Goal: Task Accomplishment & Management: Manage account settings

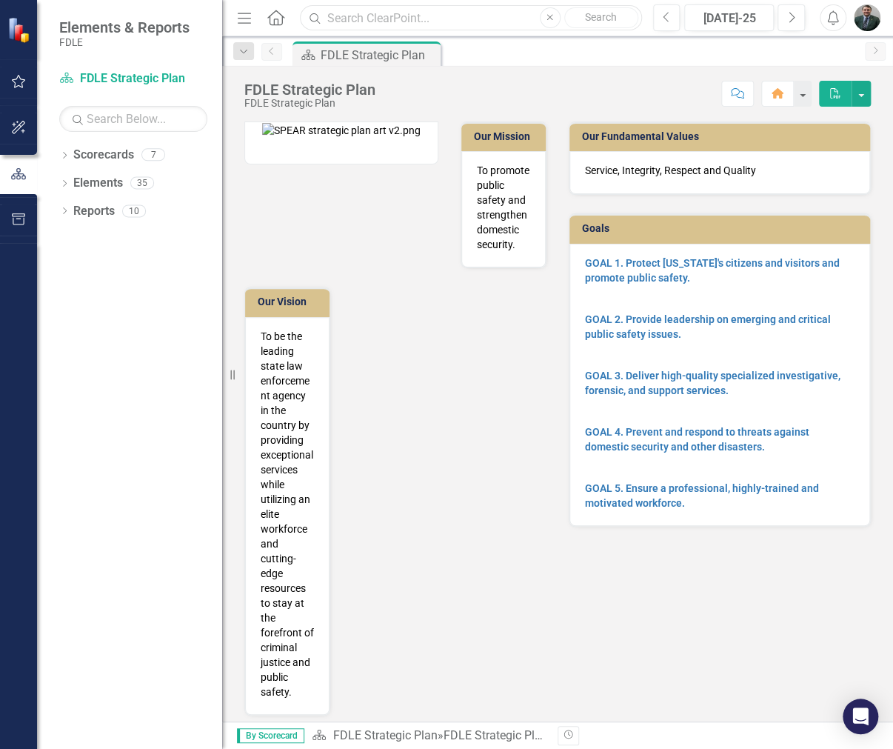
click at [465, 22] on input "text" at bounding box center [470, 18] width 341 height 26
type input "CIT"
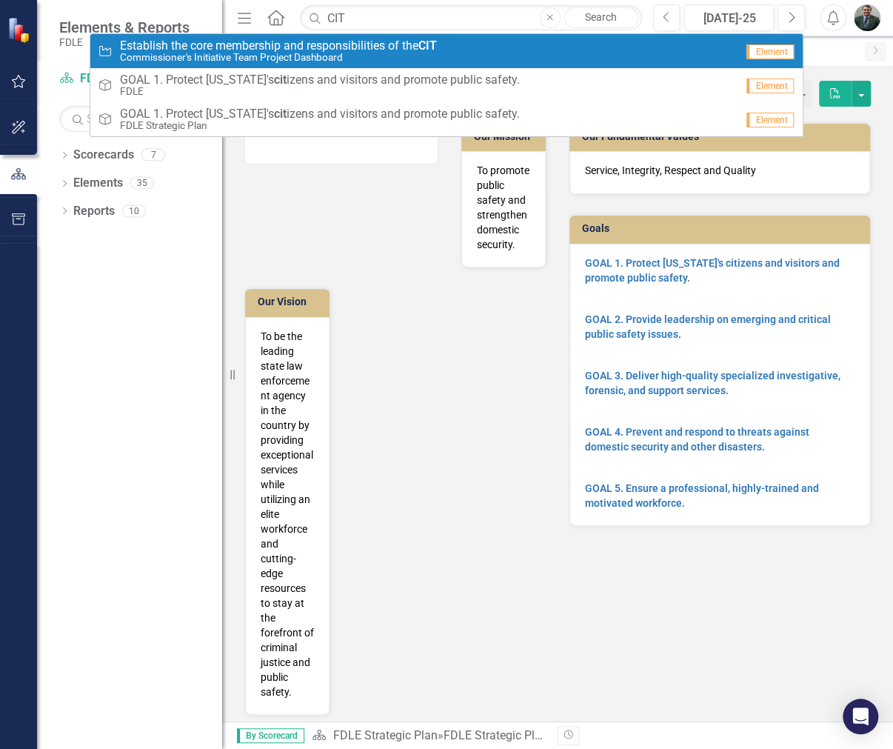
click at [282, 52] on small "Commissioner's Initiative Team Project Dashboard" at bounding box center [278, 57] width 317 height 11
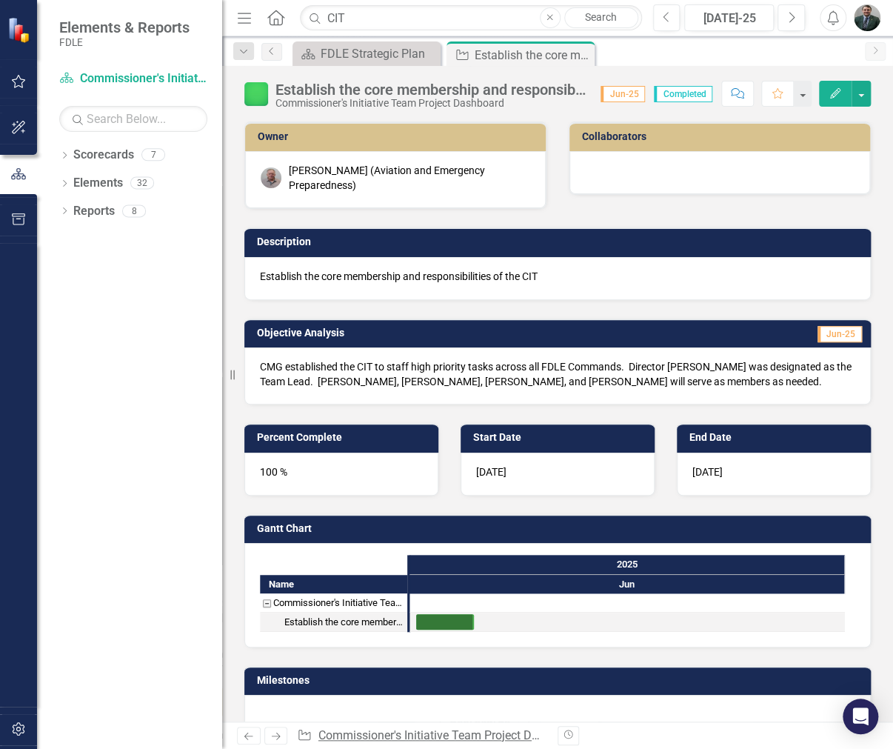
click at [370, 738] on link "Commissioner's Initiative Team Project Dashboard" at bounding box center [449, 735] width 263 height 14
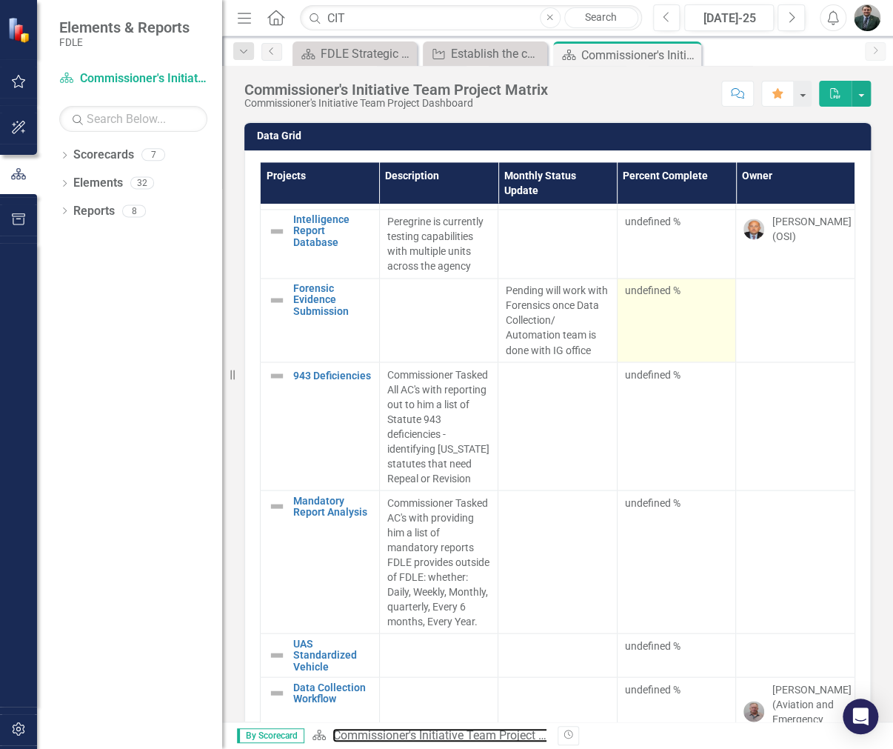
scroll to position [957, 0]
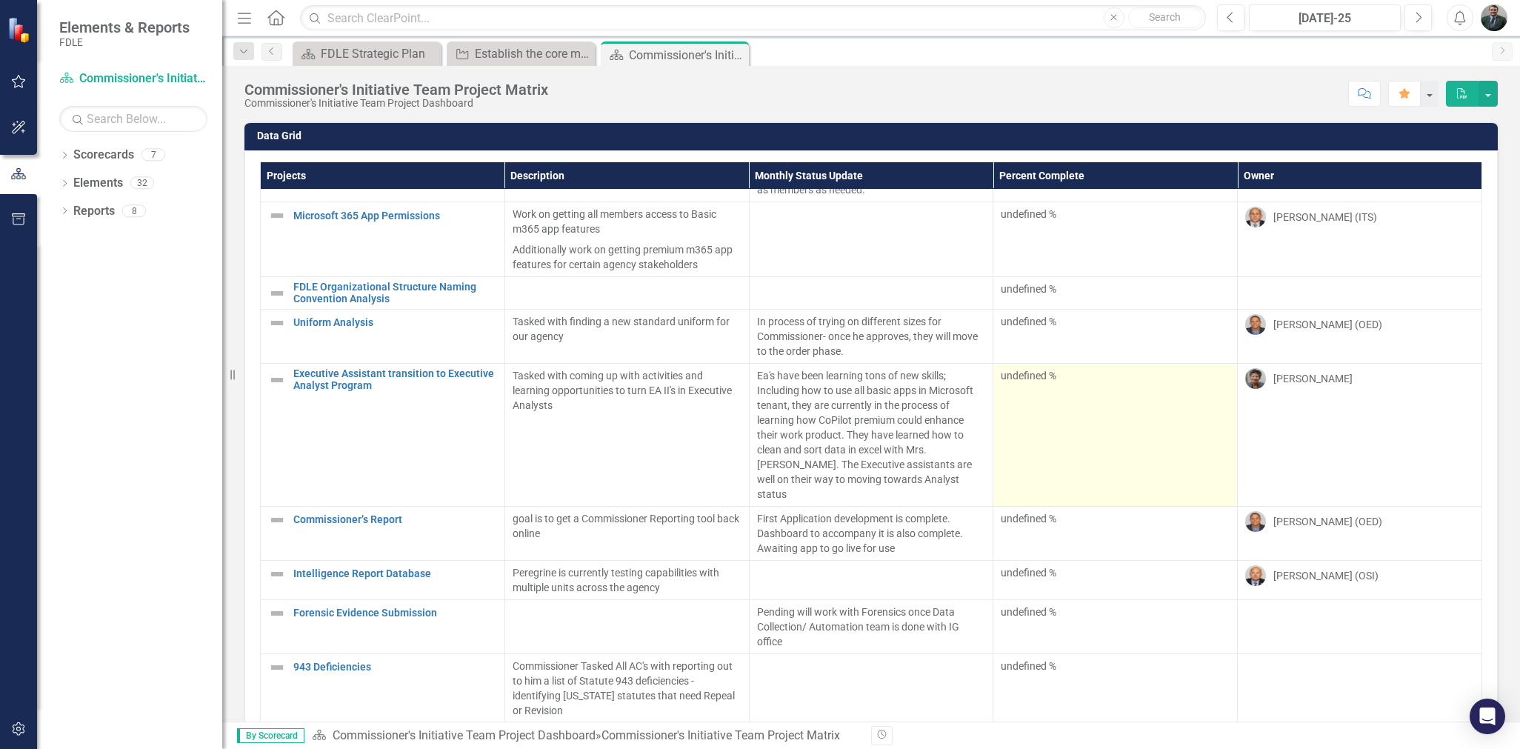
scroll to position [204, 0]
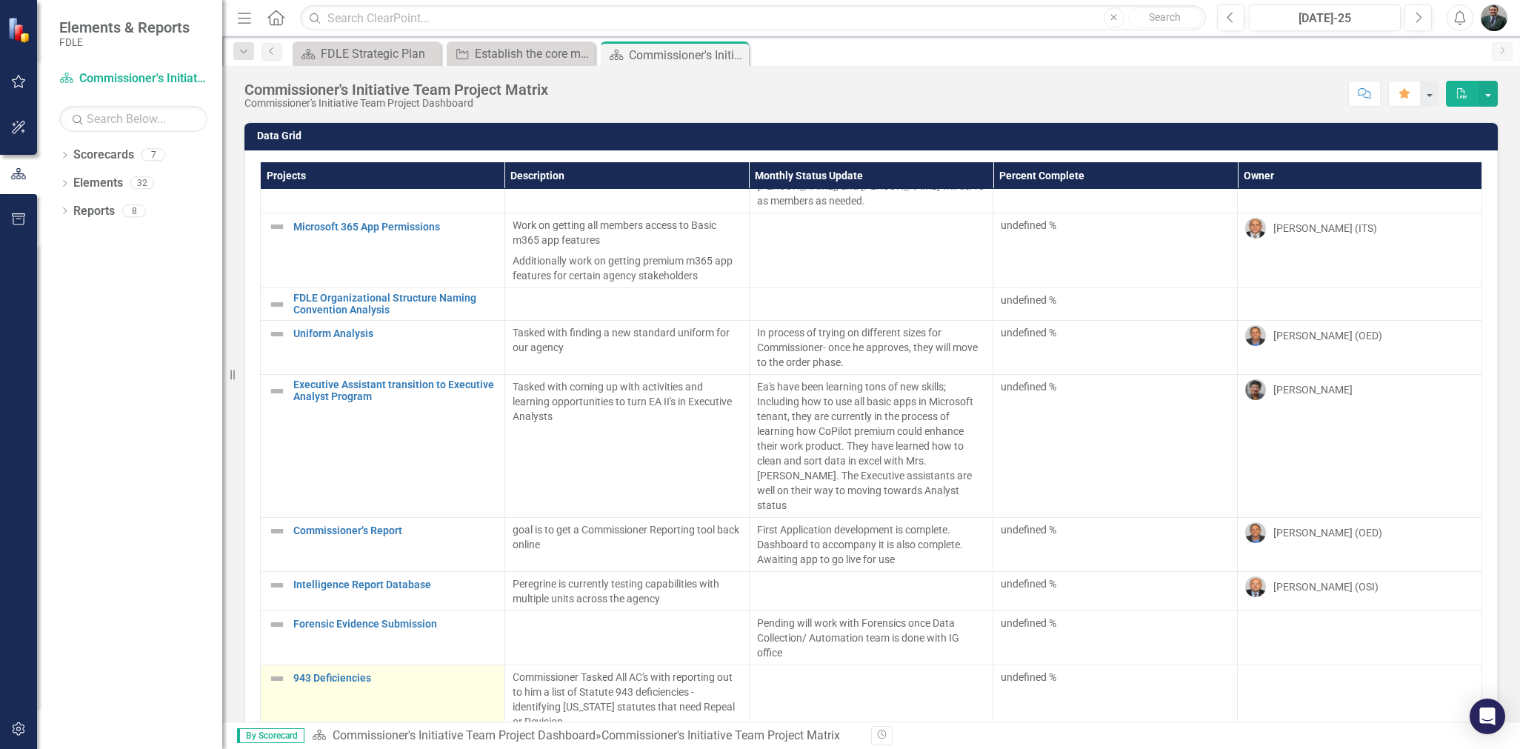
scroll to position [148, 0]
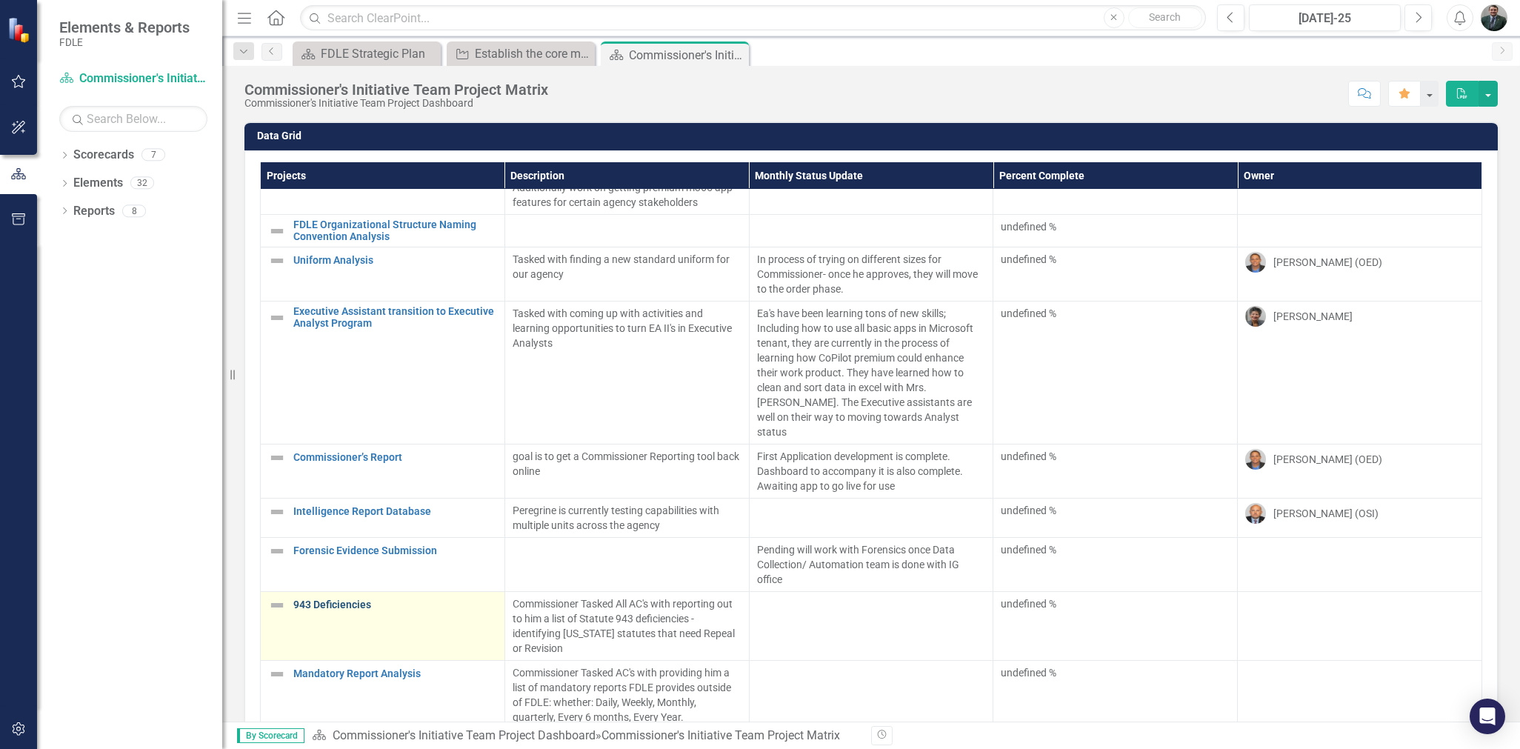
click at [341, 599] on link "943 Deficiencies" at bounding box center [395, 604] width 204 height 11
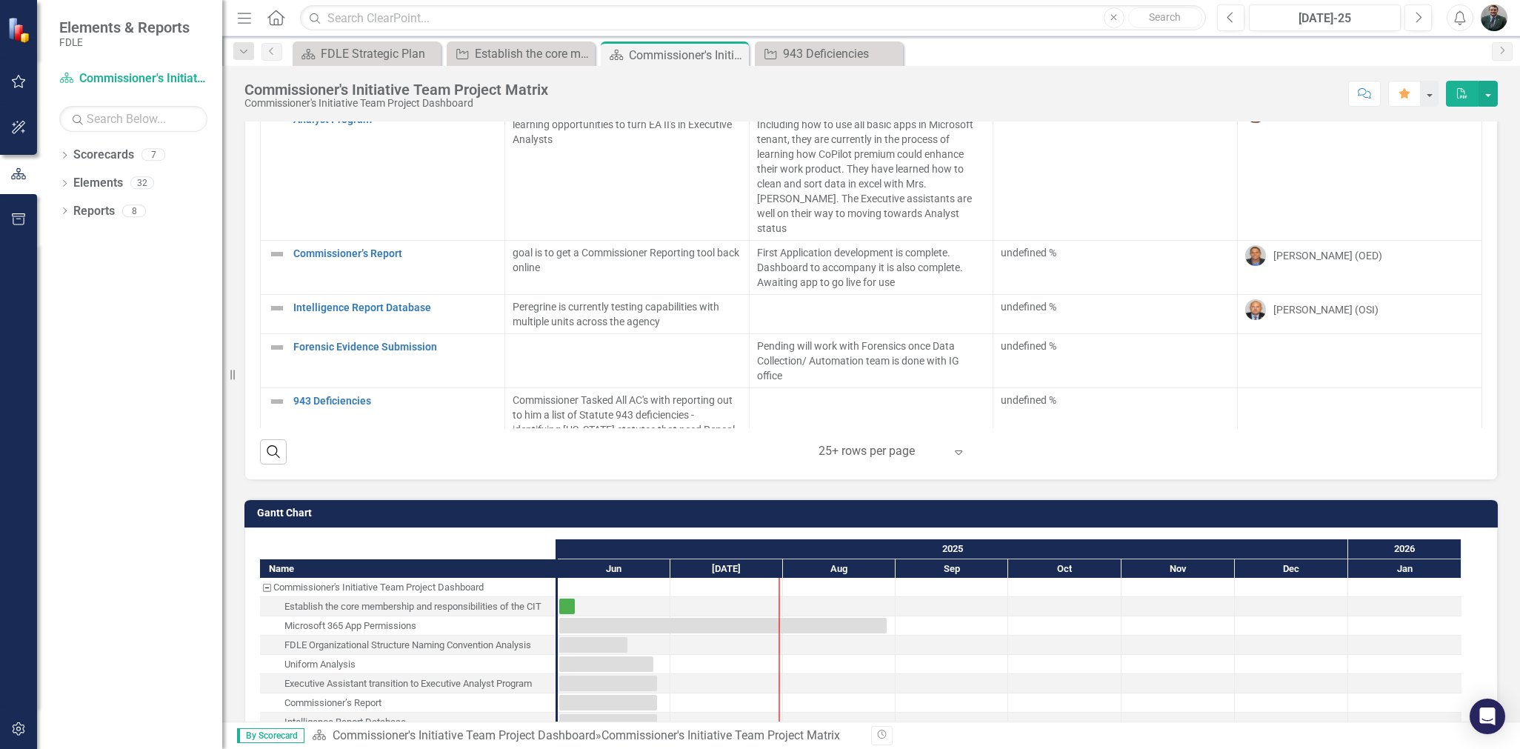
scroll to position [204, 0]
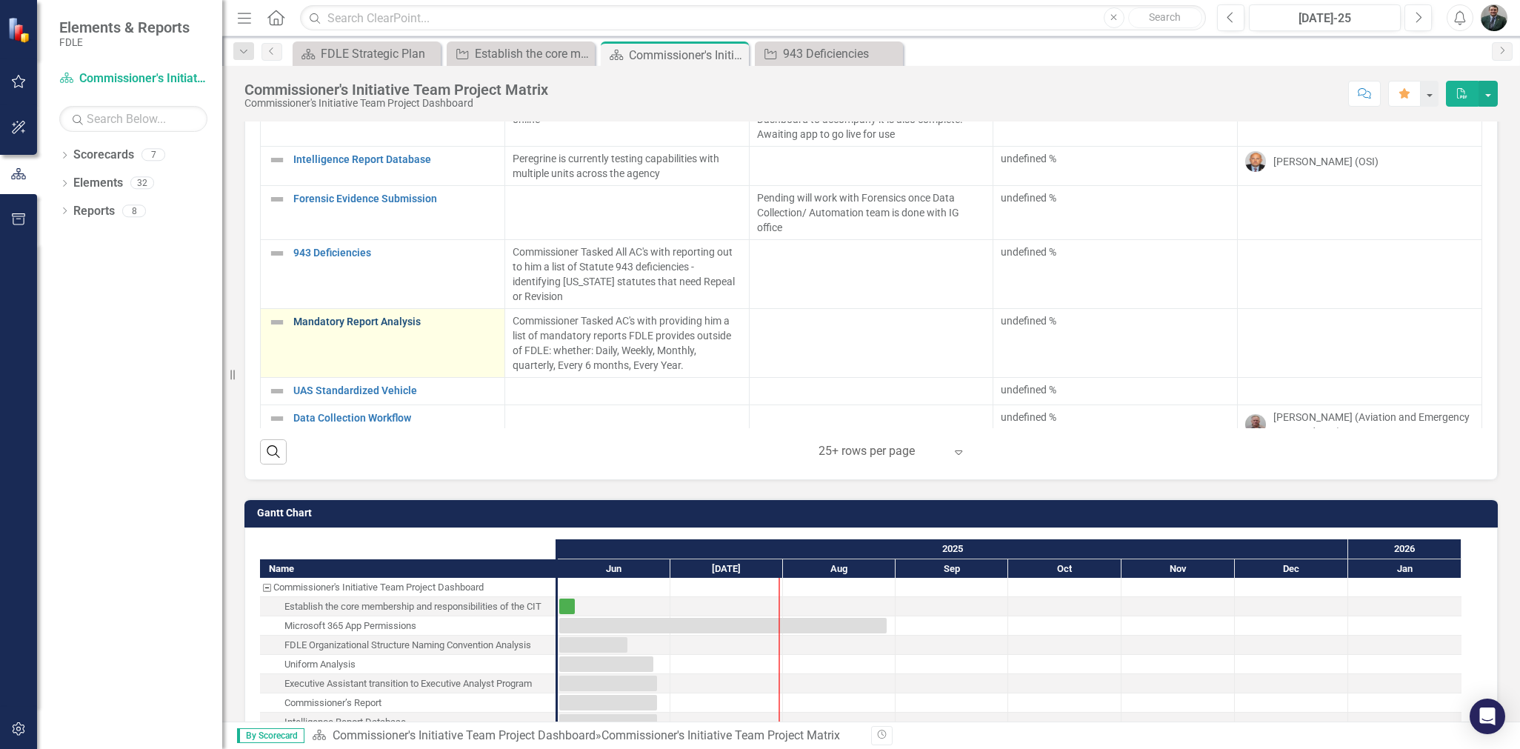
click at [380, 316] on link "Mandatory Report Analysis" at bounding box center [395, 321] width 204 height 11
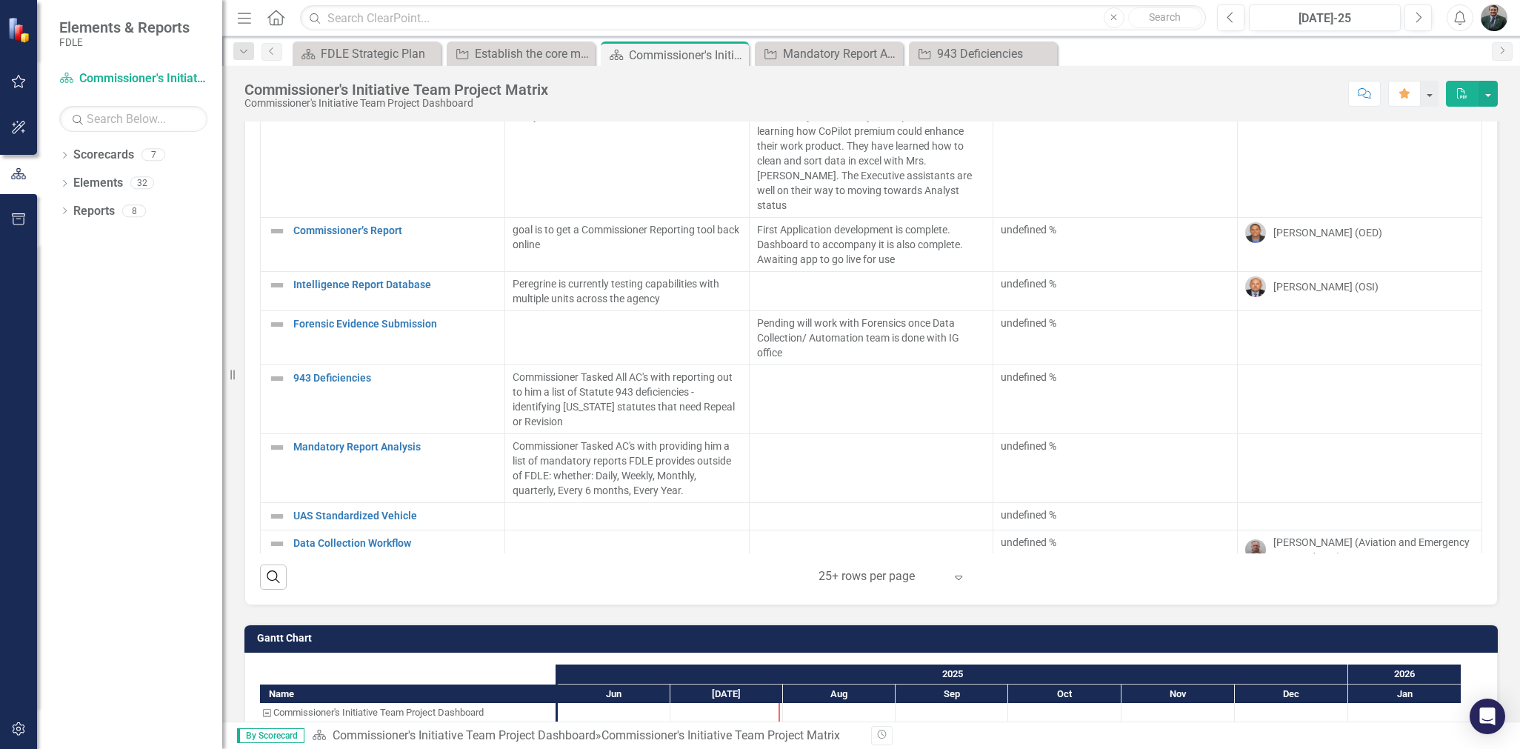
scroll to position [467, 0]
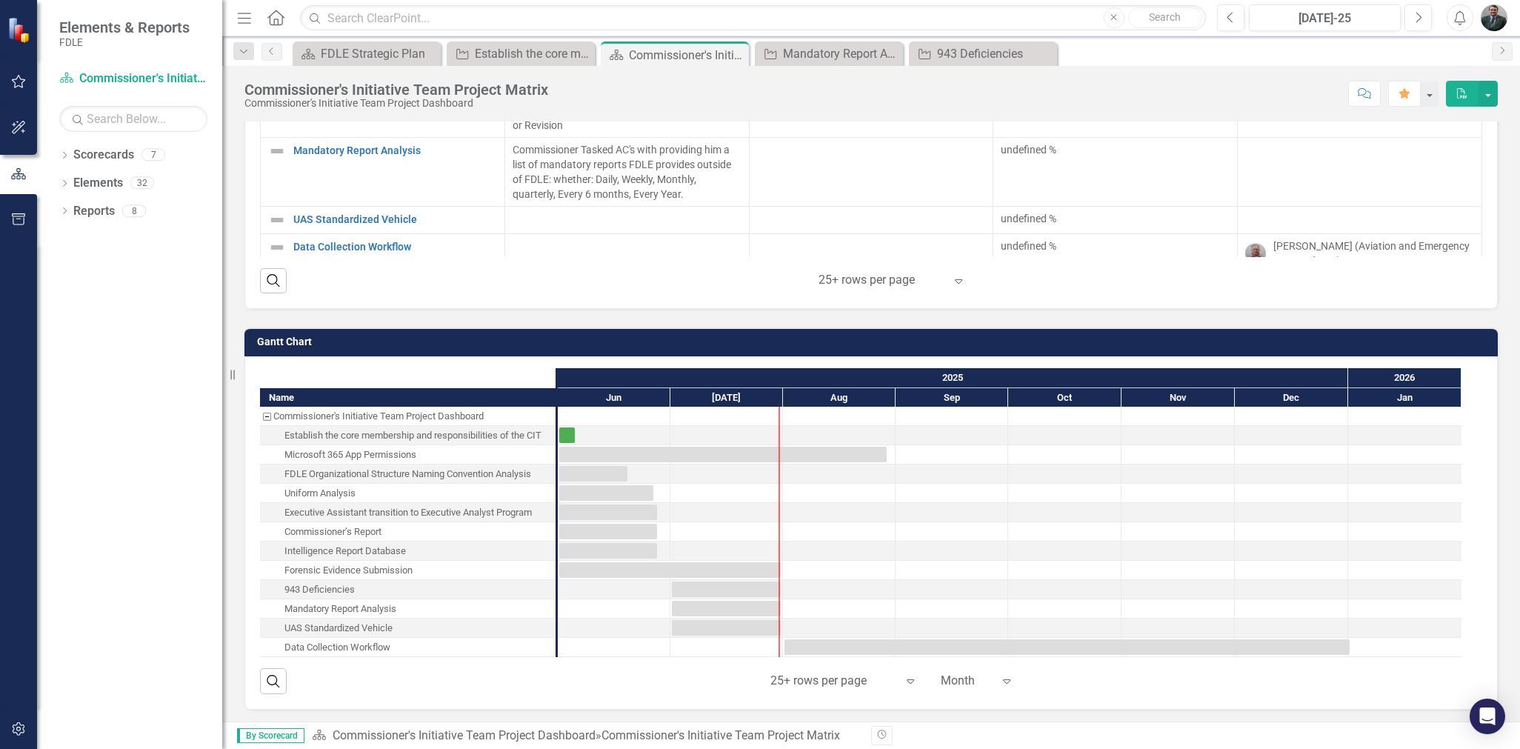
click at [643, 519] on div at bounding box center [614, 512] width 113 height 19
click at [642, 511] on div "Task: Start date: 2025-06-01 End date: 2025-06-27" at bounding box center [608, 512] width 98 height 16
click at [366, 509] on div "Executive Assistant transition to Executive Analyst Program" at bounding box center [407, 512] width 247 height 19
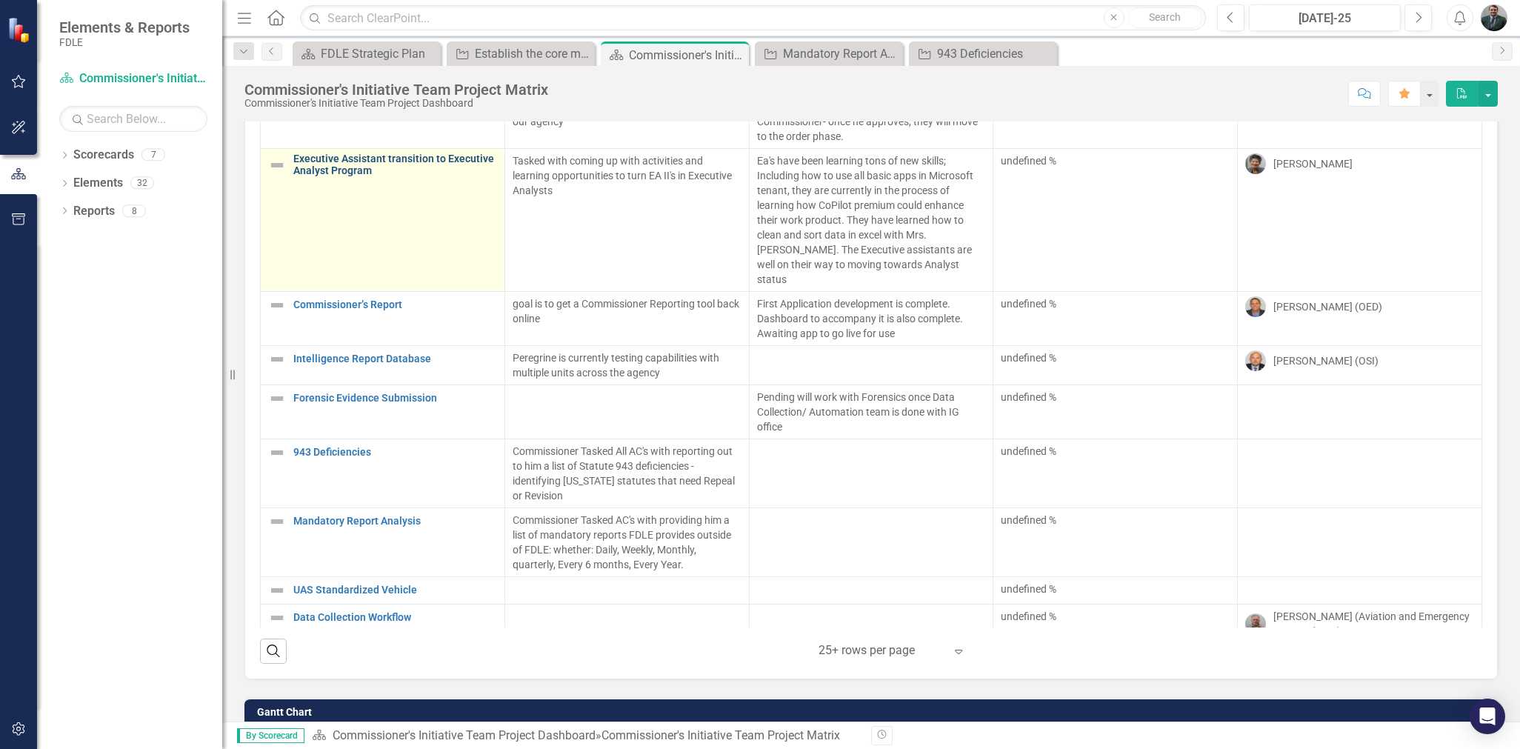
click at [373, 159] on link "Executive Assistant transition to Executive Analyst Program" at bounding box center [395, 164] width 204 height 23
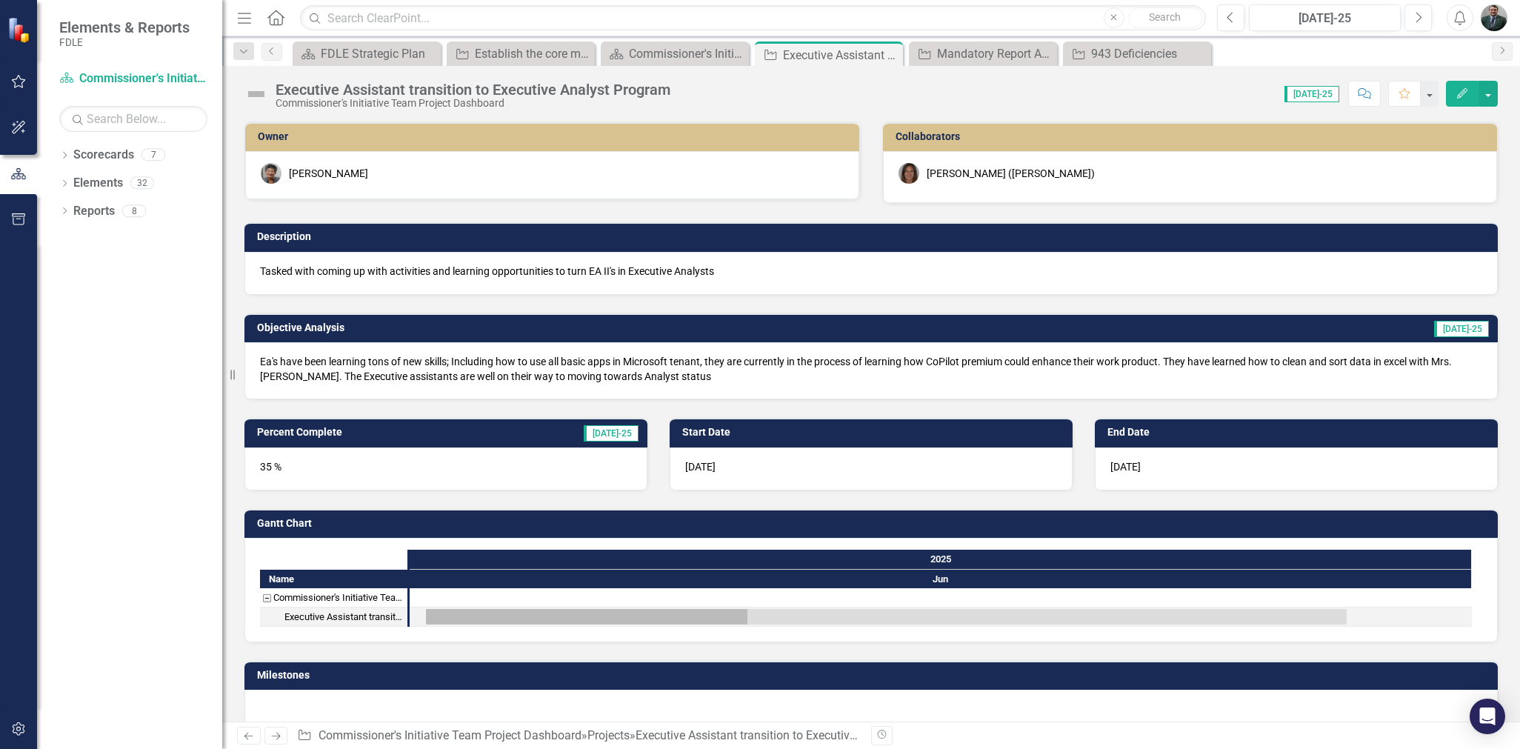
click at [1130, 461] on span "[DATE]" at bounding box center [1125, 467] width 30 height 12
click at [1126, 439] on td "End Date" at bounding box center [1298, 434] width 383 height 22
click at [1128, 427] on h3 "End Date" at bounding box center [1298, 432] width 383 height 11
click at [1467, 90] on icon "button" at bounding box center [1462, 93] width 10 height 10
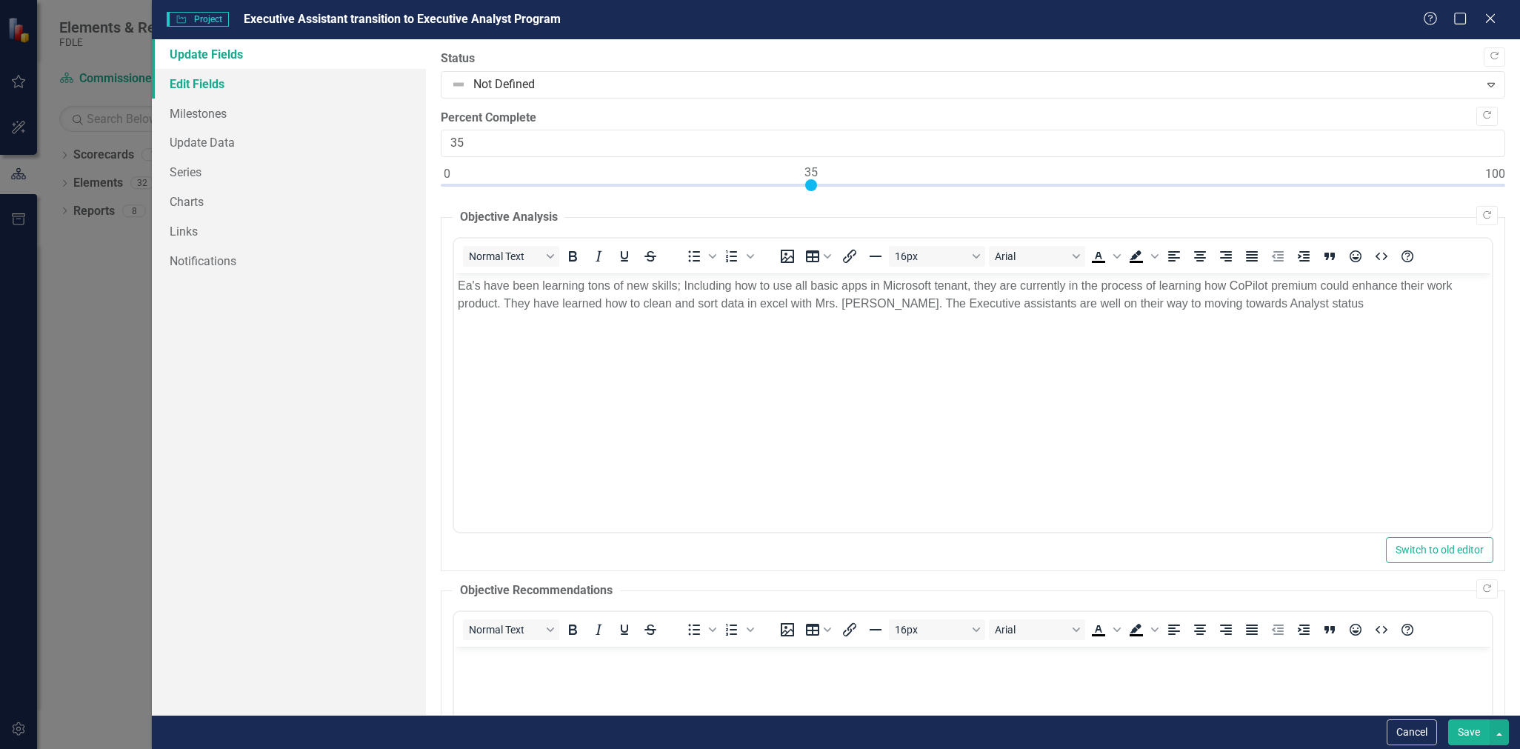
click at [222, 82] on link "Edit Fields" at bounding box center [288, 84] width 273 height 30
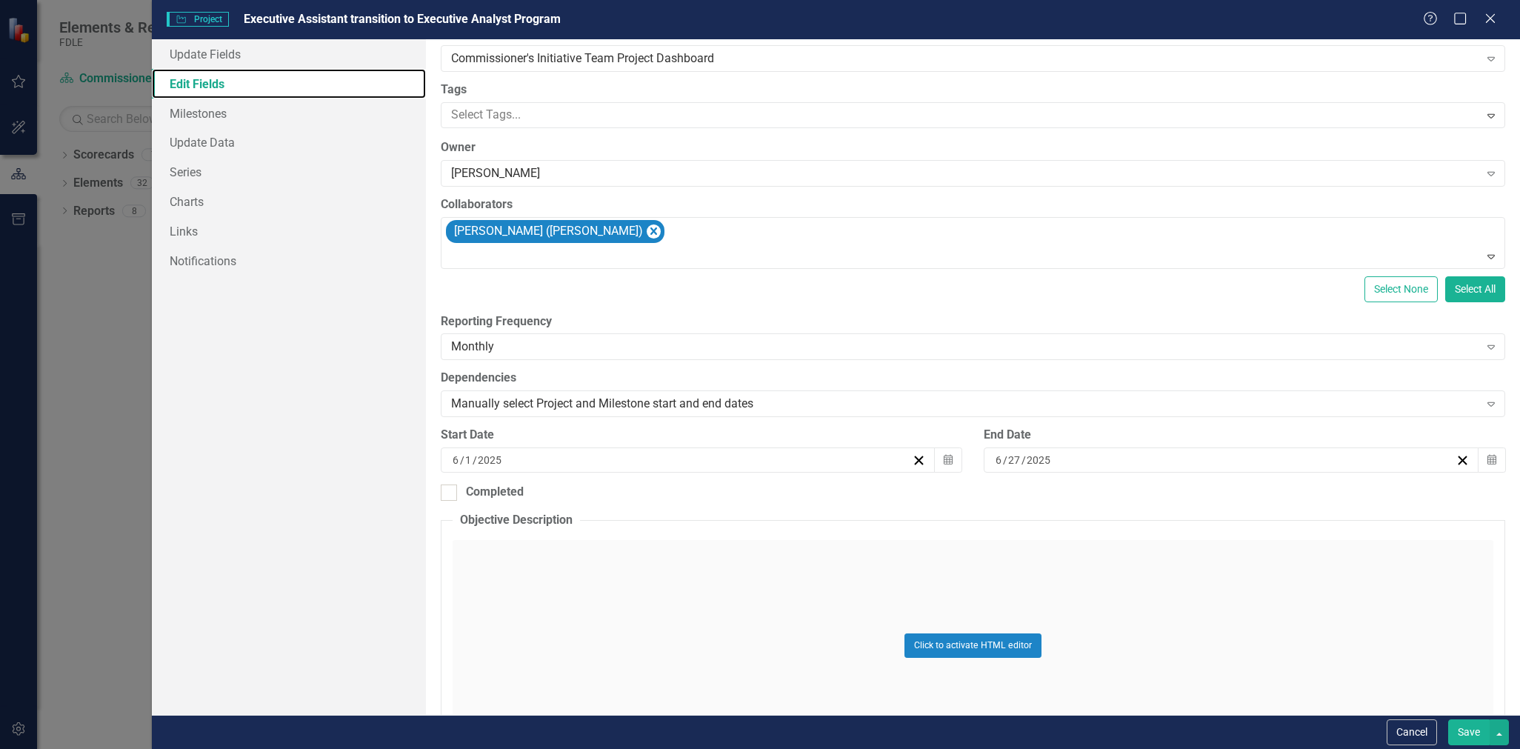
scroll to position [148, 0]
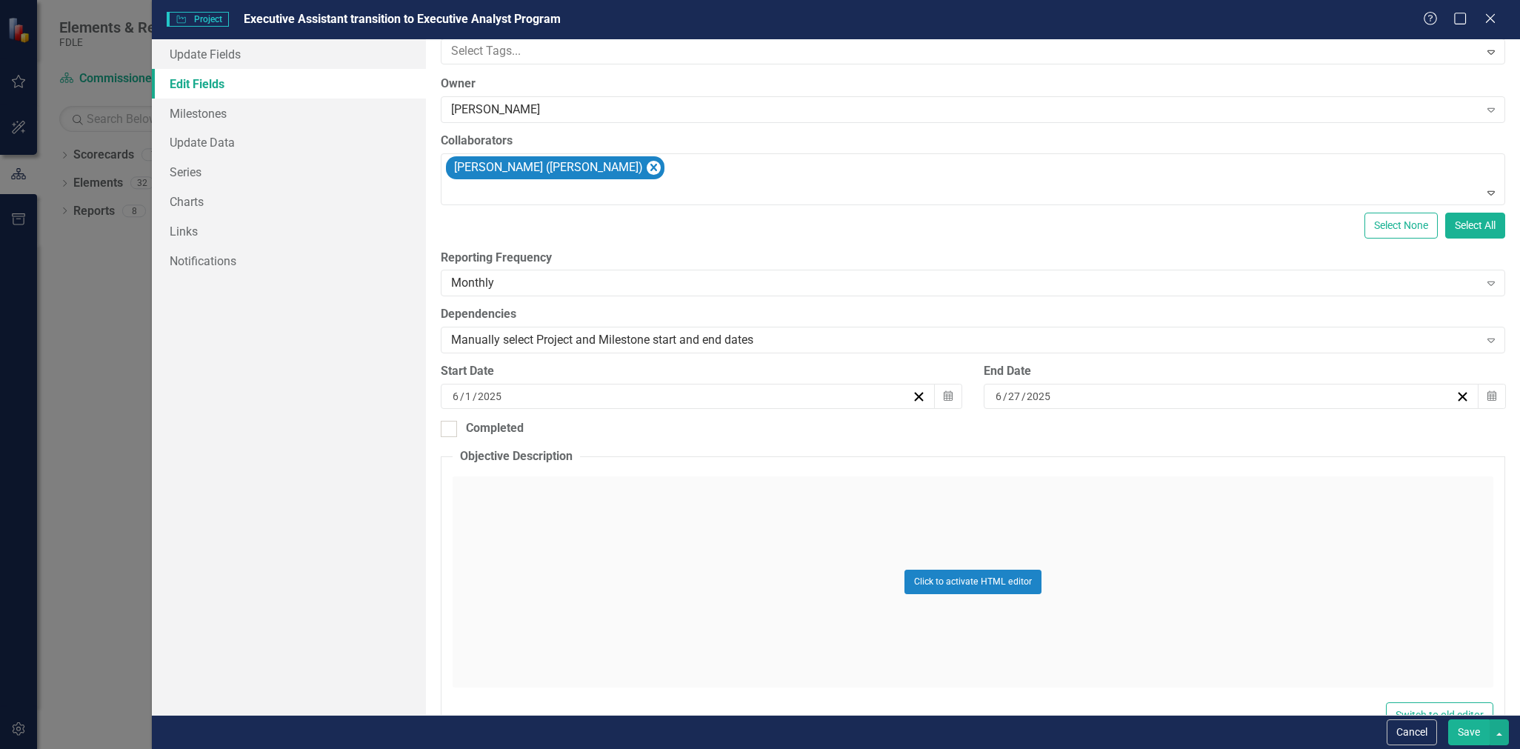
click at [1064, 398] on div "6 / 27 / 2025" at bounding box center [1223, 396] width 461 height 15
click at [1338, 424] on button "»" at bounding box center [1336, 432] width 33 height 33
click at [1107, 435] on button "«" at bounding box center [1111, 432] width 33 height 33
click at [1314, 433] on button "›" at bounding box center [1303, 432] width 33 height 33
click at [1312, 432] on button "›" at bounding box center [1303, 432] width 33 height 33
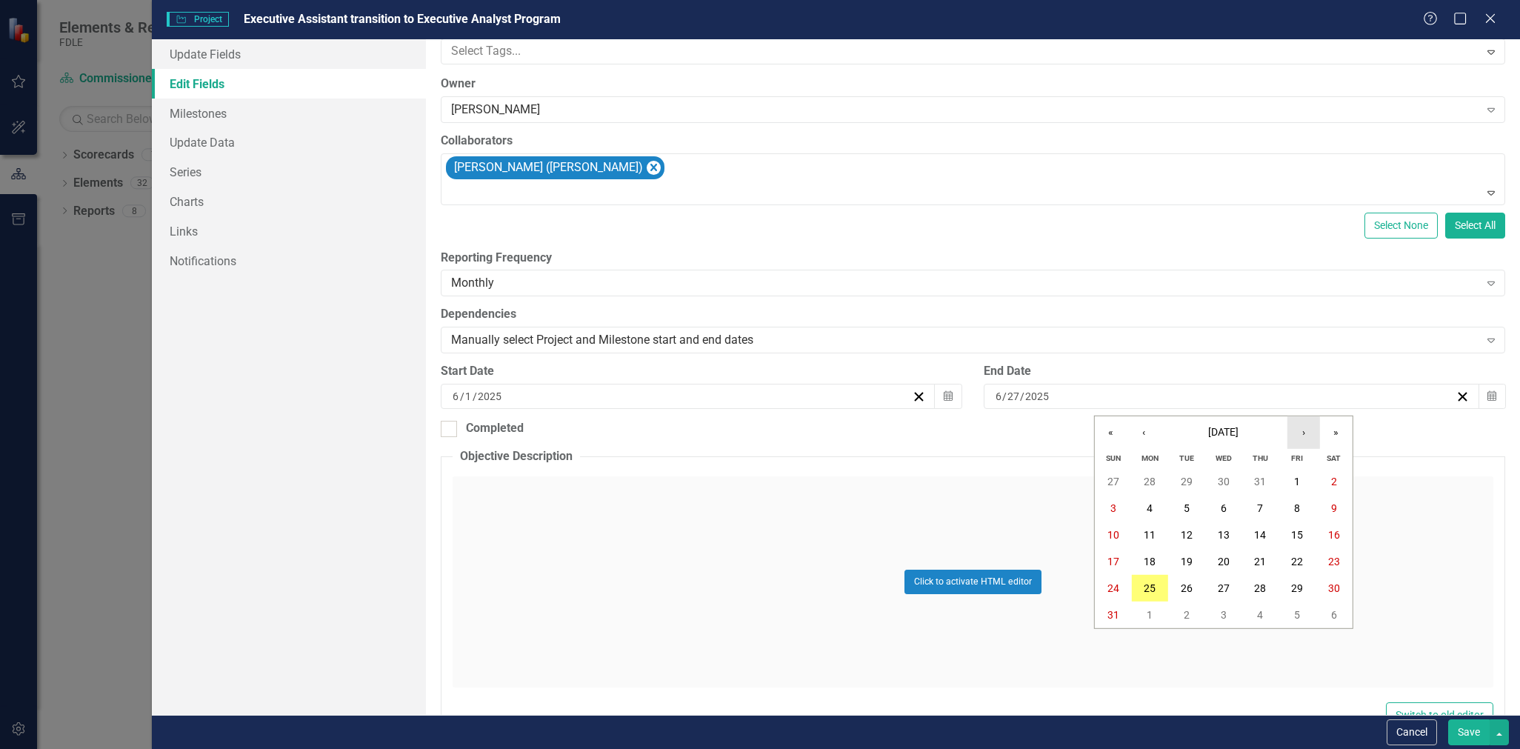
click at [1312, 432] on button "›" at bounding box center [1303, 432] width 33 height 33
click at [1308, 433] on button "›" at bounding box center [1303, 432] width 33 height 33
click at [1147, 435] on button "‹" at bounding box center [1143, 432] width 33 height 33
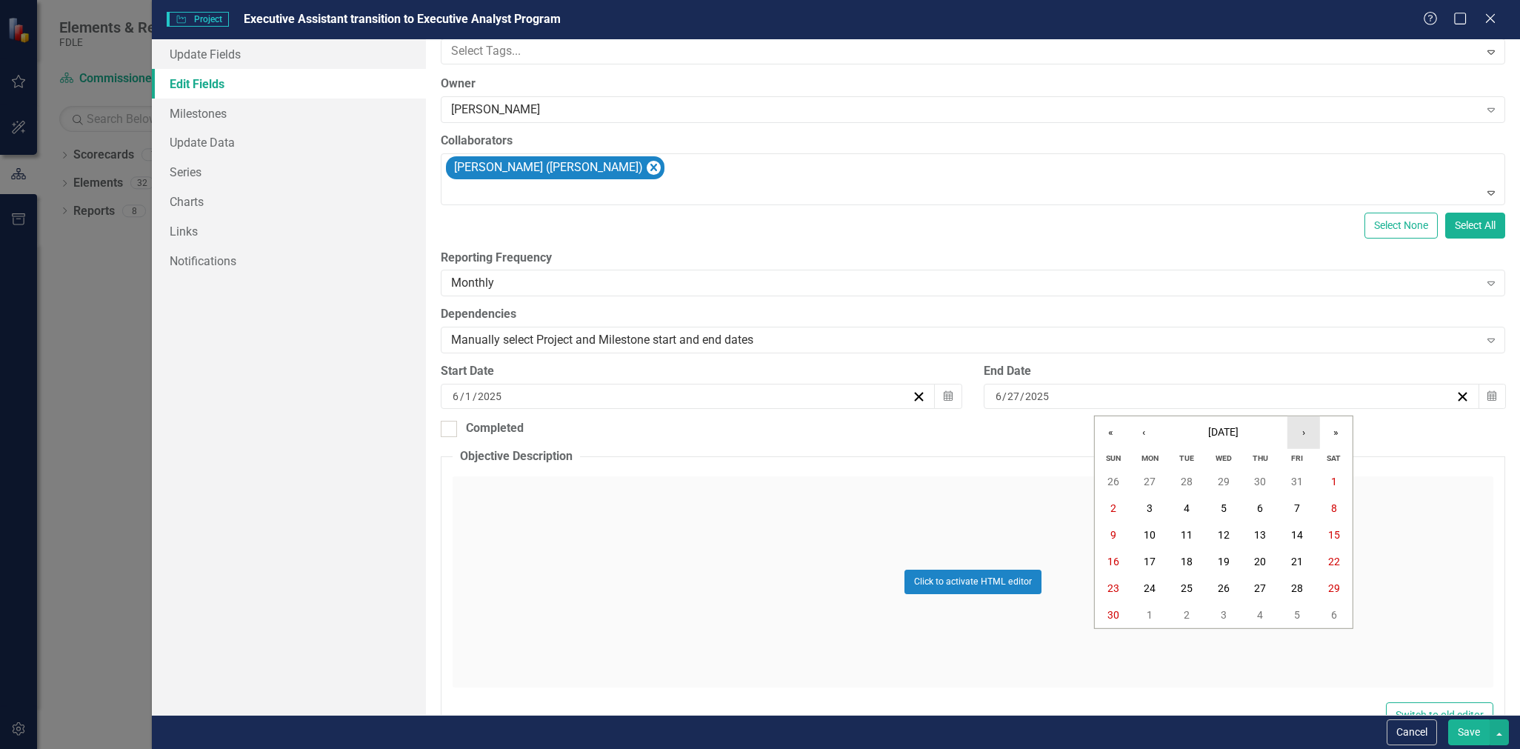
click at [1301, 432] on button "›" at bounding box center [1303, 432] width 33 height 33
click at [1144, 433] on button "‹" at bounding box center [1143, 432] width 33 height 33
click at [1467, 738] on button "Save" at bounding box center [1468, 732] width 41 height 26
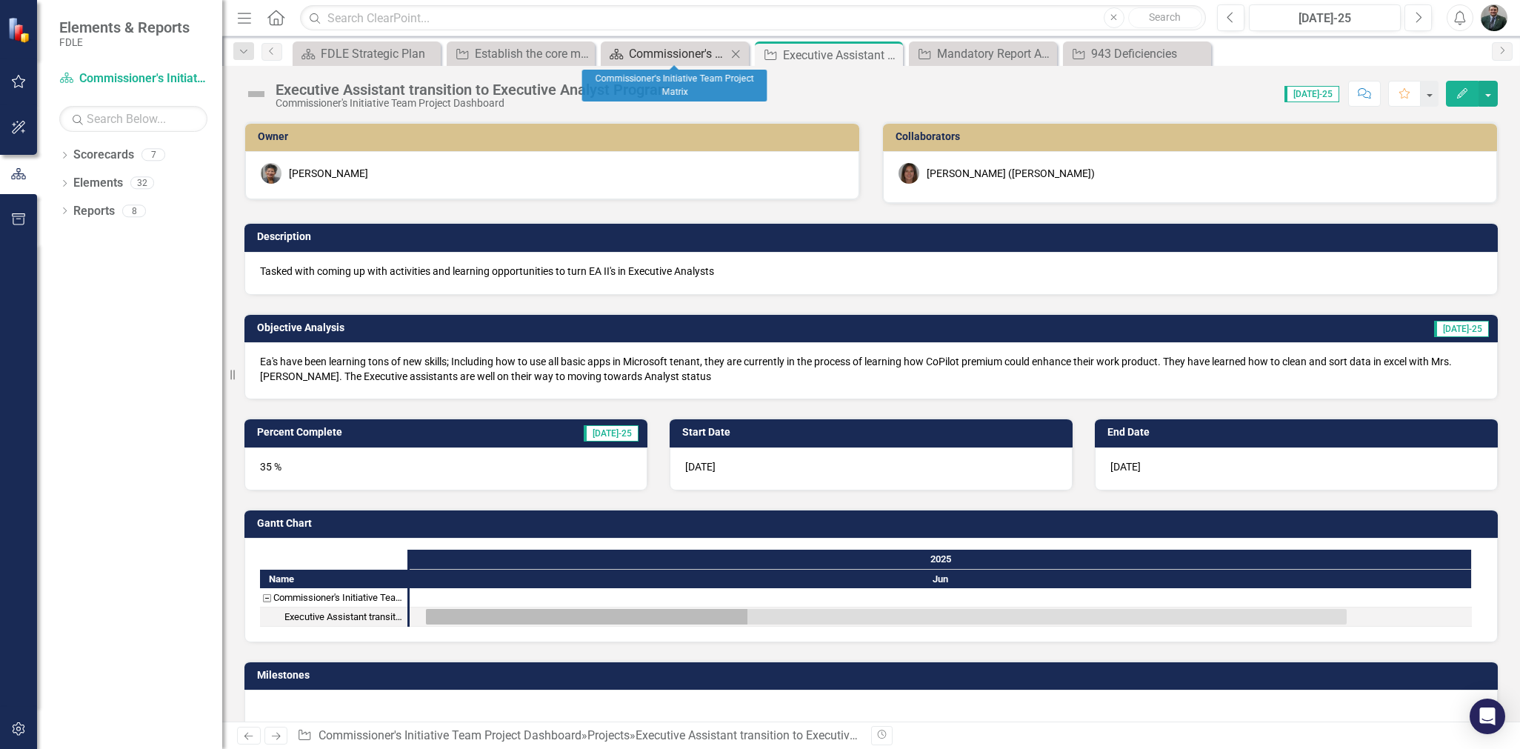
click at [666, 50] on div "Commissioner's Initiative Team Project Matrix" at bounding box center [678, 53] width 98 height 19
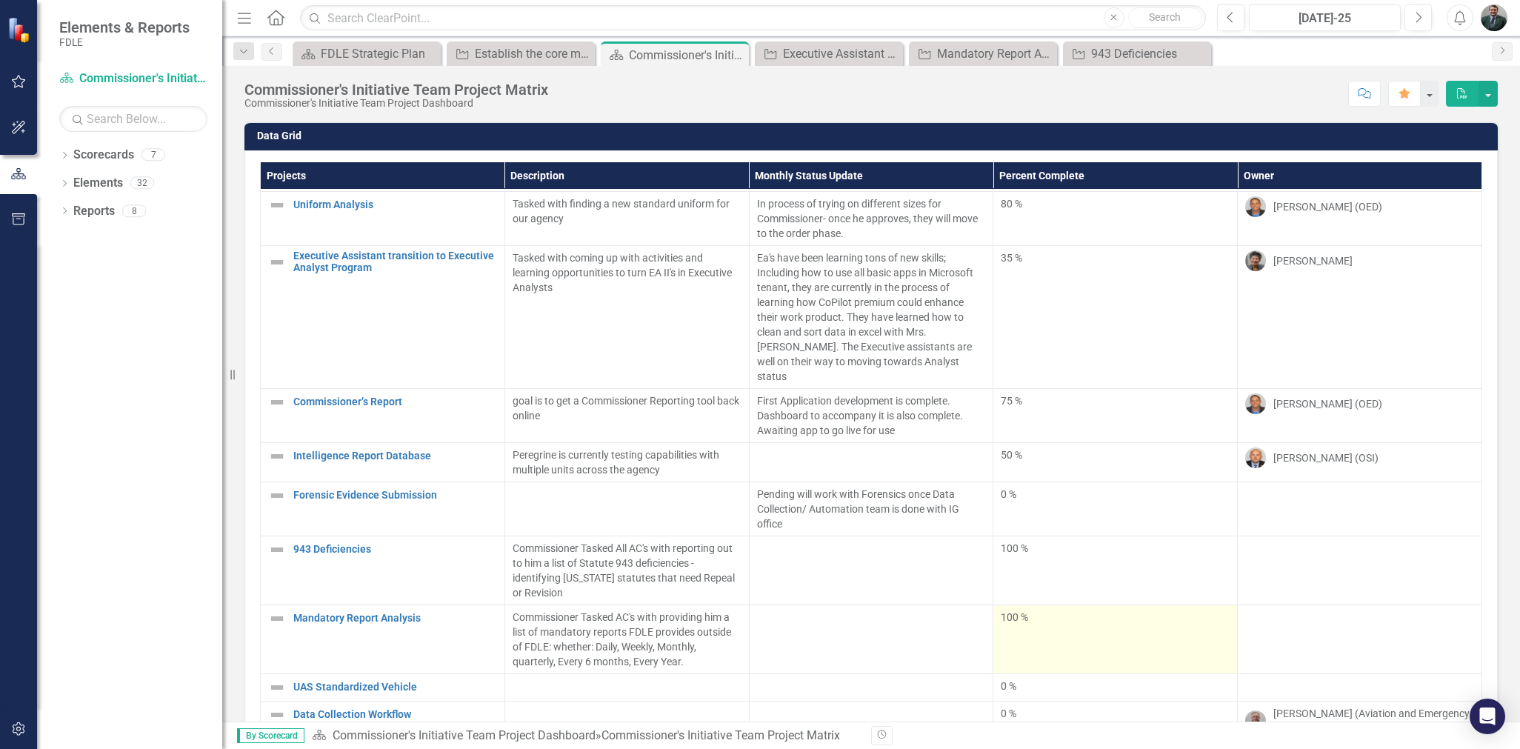
scroll to position [148, 0]
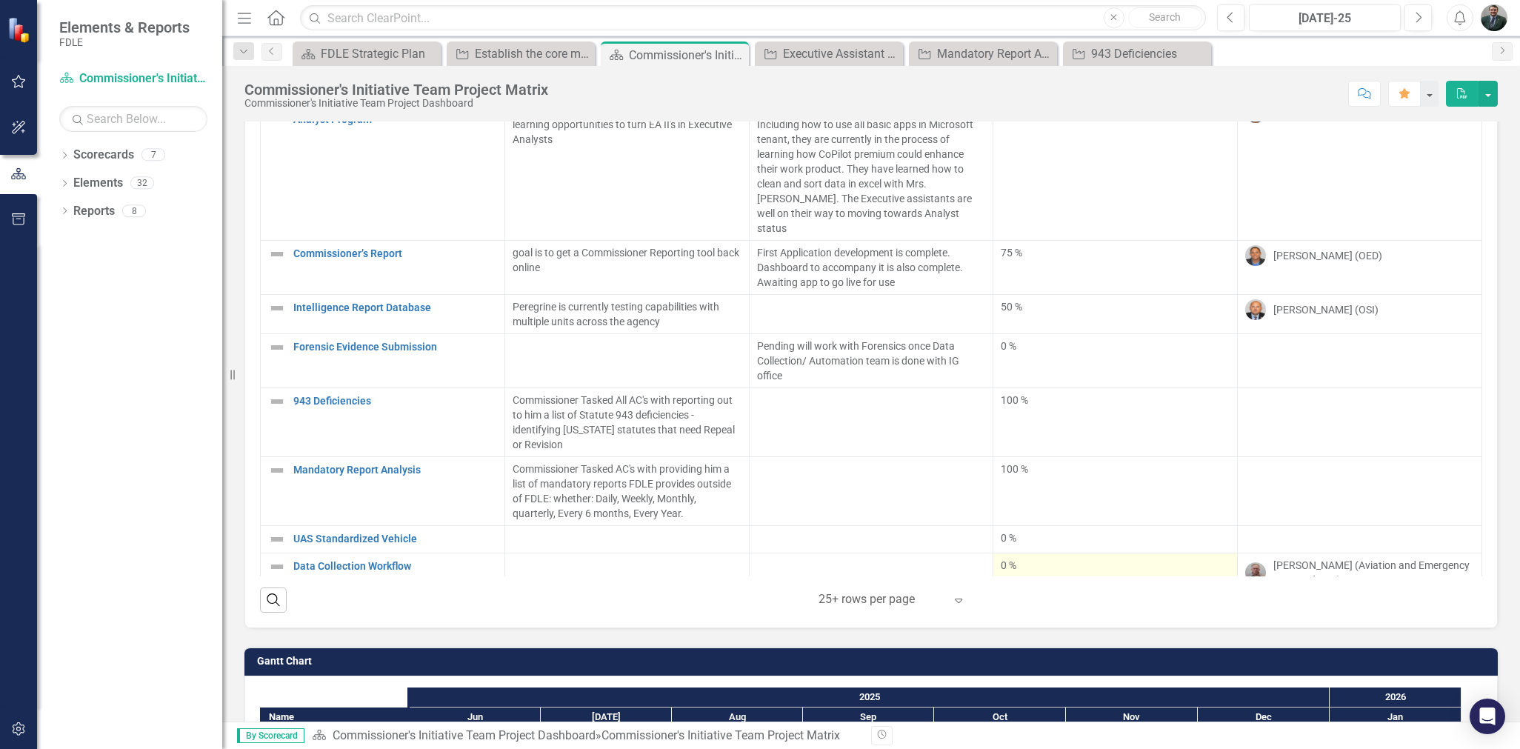
click at [1006, 558] on div "0 %" at bounding box center [1115, 565] width 229 height 15
click at [528, 558] on div at bounding box center [627, 567] width 229 height 18
click at [539, 558] on div at bounding box center [627, 567] width 229 height 18
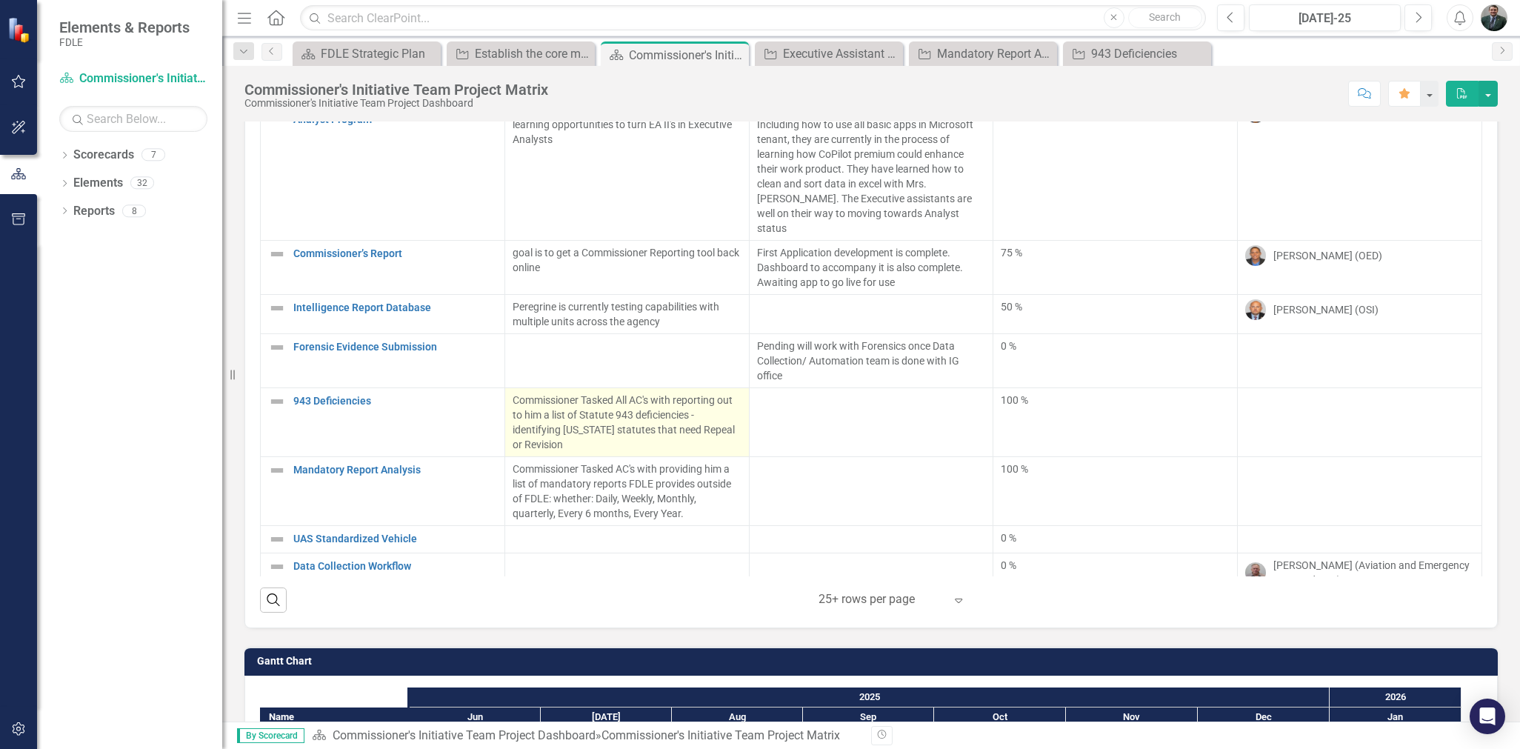
click at [540, 558] on div at bounding box center [627, 567] width 229 height 18
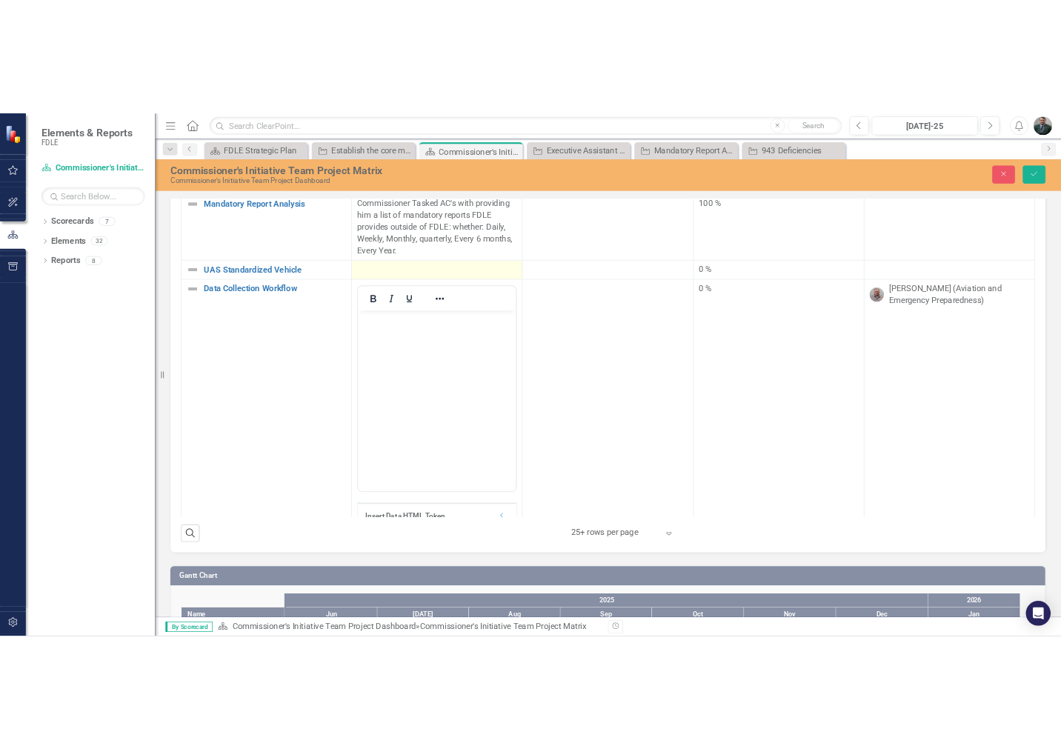
scroll to position [0, 0]
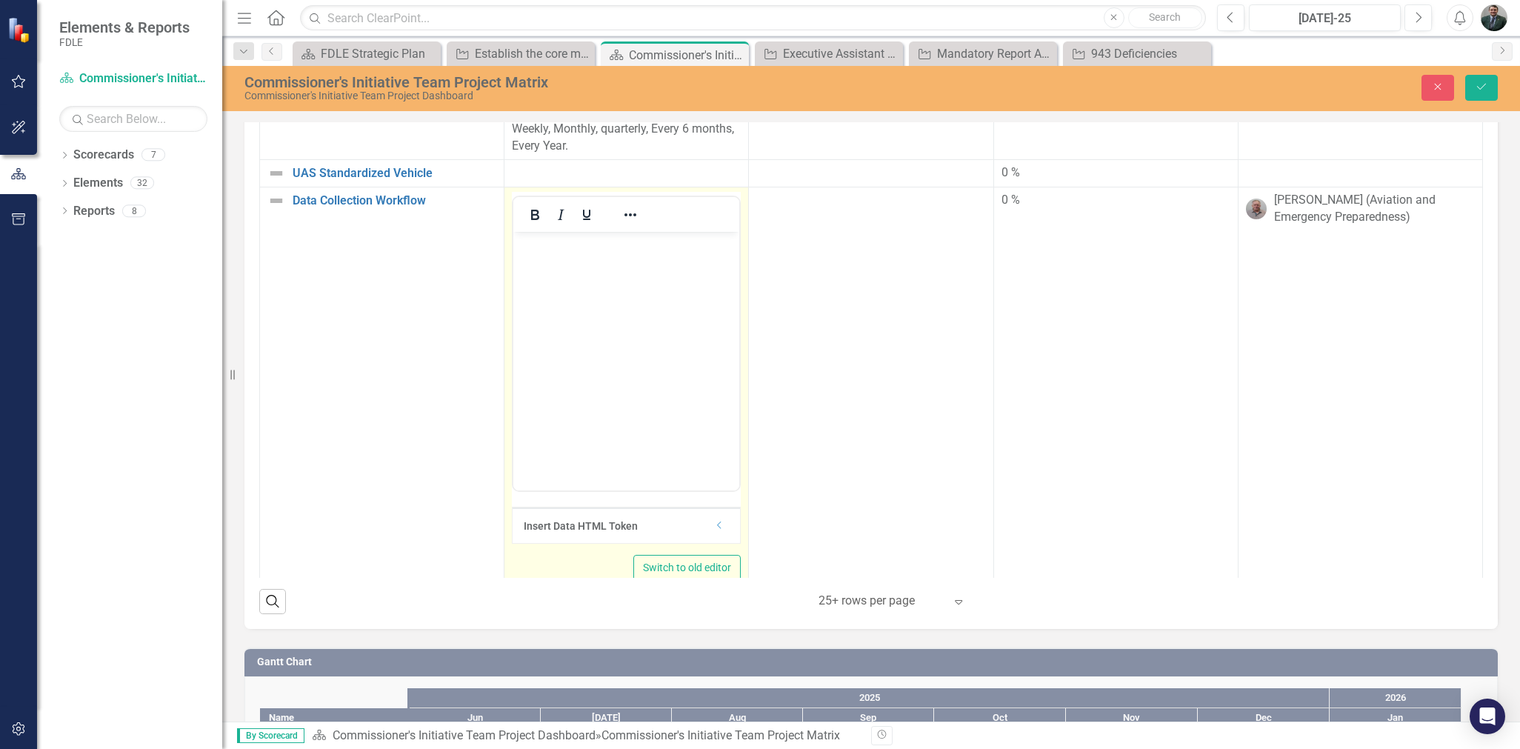
click at [616, 290] on body "Rich Text Area. Press ALT-0 for help." at bounding box center [626, 343] width 226 height 222
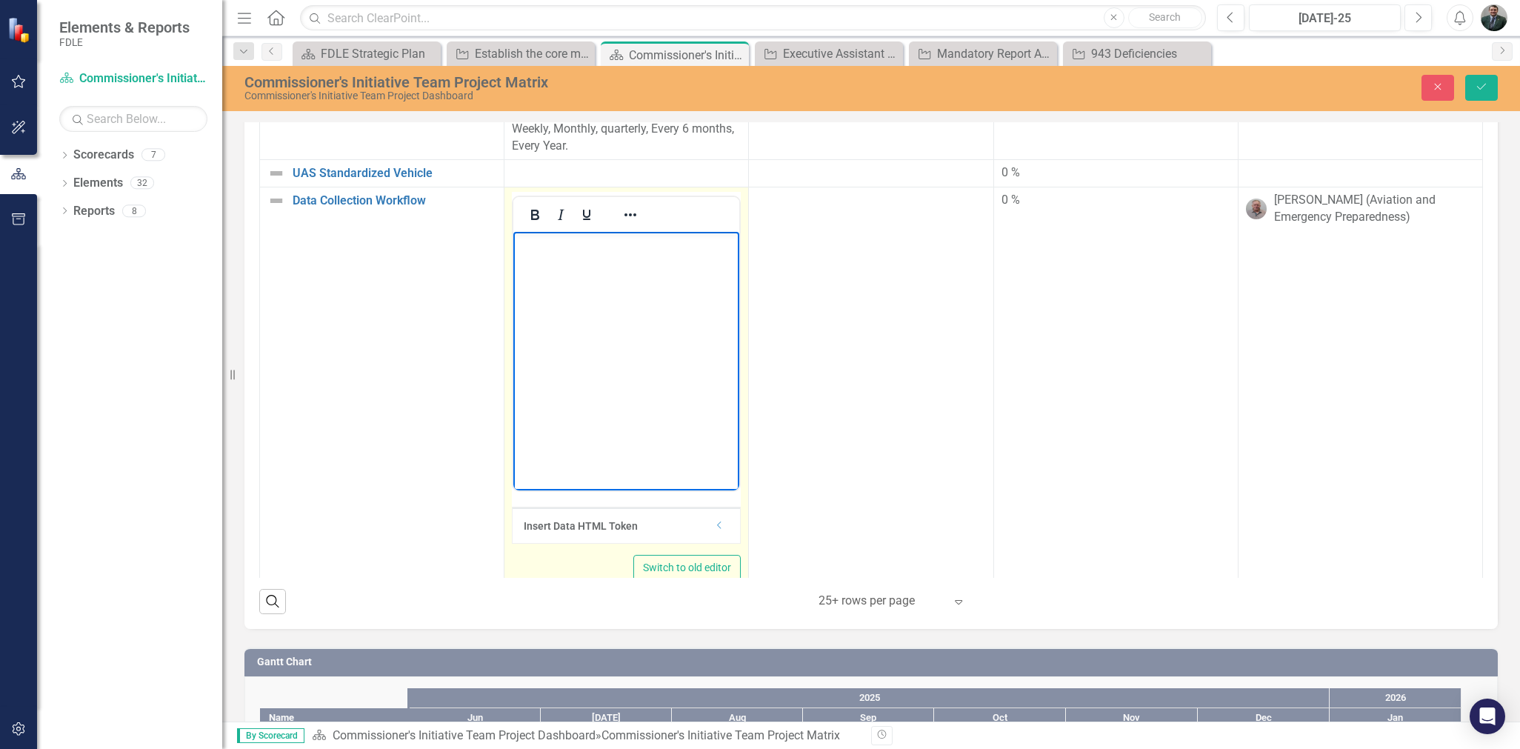
click at [739, 419] on html at bounding box center [626, 343] width 226 height 222
click at [565, 271] on body "Rich Text Area. Press ALT-0 for help." at bounding box center [626, 343] width 226 height 222
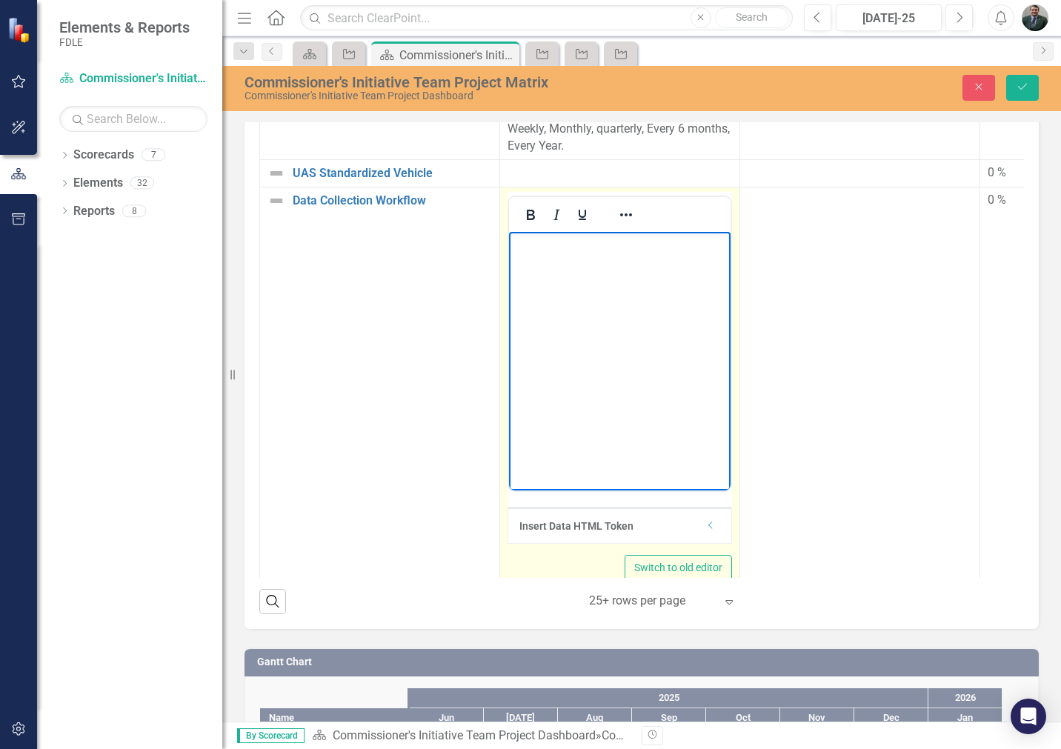
drag, startPoint x: 610, startPoint y: 290, endPoint x: 599, endPoint y: 295, distance: 11.3
click at [609, 291] on body "Rich Text Area. Press ALT-0 for help." at bounding box center [619, 343] width 221 height 222
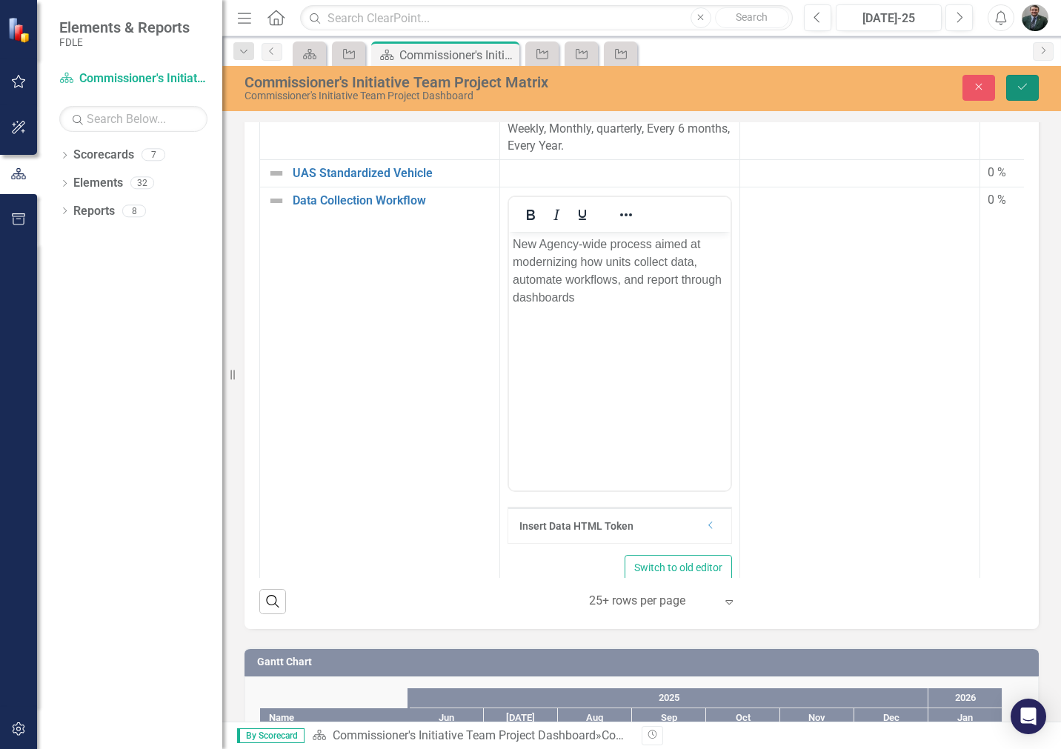
click at [1015, 82] on icon "Save" at bounding box center [1021, 86] width 13 height 10
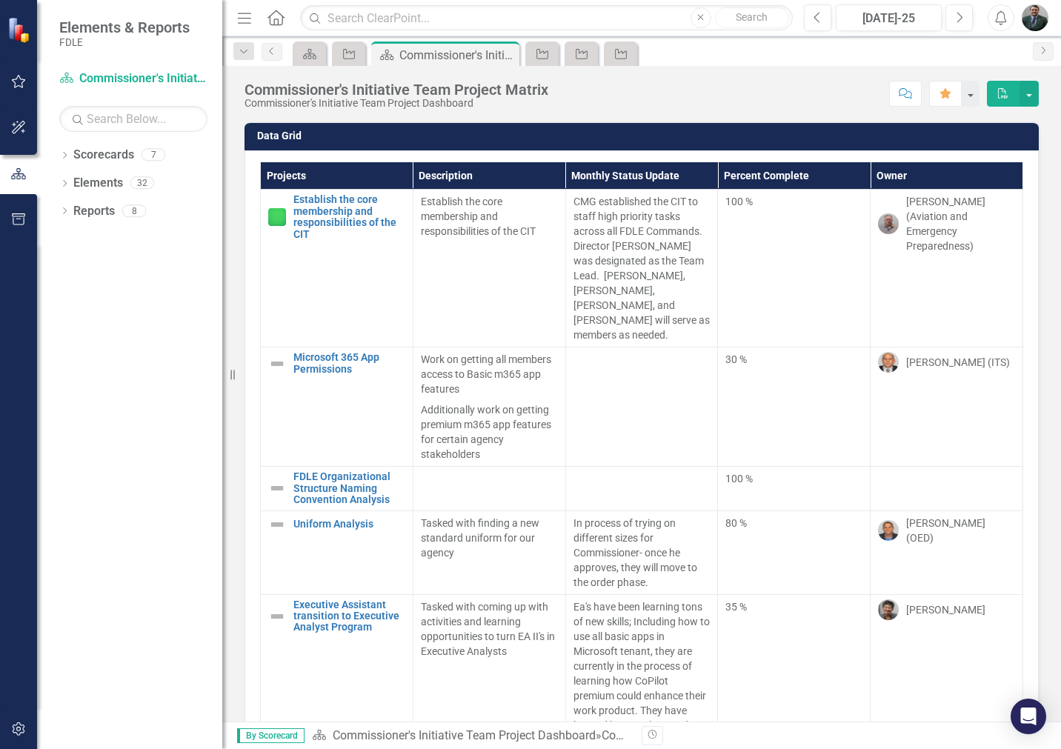
scroll to position [604, 0]
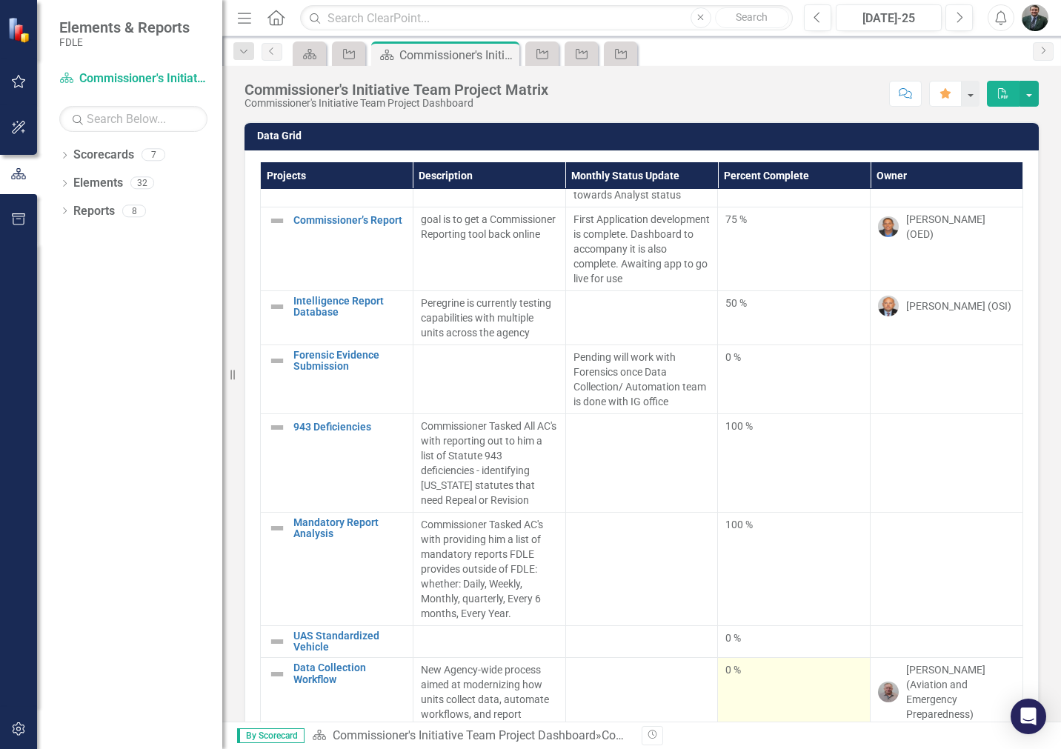
click at [726, 662] on div "0 %" at bounding box center [793, 669] width 137 height 15
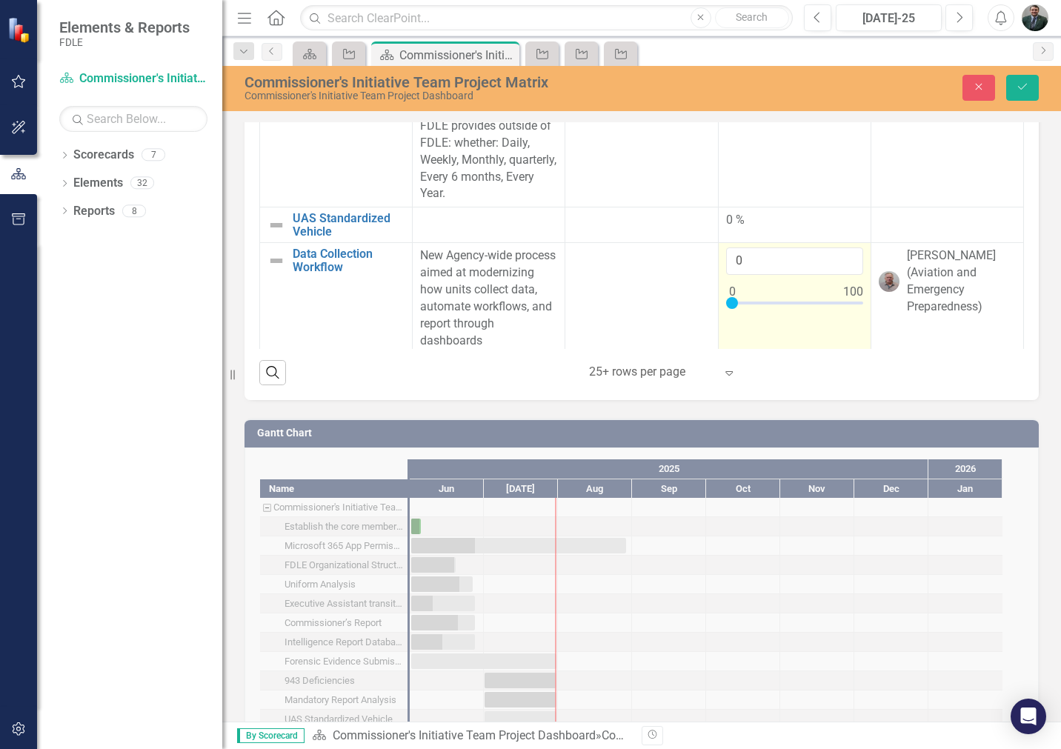
scroll to position [296, 0]
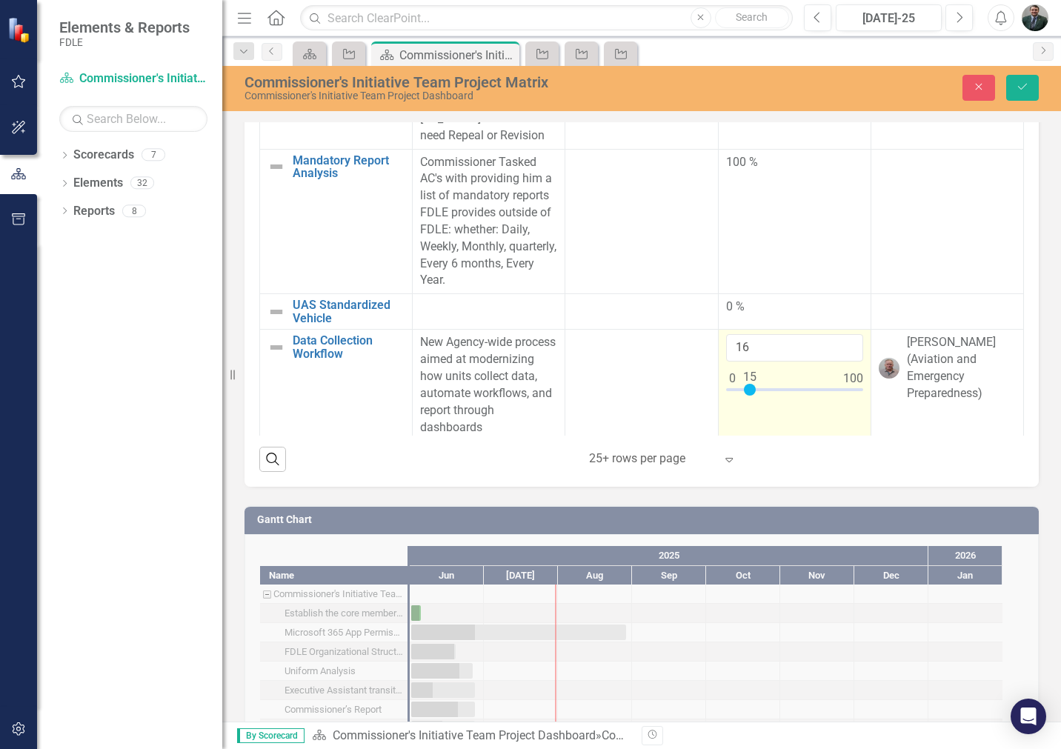
type input "15"
drag, startPoint x: 721, startPoint y: 381, endPoint x: 738, endPoint y: 387, distance: 18.5
click at [744, 387] on div at bounding box center [750, 390] width 12 height 12
click at [720, 402] on td "15" at bounding box center [794, 385] width 153 height 111
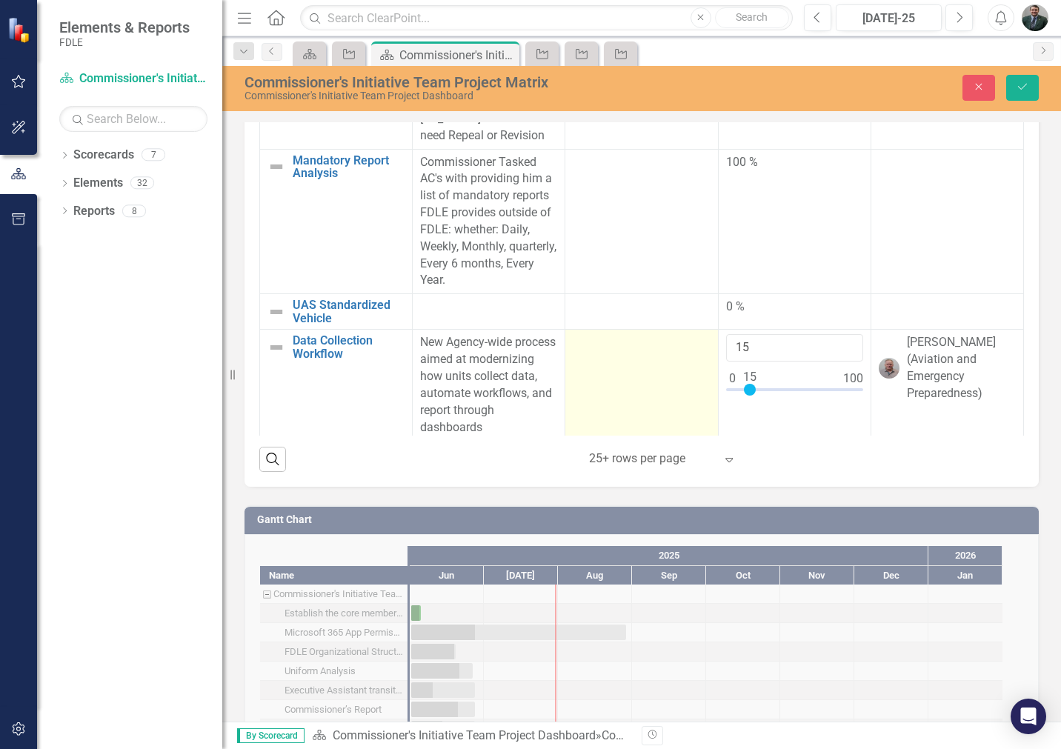
click at [681, 393] on td at bounding box center [641, 385] width 153 height 111
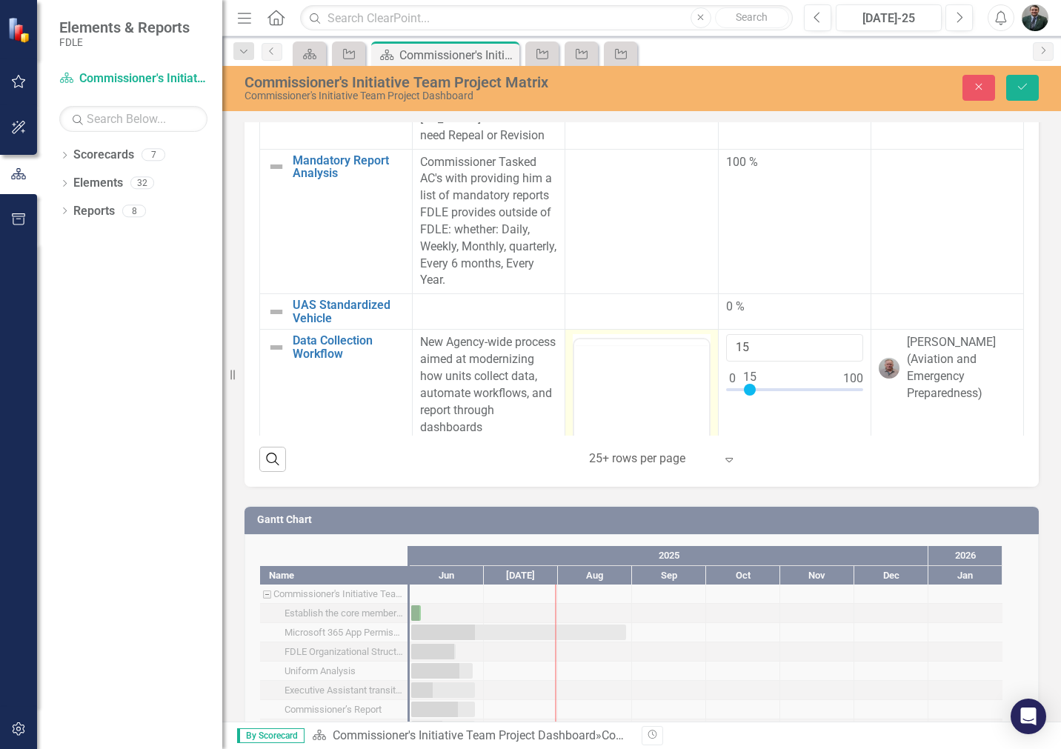
scroll to position [0, 0]
click at [633, 393] on p "Rich Text Area. Press ALT-0 for help." at bounding box center [641, 387] width 127 height 18
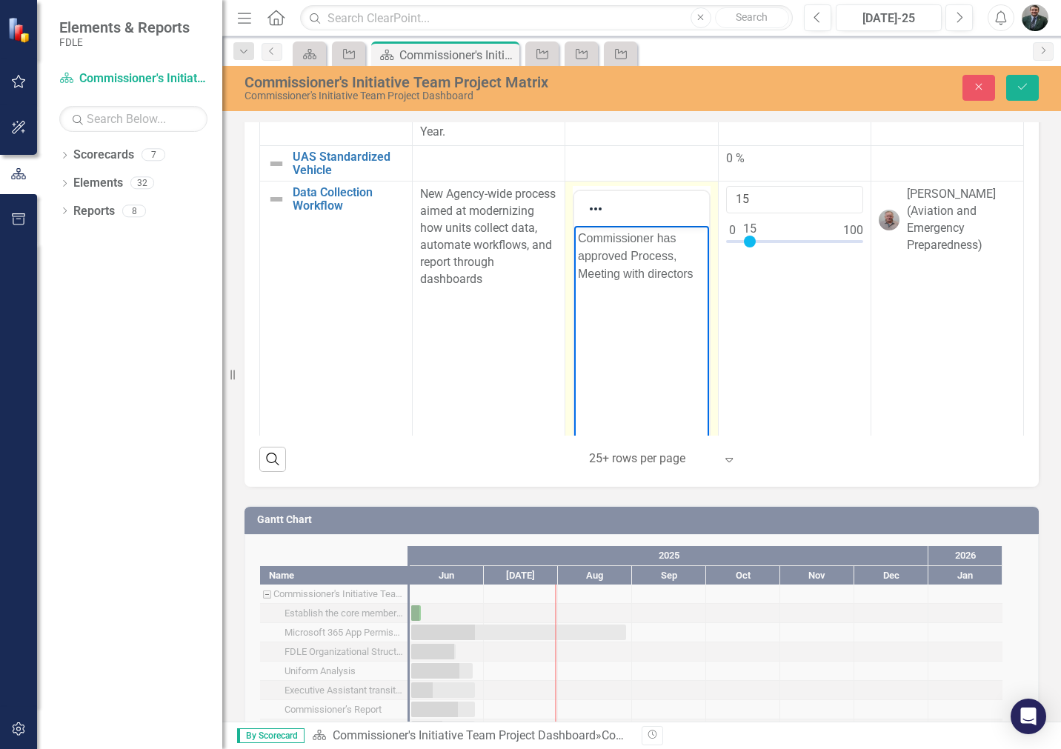
click at [660, 301] on body "Commissioner has approved Process, Meeting with directors" at bounding box center [641, 337] width 134 height 222
click at [696, 276] on p "Commissioner has approved Process, Meeting with directors" at bounding box center [641, 256] width 127 height 53
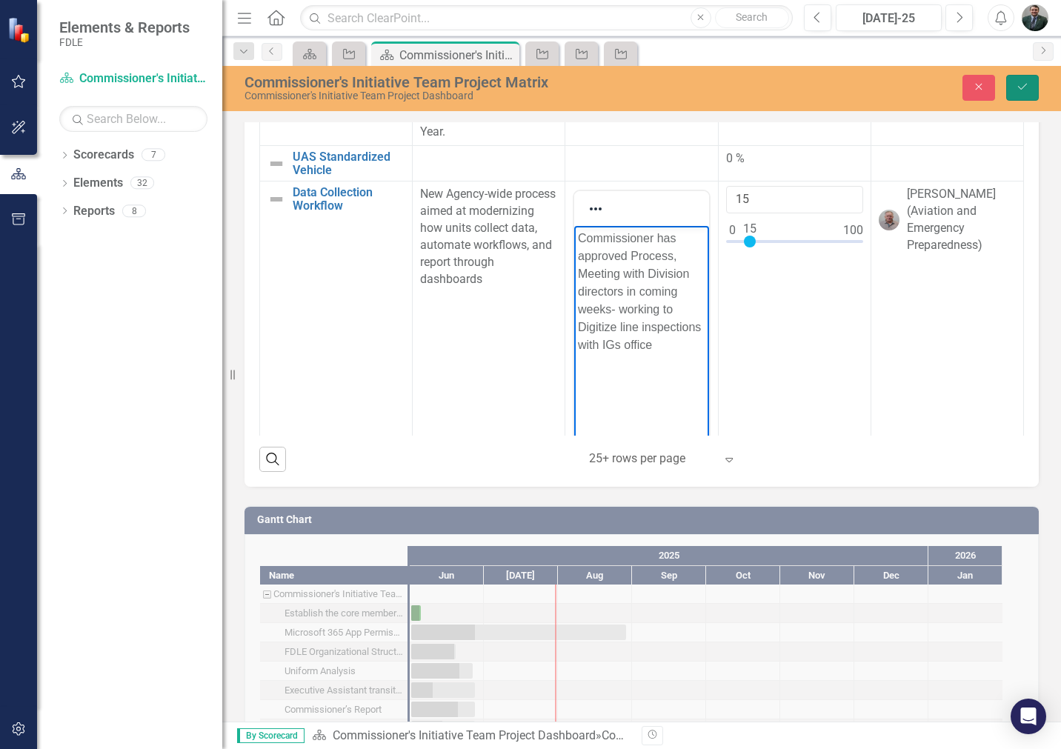
click at [1019, 82] on icon "Save" at bounding box center [1021, 86] width 13 height 10
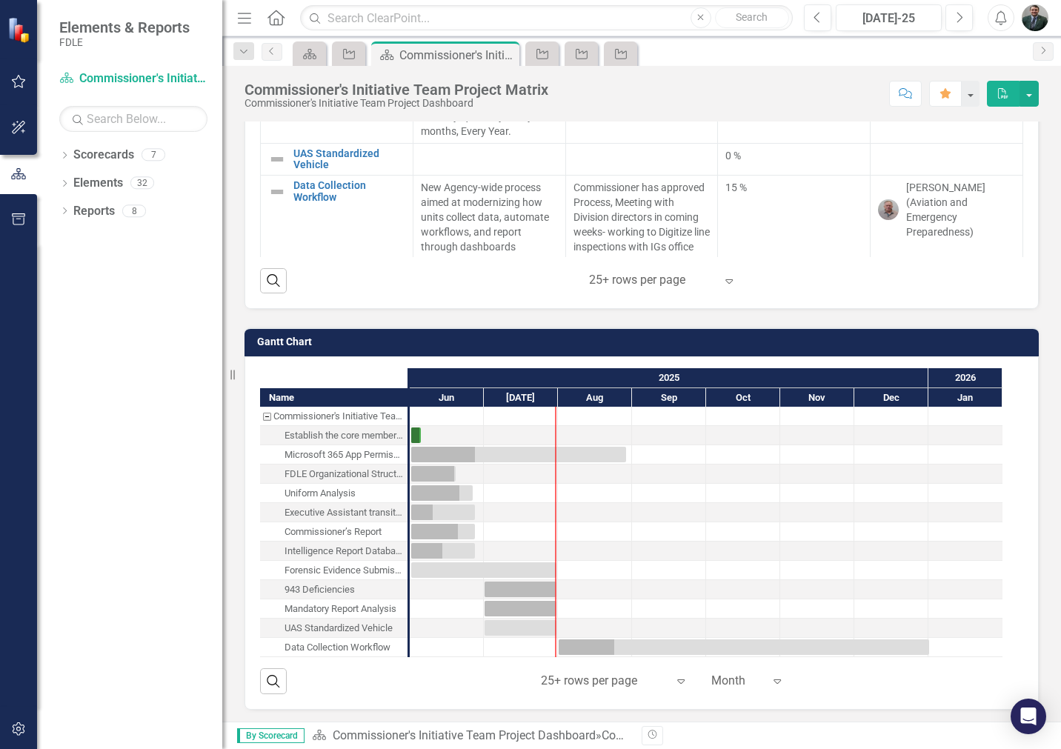
scroll to position [98, 0]
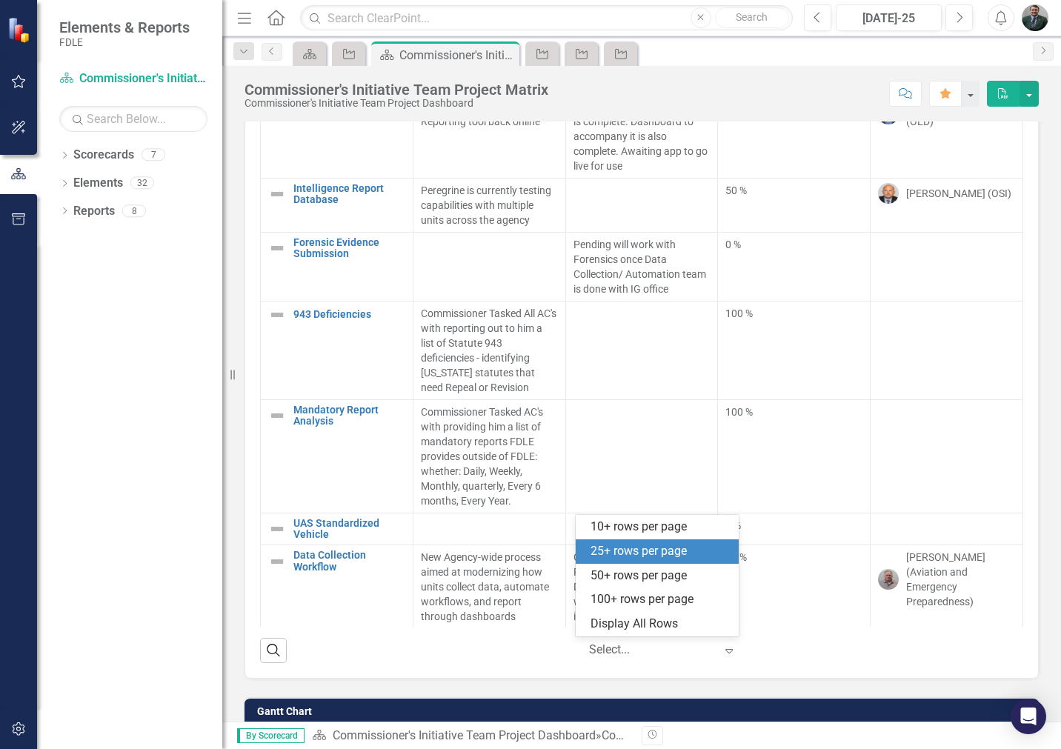
click at [725, 650] on icon at bounding box center [728, 651] width 7 height 4
click at [656, 584] on div "50+ rows per page" at bounding box center [657, 576] width 163 height 24
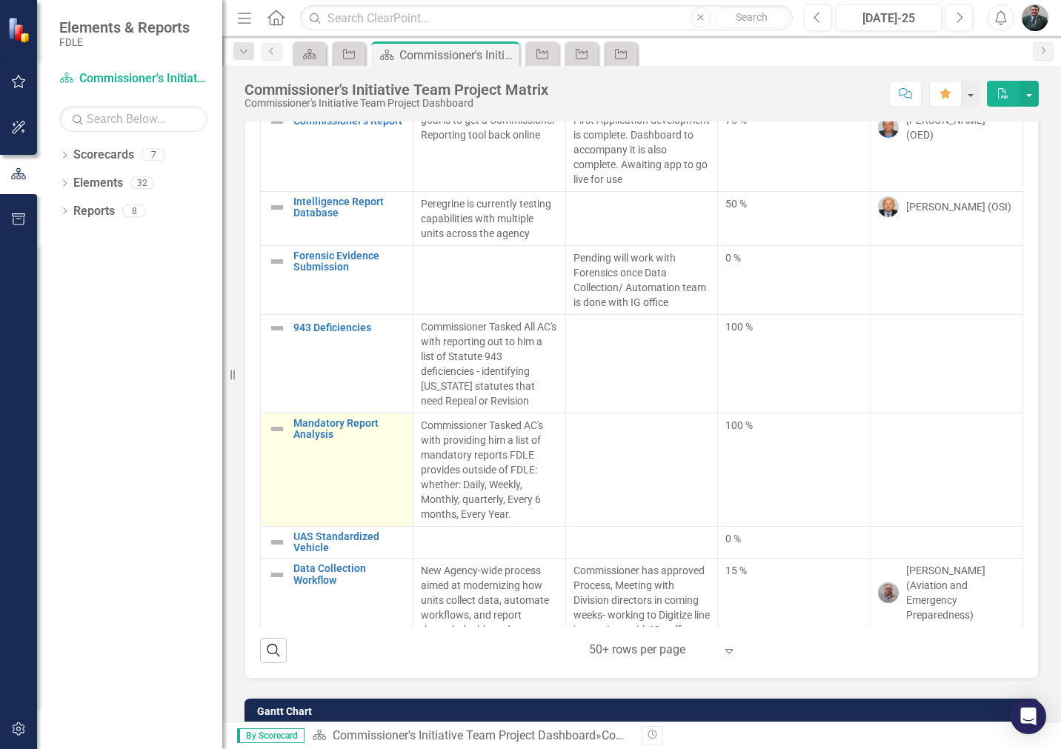
scroll to position [619, 0]
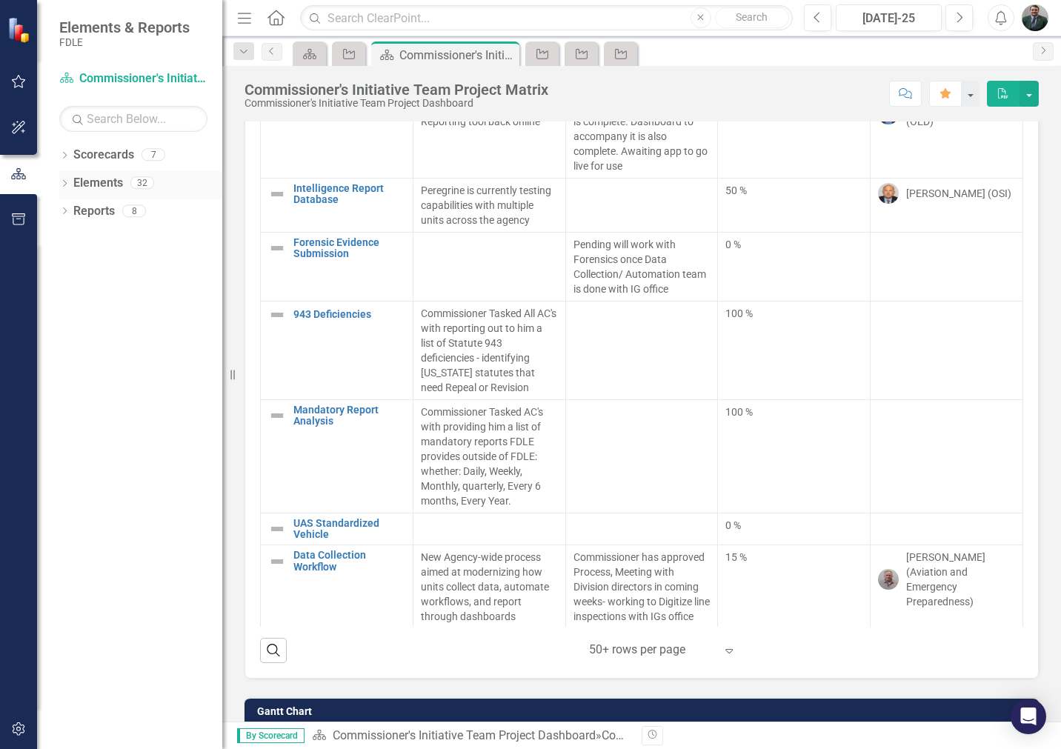
click at [71, 181] on div "Dropdown Elements 32" at bounding box center [140, 185] width 163 height 28
click at [67, 177] on div "Dropdown Elements 32" at bounding box center [140, 185] width 163 height 28
click at [68, 181] on icon "Dropdown" at bounding box center [64, 185] width 10 height 8
click at [72, 213] on icon "Dropdown" at bounding box center [72, 212] width 10 height 8
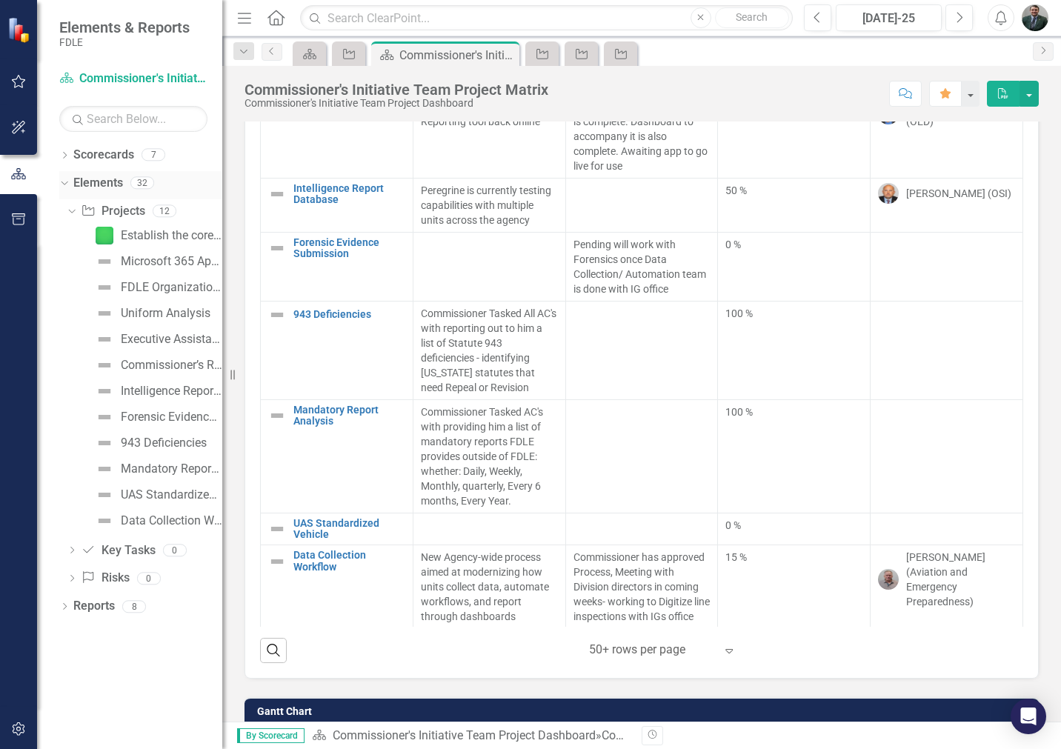
click at [116, 183] on link "Elements" at bounding box center [98, 183] width 50 height 17
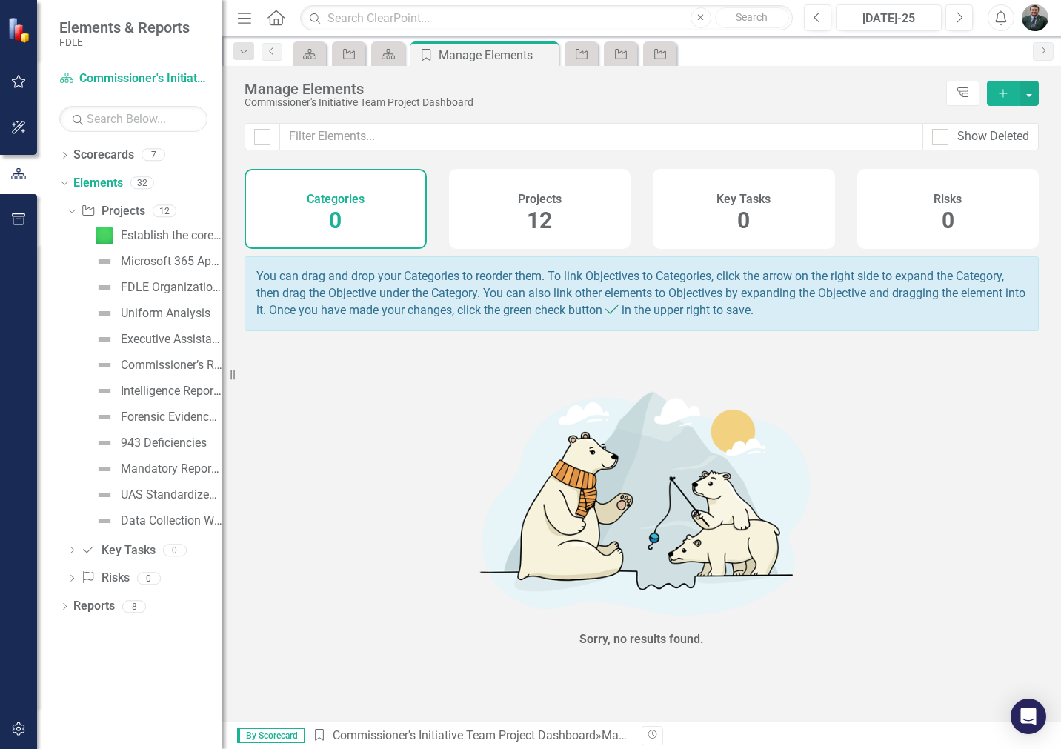
click at [573, 218] on div "Projects 12" at bounding box center [540, 209] width 182 height 80
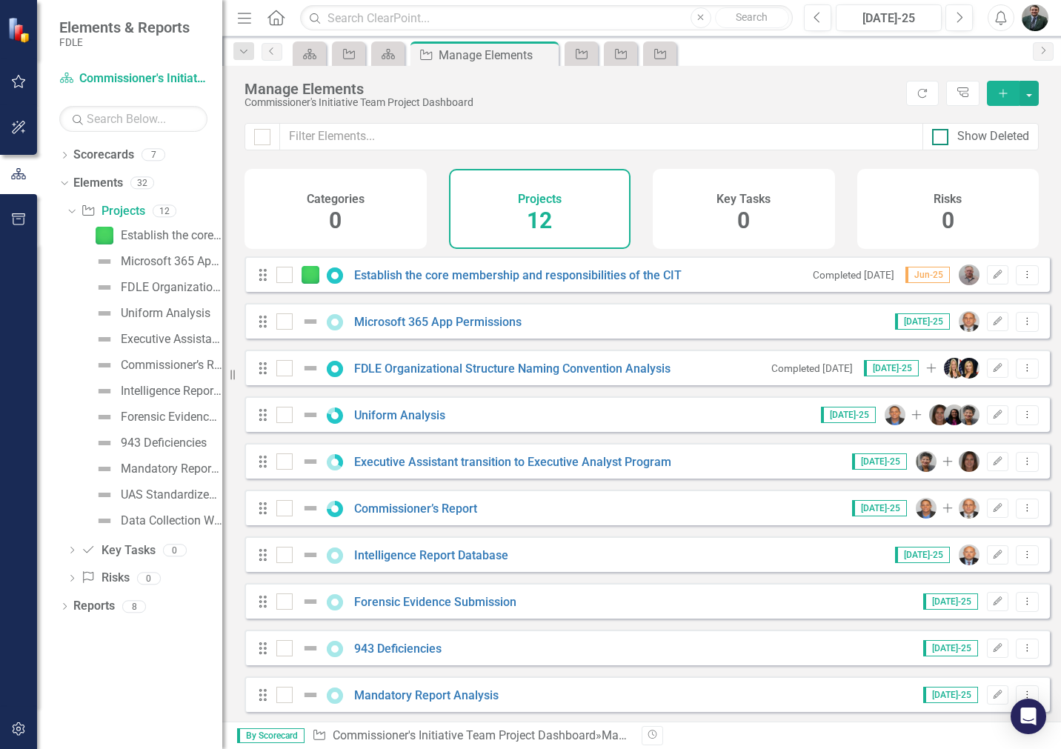
click at [945, 138] on div at bounding box center [940, 137] width 16 height 16
click at [941, 138] on input "Show Deleted" at bounding box center [937, 134] width 10 height 10
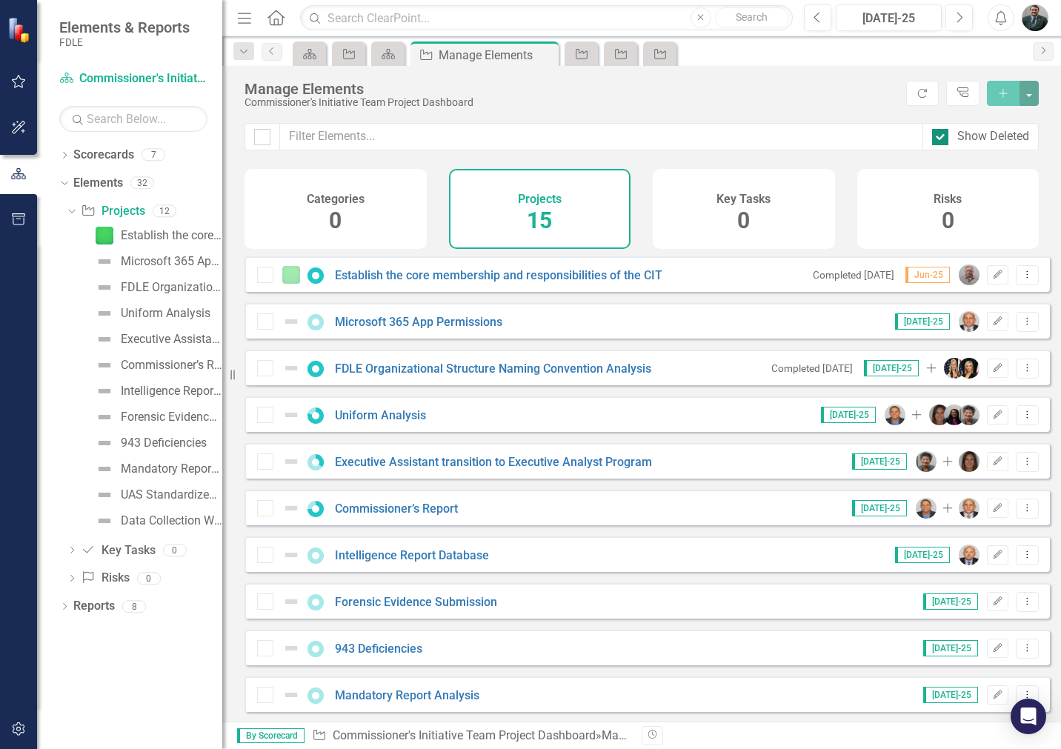
click at [944, 133] on div at bounding box center [940, 137] width 16 height 16
click at [941, 133] on input "Show Deleted" at bounding box center [937, 134] width 10 height 10
checkbox input "false"
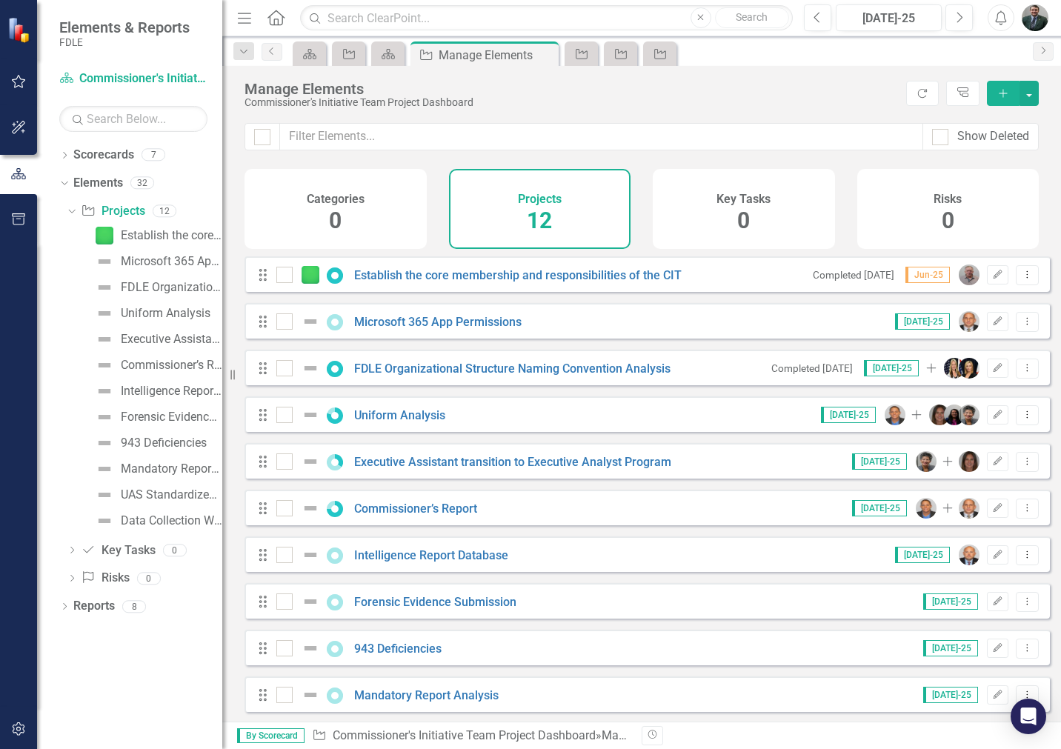
click at [1001, 94] on icon "Add" at bounding box center [1002, 93] width 13 height 10
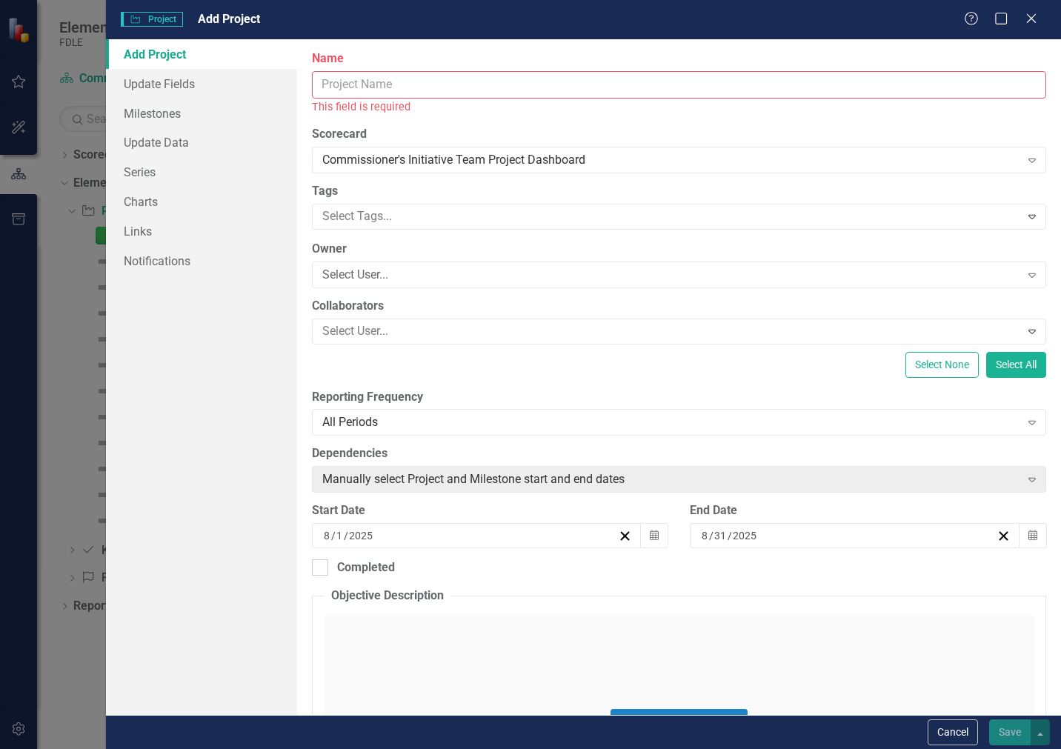
click at [388, 88] on input "Name" at bounding box center [679, 84] width 734 height 27
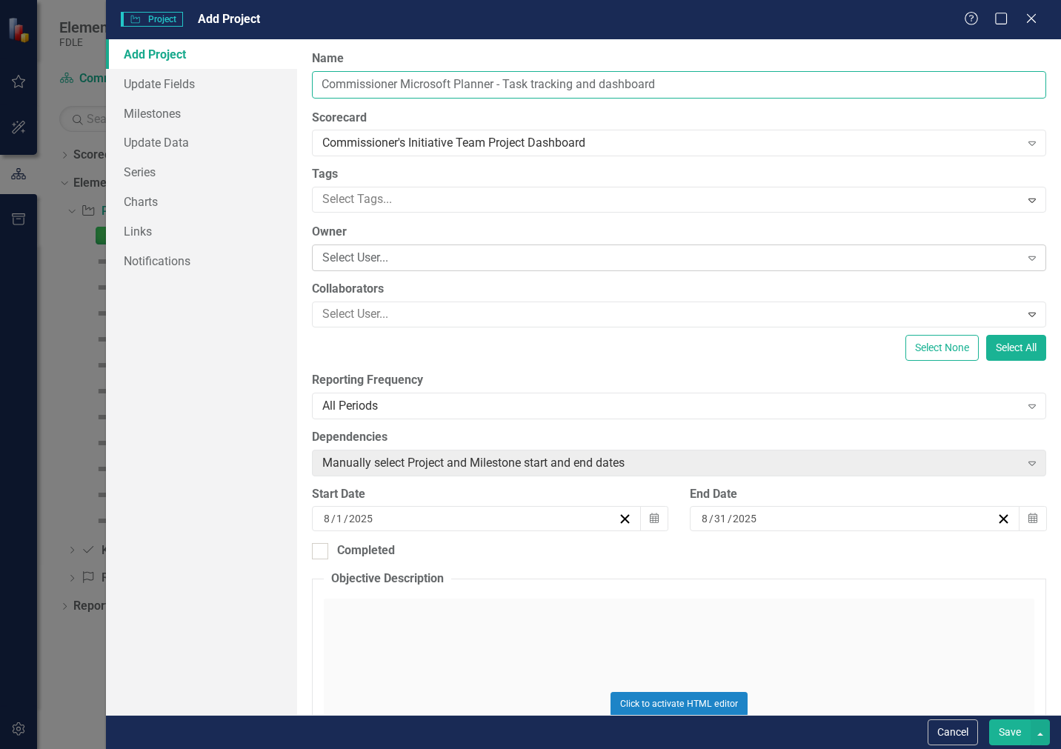
type input "Commissioner Microsoft Planner - Task tracking and dashboard"
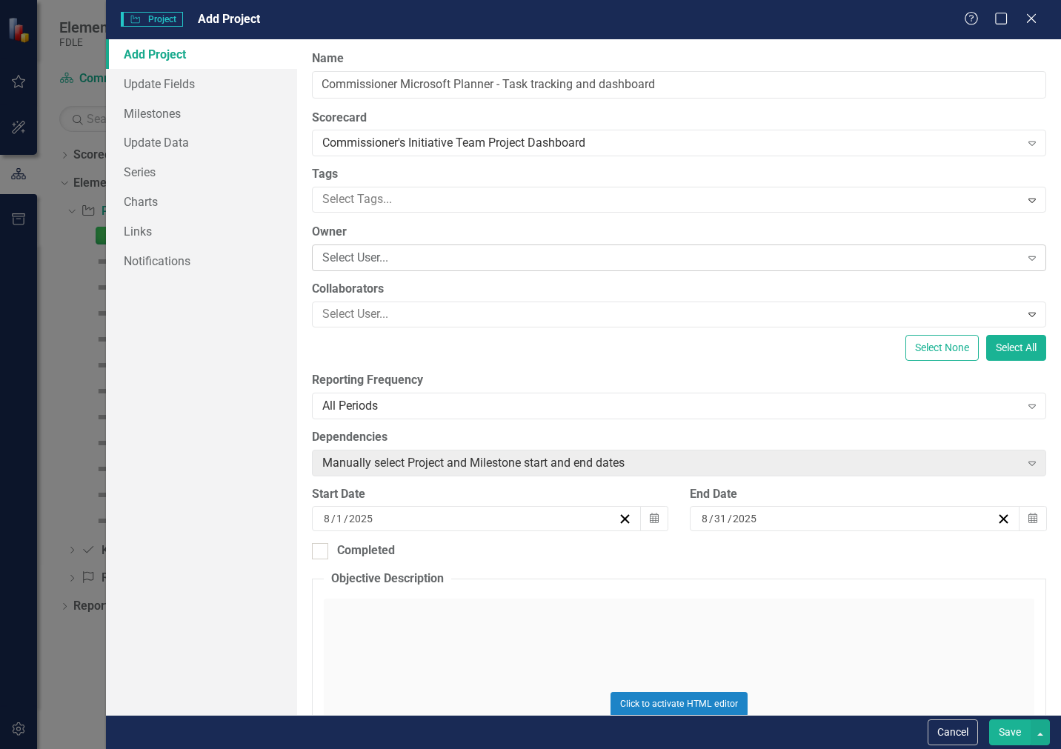
click at [524, 264] on div "Select User..." at bounding box center [671, 258] width 698 height 17
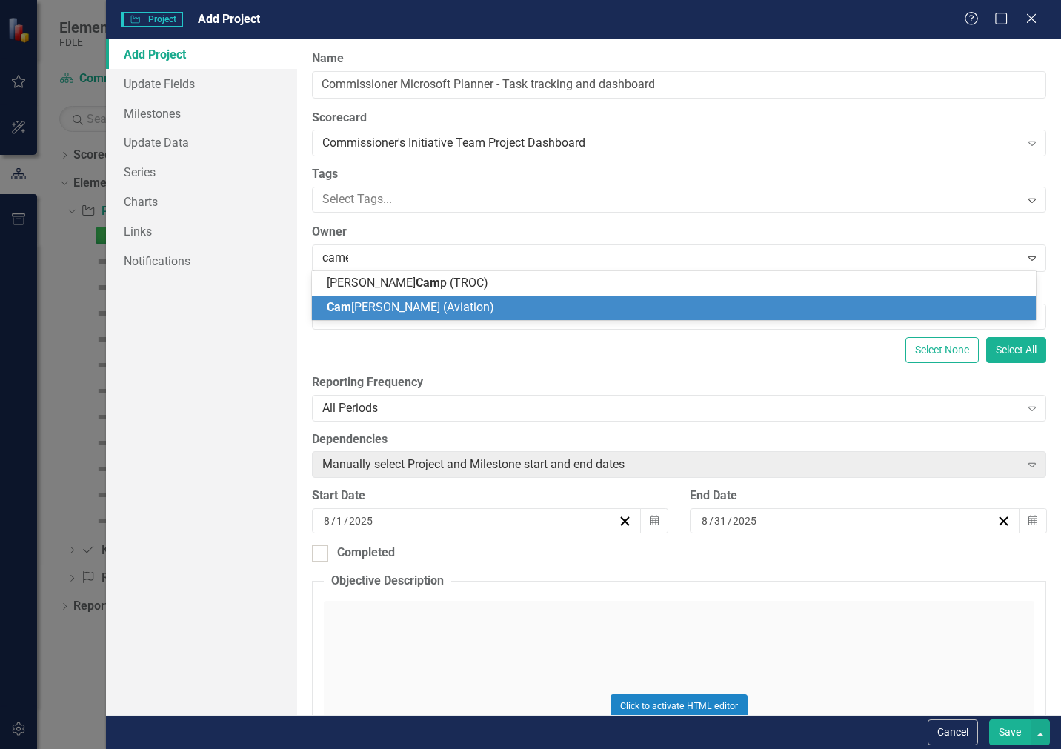
type input "camer"
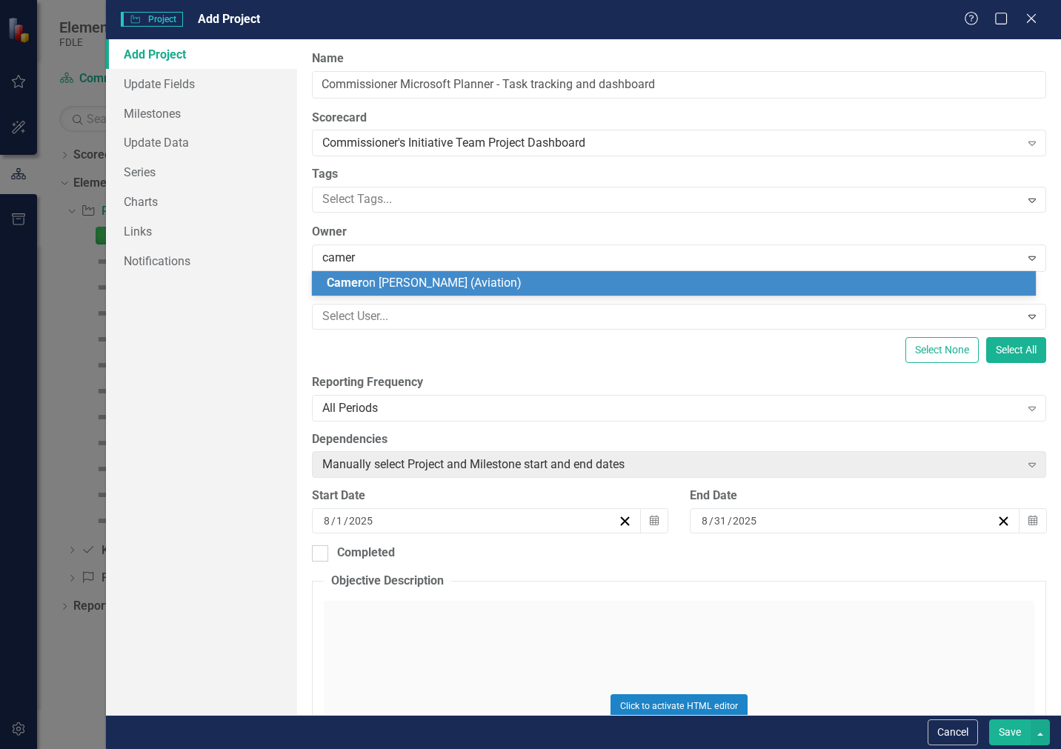
click at [434, 284] on span "Camer on [PERSON_NAME] (Aviation)" at bounding box center [424, 283] width 195 height 14
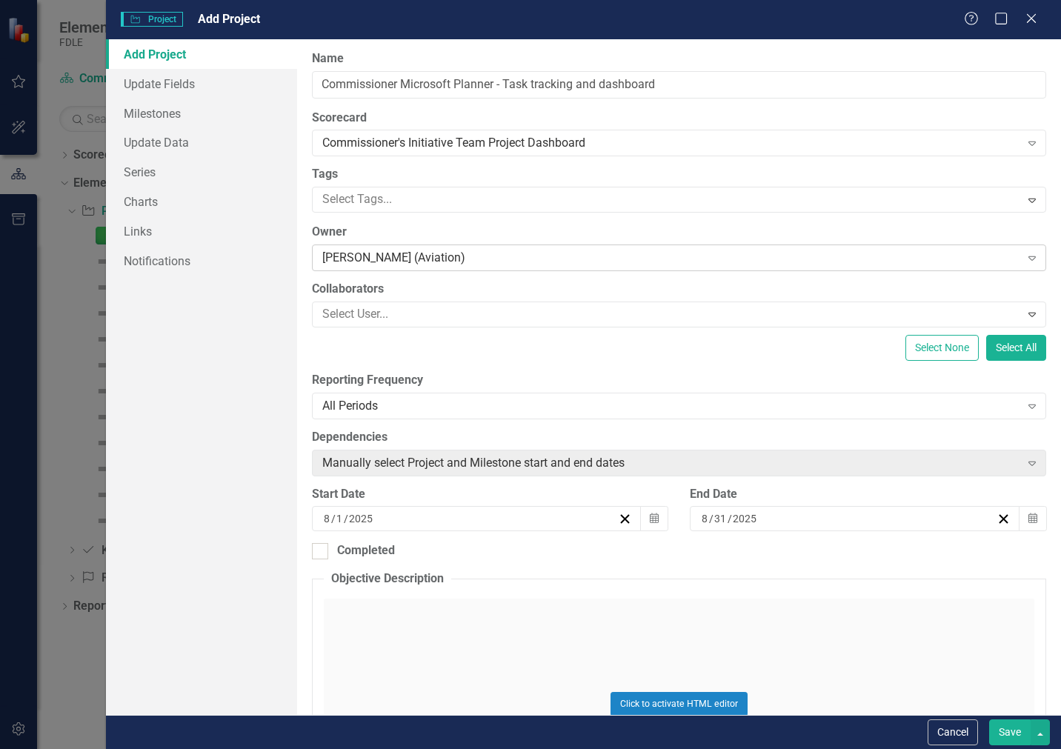
click at [477, 257] on div "[PERSON_NAME] (Aviation)" at bounding box center [671, 258] width 698 height 17
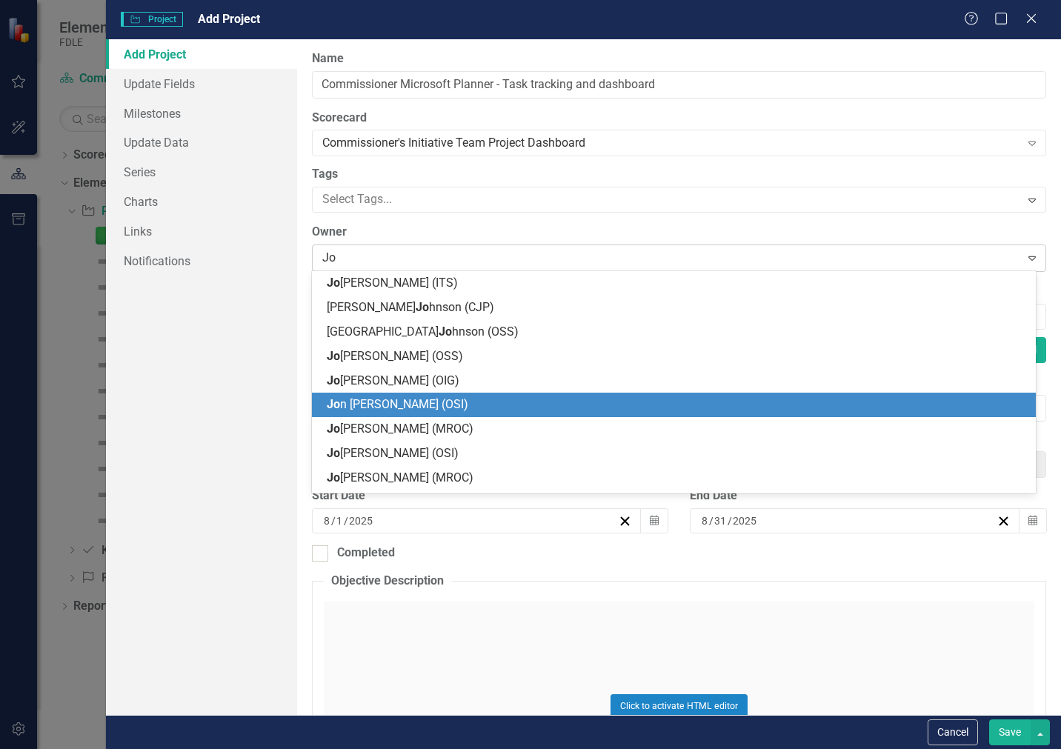
type input "J"
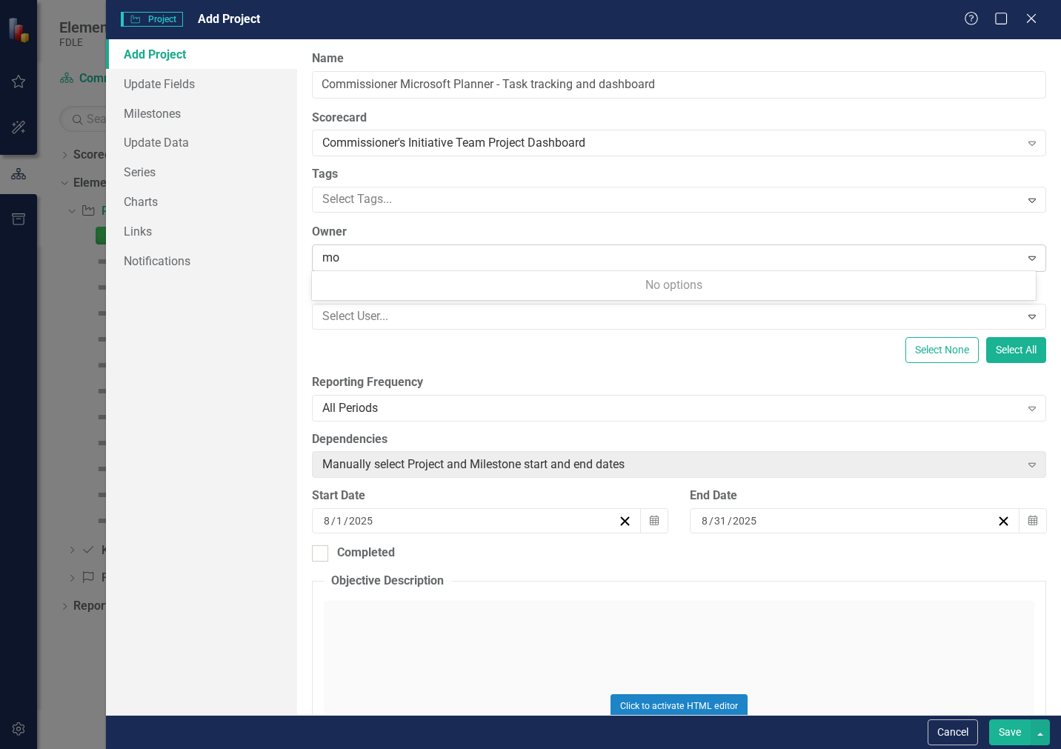
type input "m"
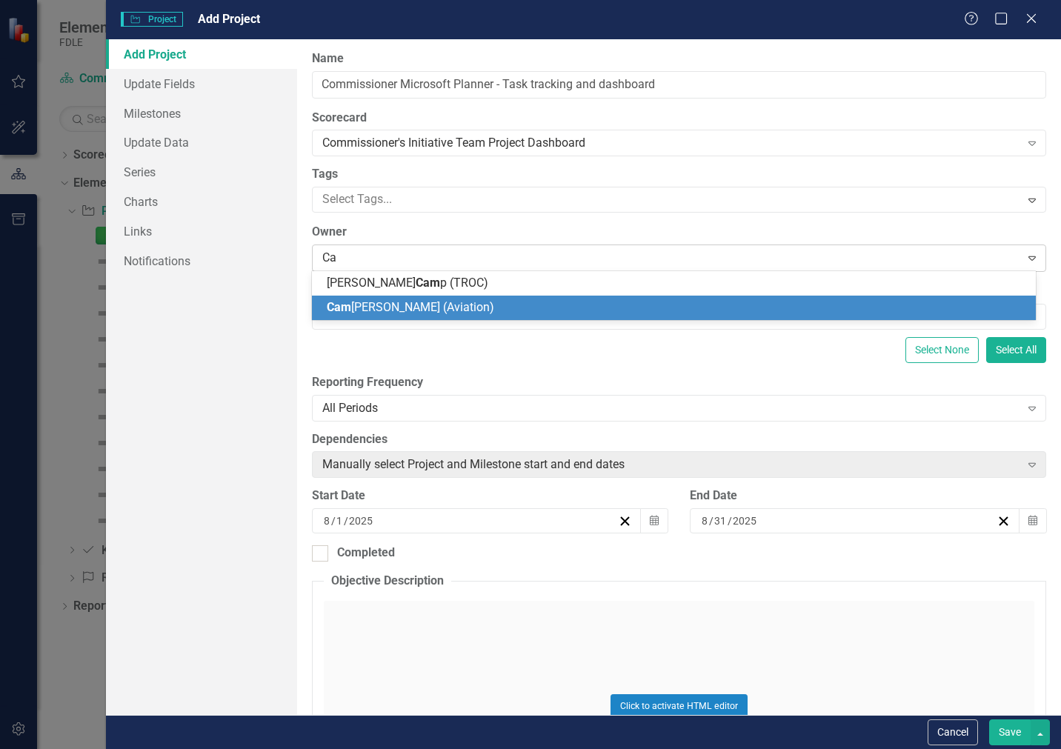
type input "C"
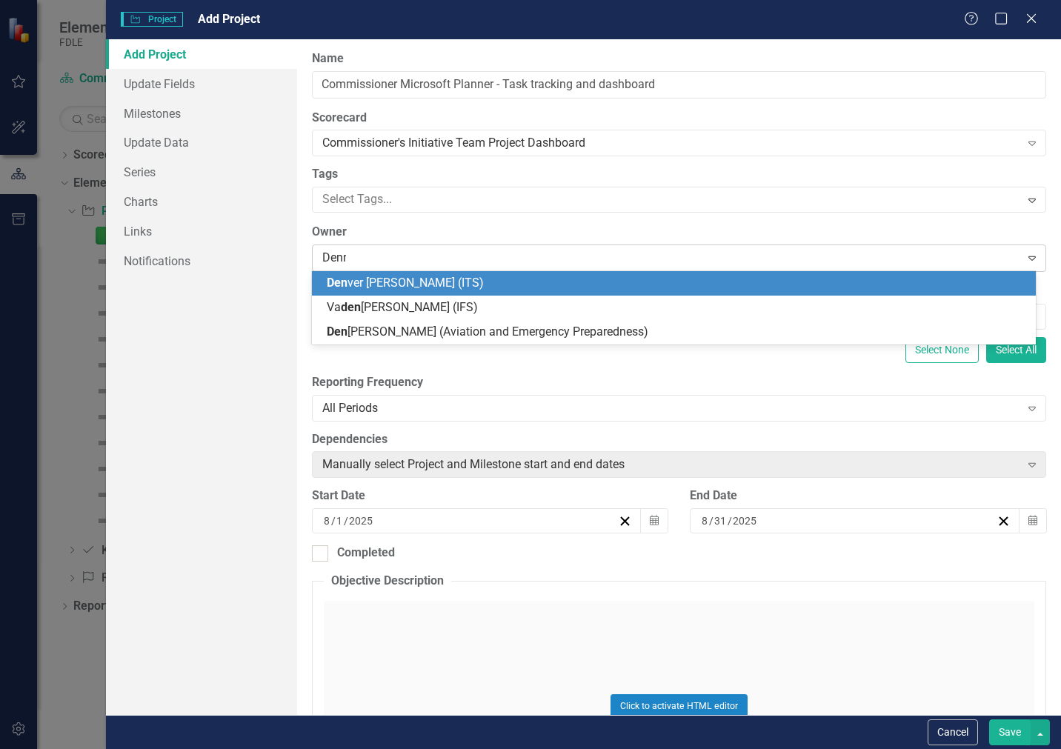
type input "[PERSON_NAME]"
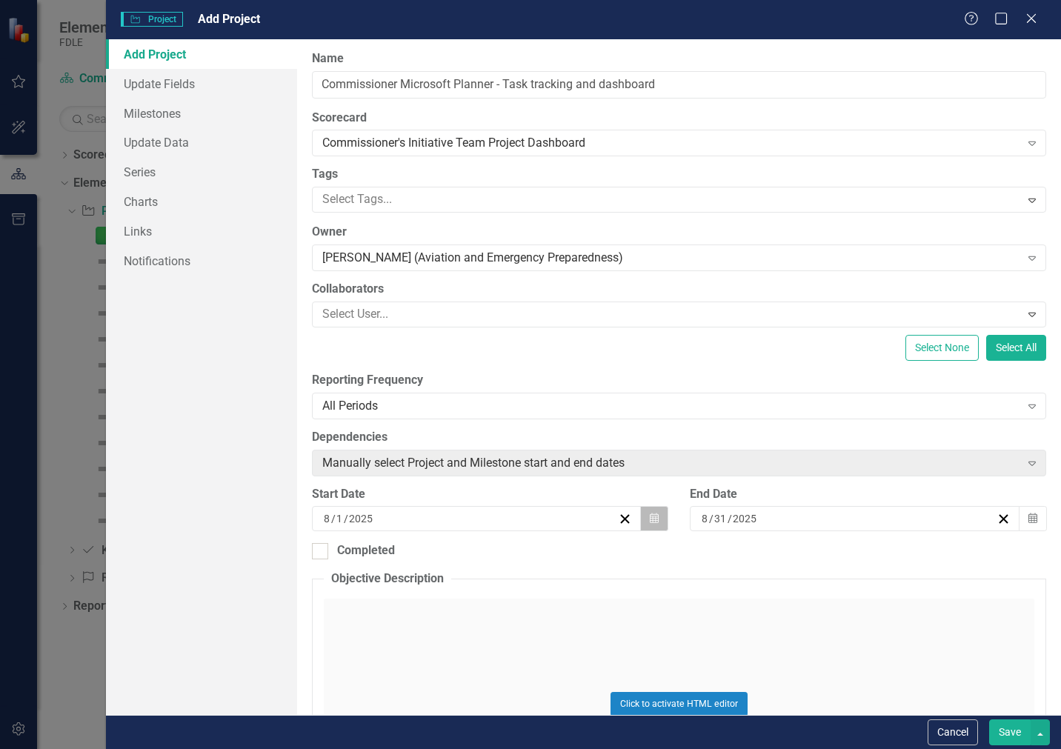
click at [650, 519] on icon "Calendar" at bounding box center [654, 518] width 9 height 10
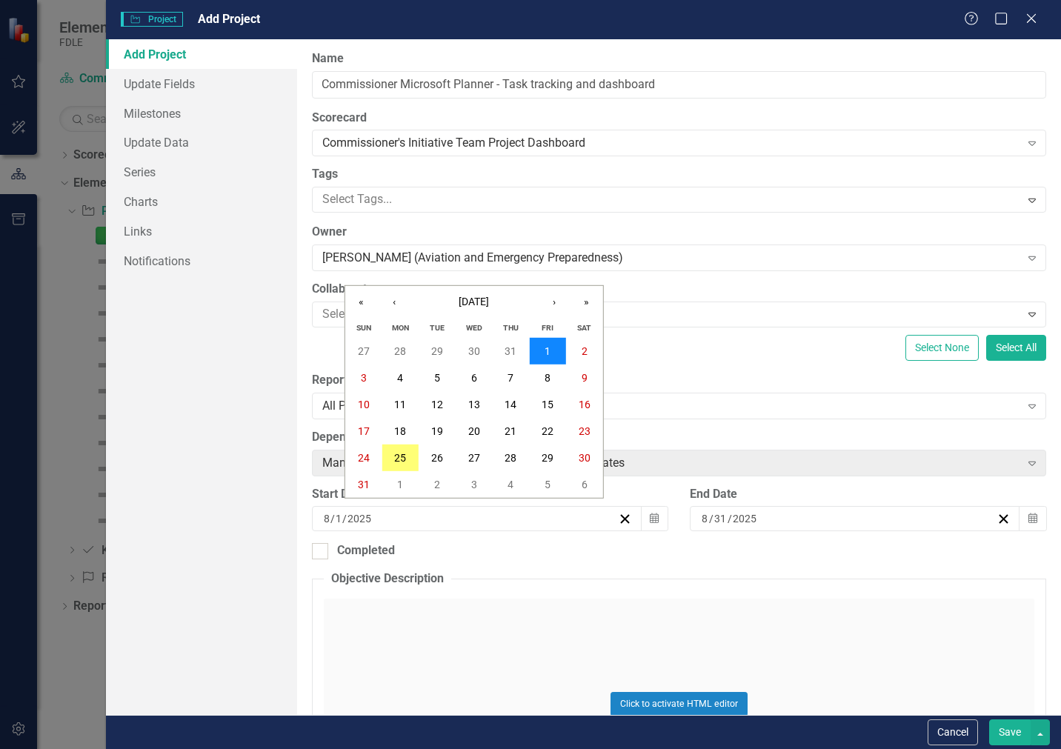
click at [548, 345] on abbr "1" at bounding box center [547, 351] width 6 height 12
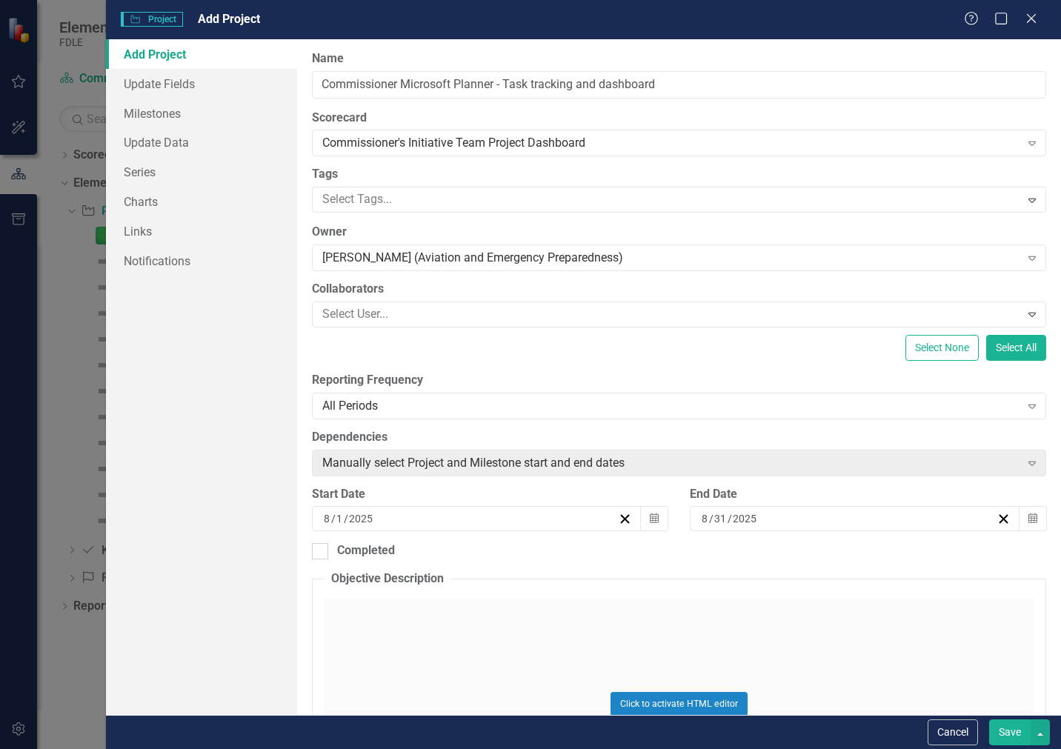
click at [810, 513] on div "[DATE]" at bounding box center [847, 518] width 296 height 15
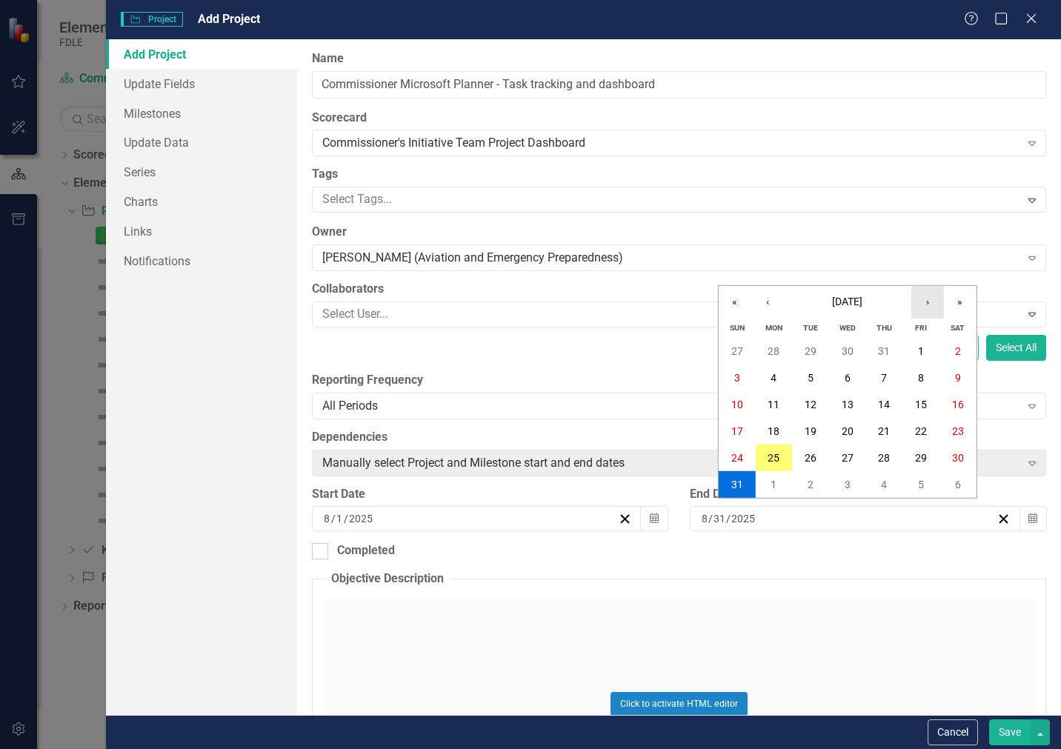
click at [929, 304] on button "›" at bounding box center [927, 302] width 33 height 33
click at [927, 306] on button "›" at bounding box center [927, 302] width 33 height 33
click at [853, 347] on button "1" at bounding box center [847, 351] width 37 height 27
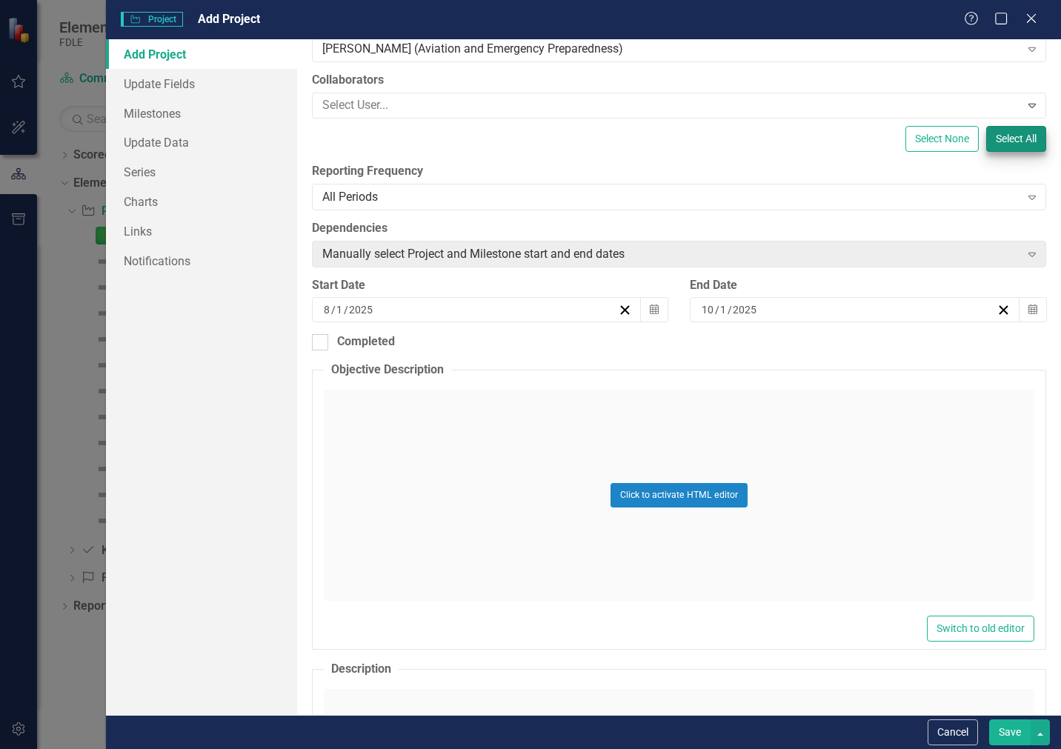
scroll to position [201, 0]
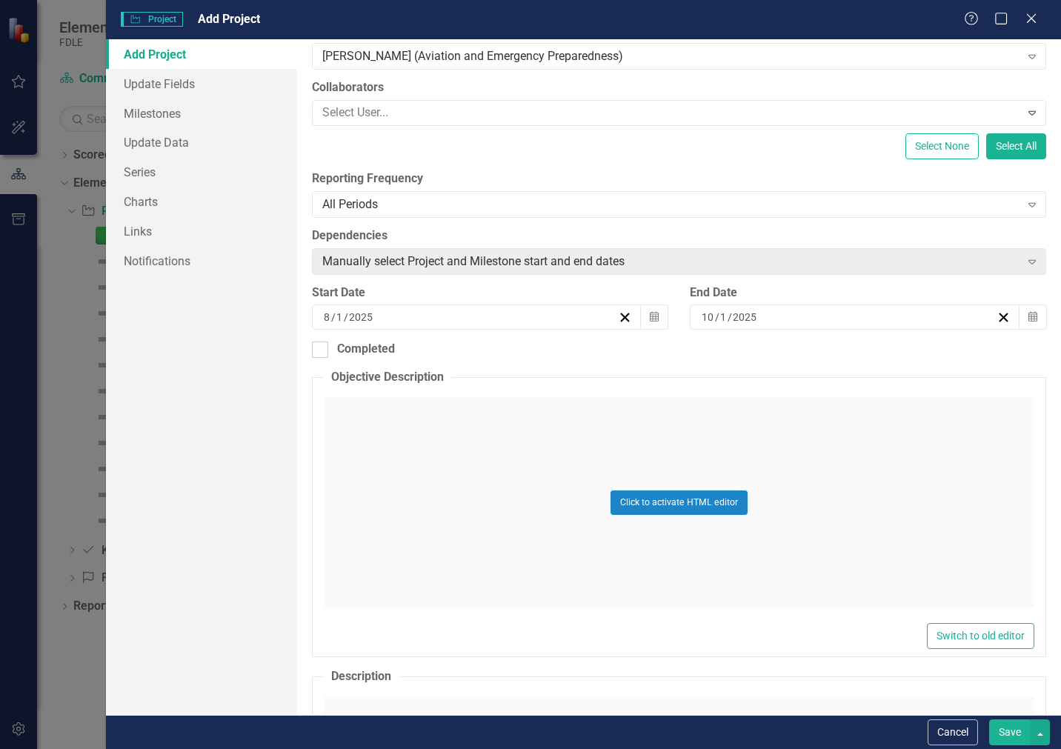
click at [594, 438] on div "Click to activate HTML editor" at bounding box center [679, 502] width 710 height 211
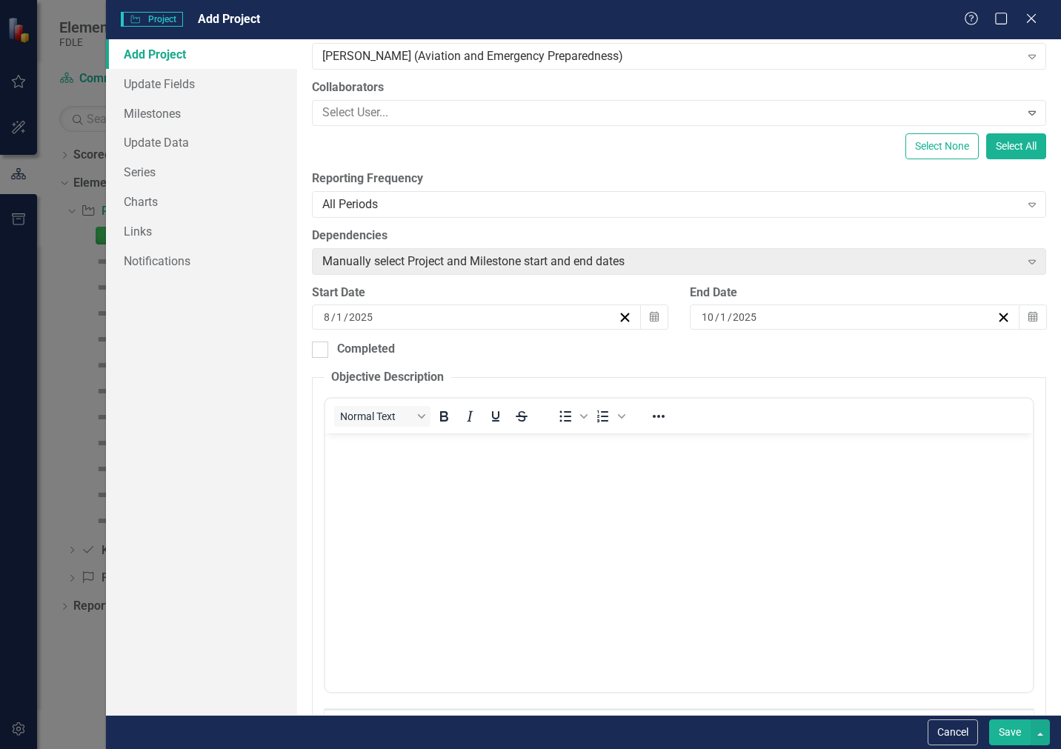
scroll to position [0, 0]
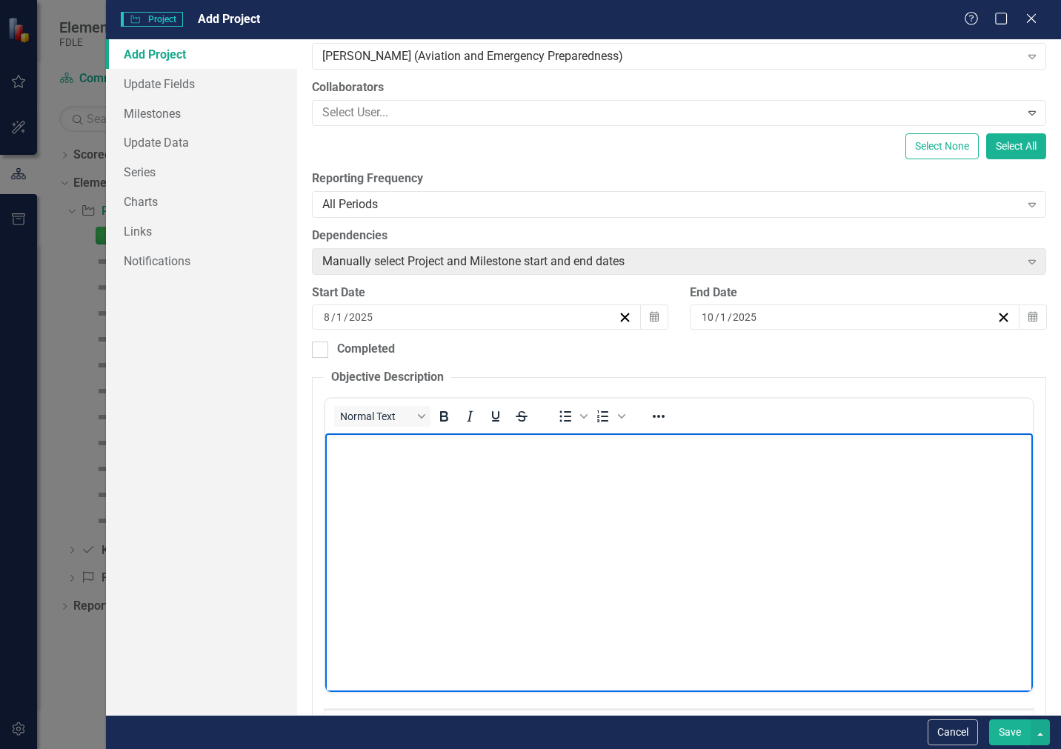
click at [576, 503] on body "Rich Text Area. Press ALT-0 for help." at bounding box center [677, 544] width 707 height 222
click at [596, 447] on p "Task tracking ability using Microsoft's ecosystem" at bounding box center [678, 446] width 700 height 18
click at [588, 450] on p "Task tracking ability using Microsoft's ecosystem. Build a dashboard to display…" at bounding box center [678, 446] width 700 height 18
click at [585, 448] on p "Task tracking ability using Microsoft's ecosystem. Build a dashboard to display…" at bounding box center [678, 446] width 700 height 18
click at [585, 445] on p "Task tracking ability using Microsoft's ecosystem. Build a dashboard to display…" at bounding box center [678, 446] width 700 height 18
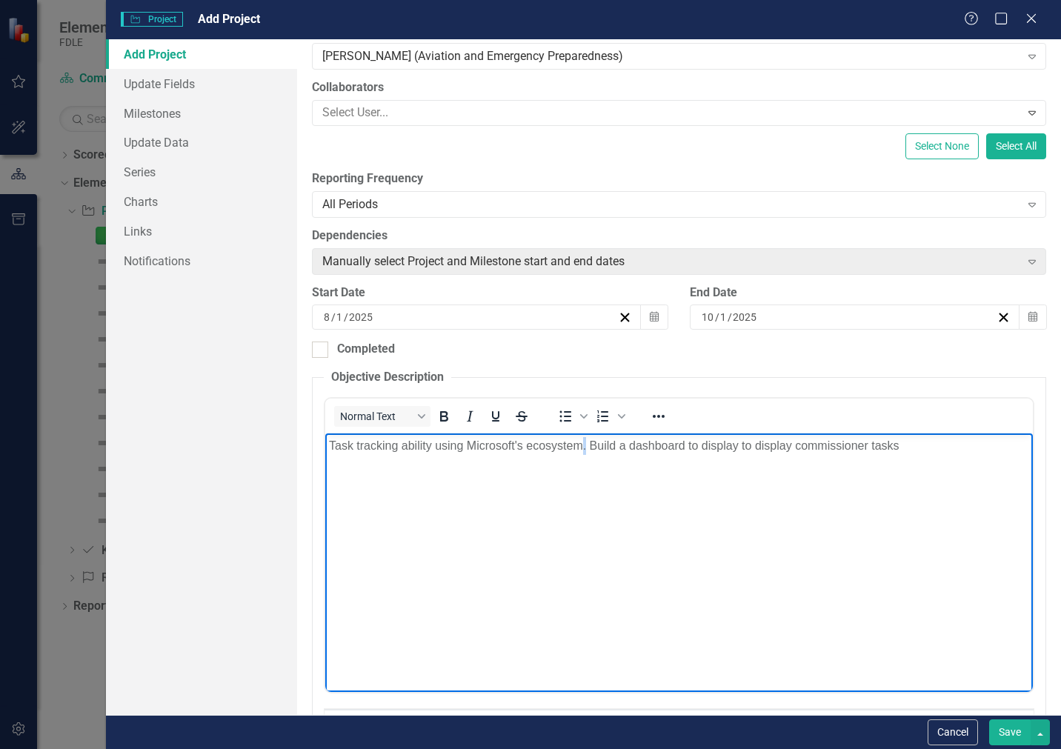
click at [584, 447] on p "Task tracking ability using Microsoft's ecosystem. Build a dashboard to display…" at bounding box center [678, 446] width 700 height 18
click at [581, 450] on p "Task tracking ability using Microsoft's ecosystem. Build a dashboard to display…" at bounding box center [678, 446] width 700 height 18
click at [681, 445] on p "Task tracking ability using Microsoft's ecosystem (Microsoft Planner. Build a d…" at bounding box center [678, 446] width 700 height 18
click at [1018, 731] on button "Save" at bounding box center [1009, 732] width 41 height 26
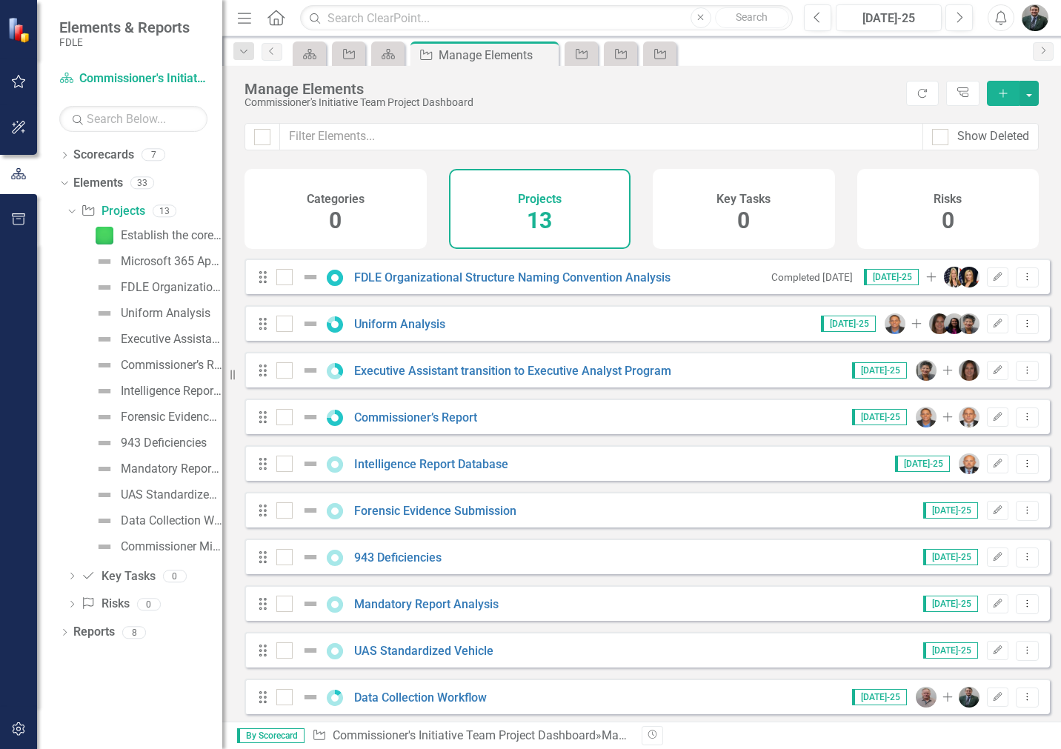
scroll to position [151, 0]
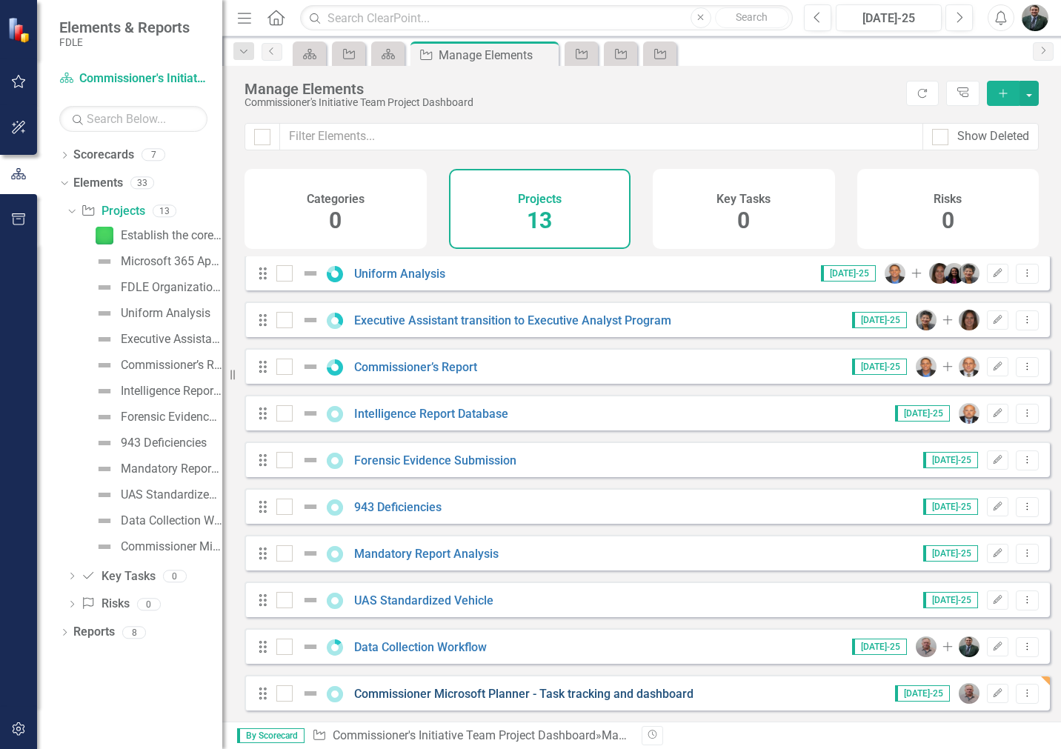
click at [507, 696] on link "Commissioner Microsoft Planner - Task tracking and dashboard" at bounding box center [523, 694] width 339 height 14
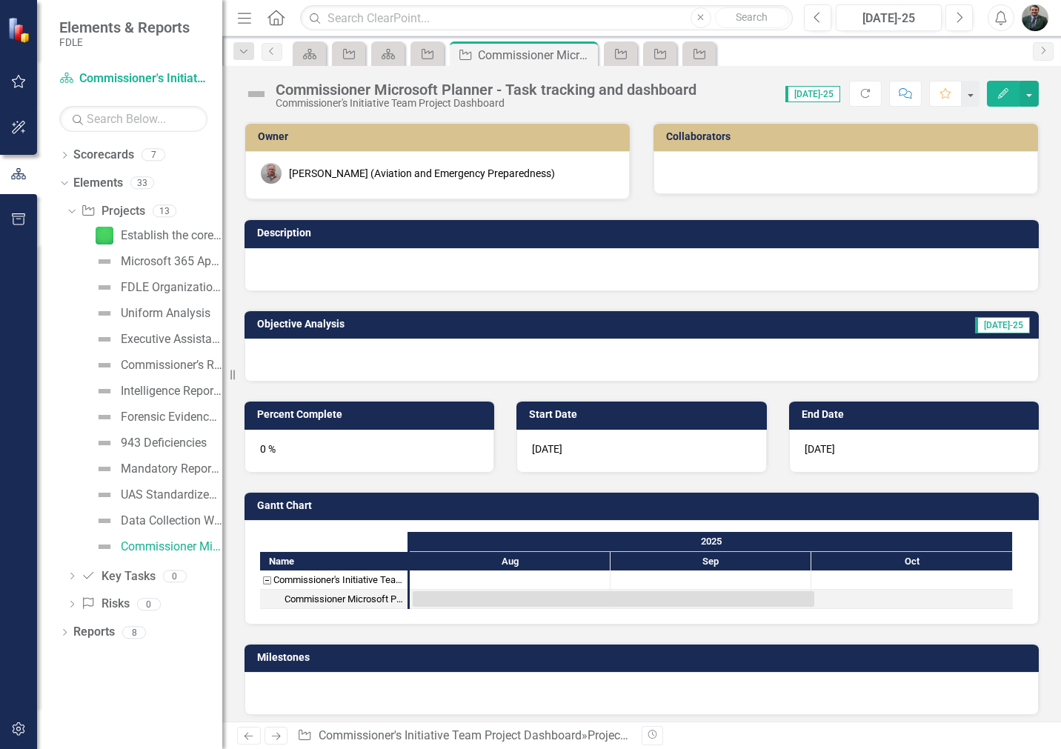
click at [239, 442] on div "Percent Complete 0 %" at bounding box center [369, 426] width 272 height 90
click at [278, 446] on div "0 %" at bounding box center [369, 451] width 250 height 43
click at [268, 447] on div "0 %" at bounding box center [369, 451] width 250 height 43
click at [1009, 96] on icon "Edit" at bounding box center [1002, 93] width 13 height 10
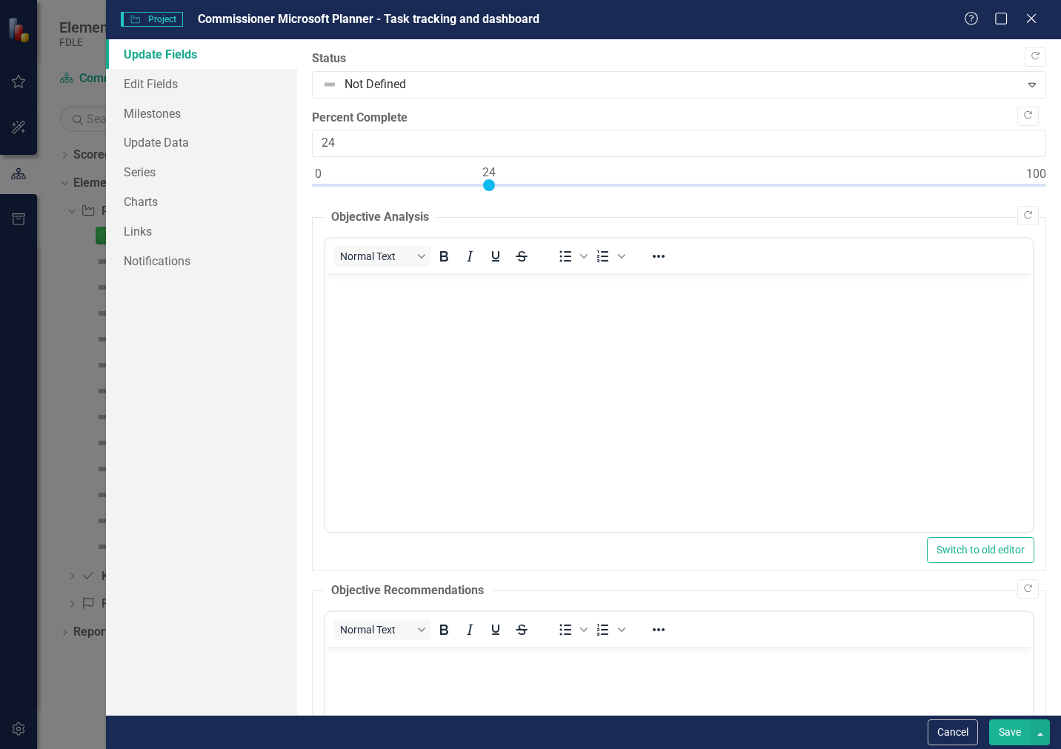
type input "25"
drag, startPoint x: 320, startPoint y: 177, endPoint x: 498, endPoint y: 179, distance: 177.8
click at [498, 179] on div at bounding box center [679, 188] width 734 height 19
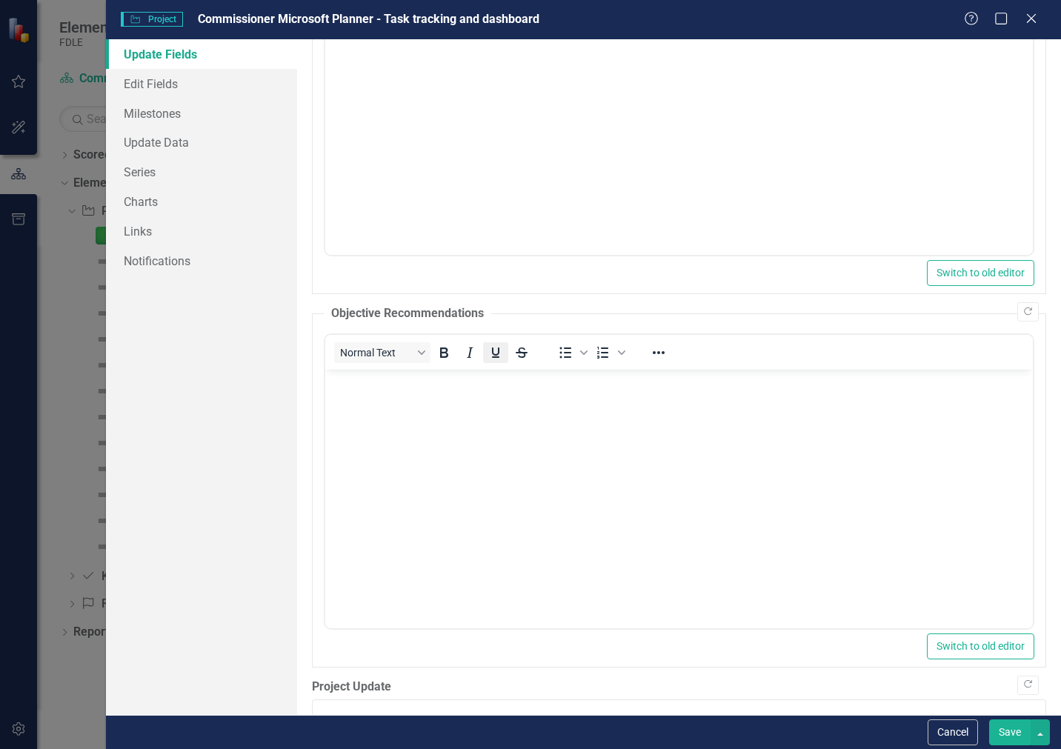
scroll to position [308, 0]
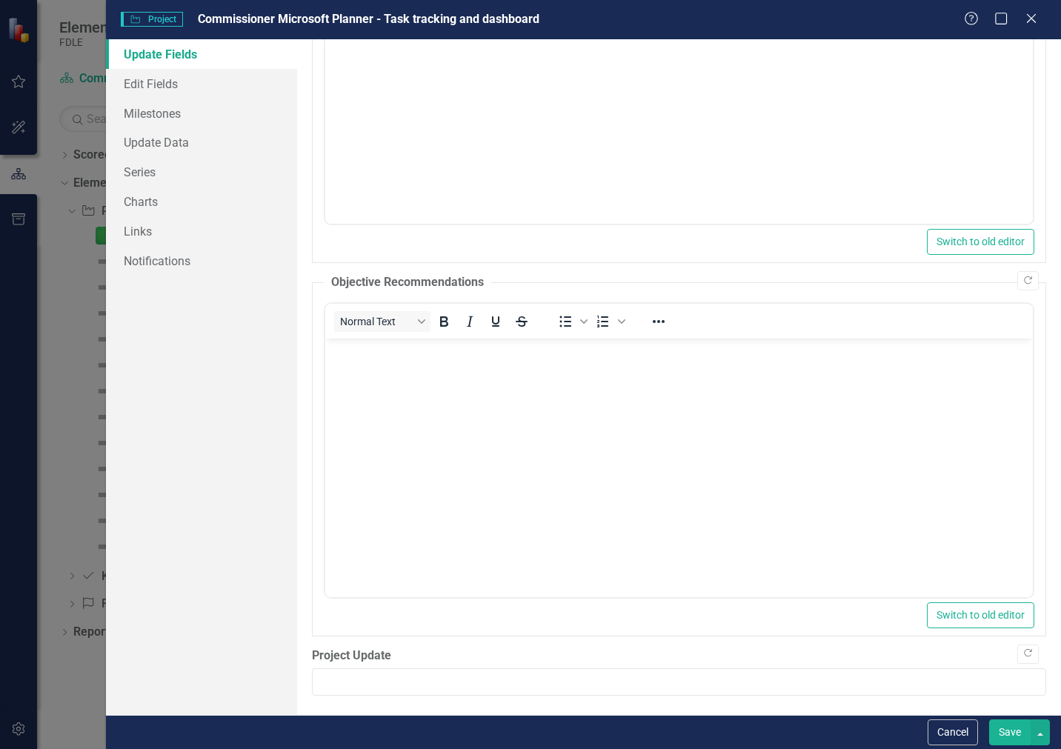
click at [1019, 734] on button "Save" at bounding box center [1009, 732] width 41 height 26
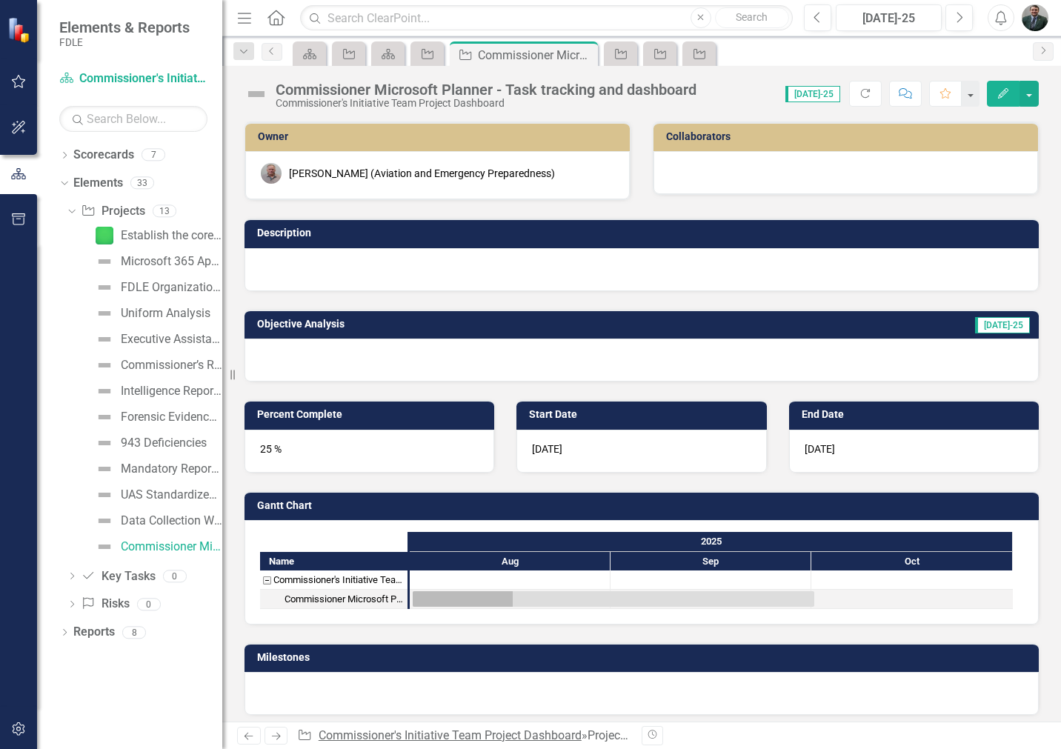
click at [518, 731] on link "Commissioner's Initiative Team Project Dashboard" at bounding box center [449, 735] width 263 height 14
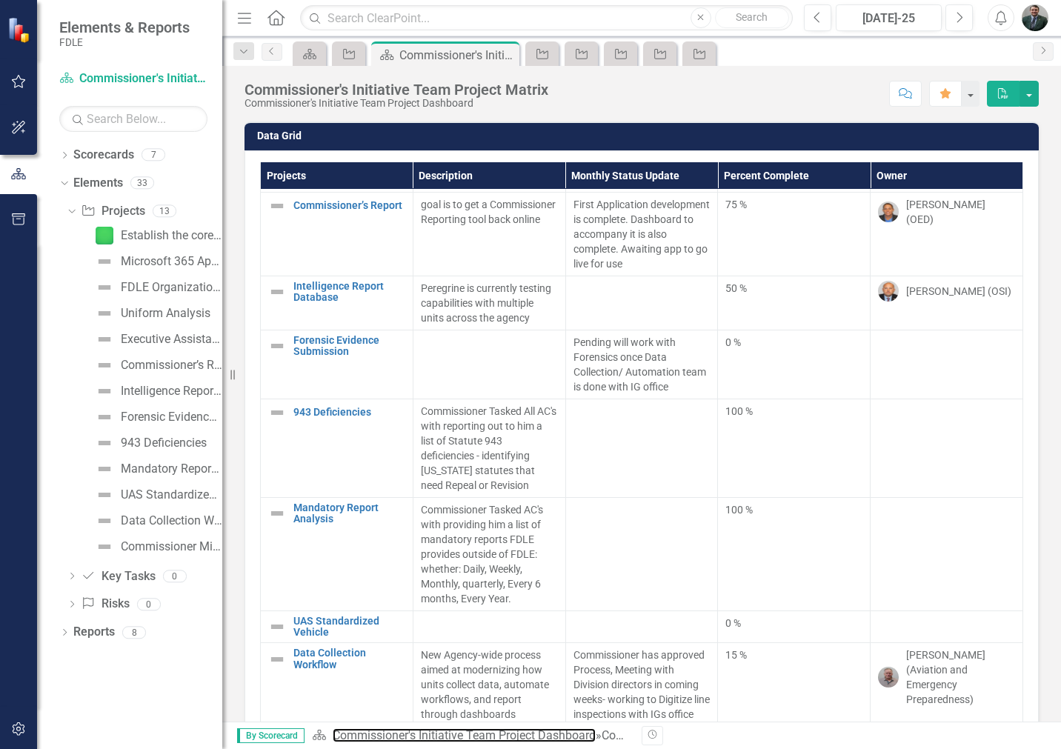
scroll to position [685, 0]
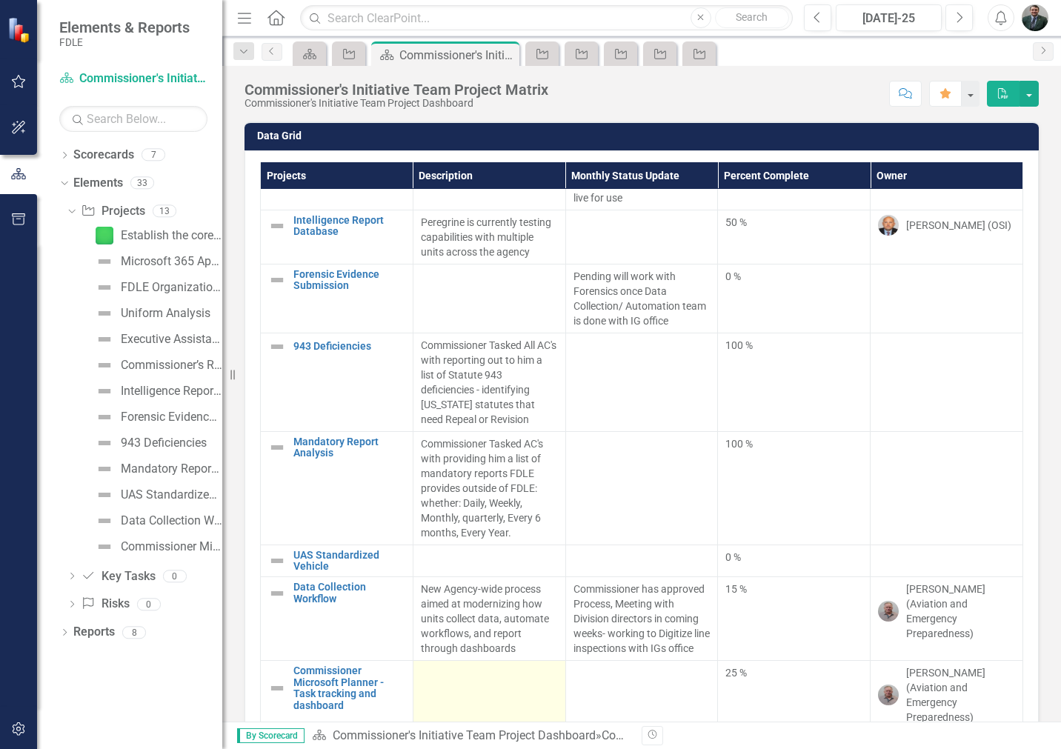
click at [519, 678] on div at bounding box center [489, 674] width 137 height 18
click at [510, 690] on td at bounding box center [489, 695] width 153 height 69
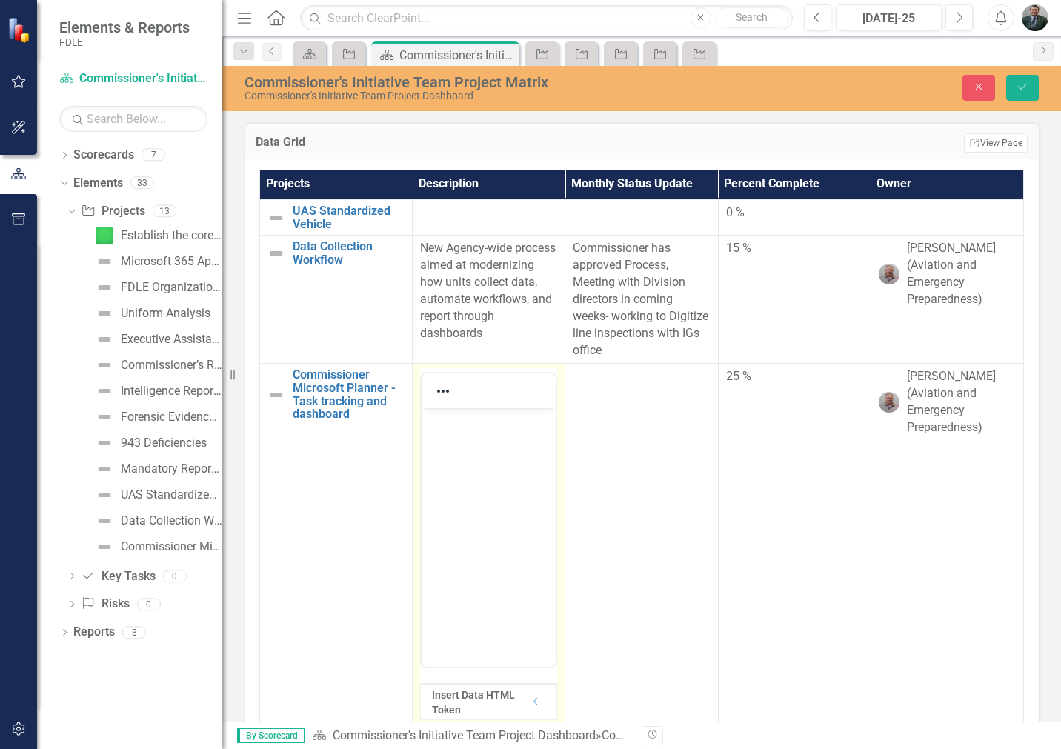
scroll to position [1324, 0]
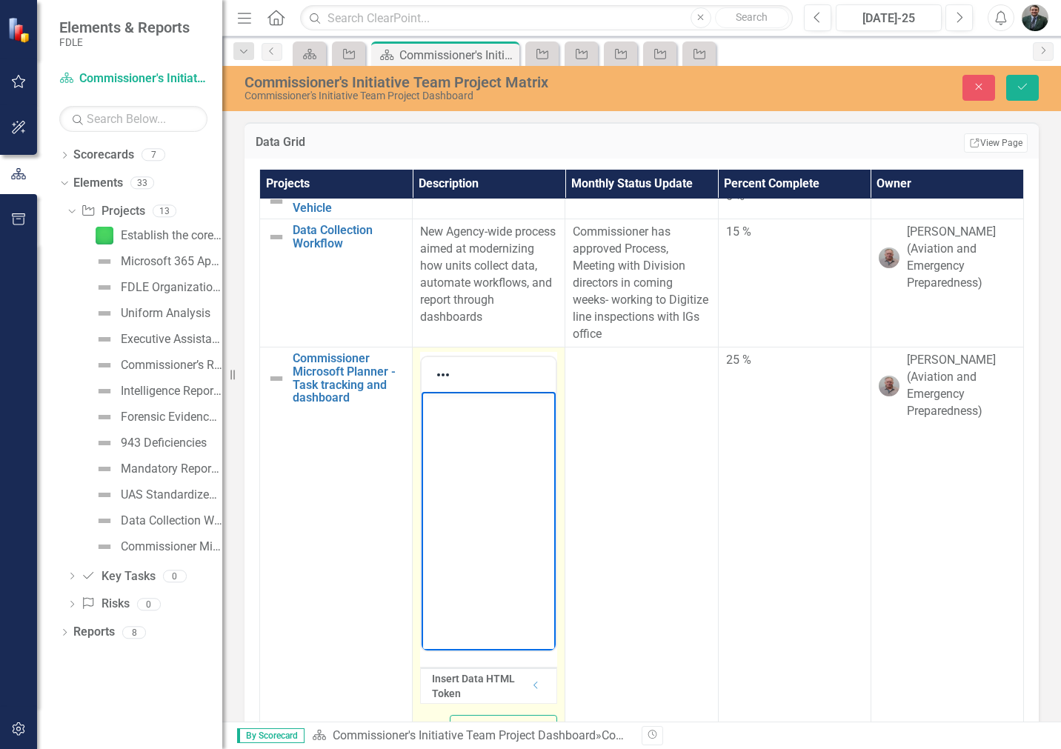
click at [473, 507] on body "Rich Text Area. Press ALT-0 for help." at bounding box center [488, 503] width 134 height 222
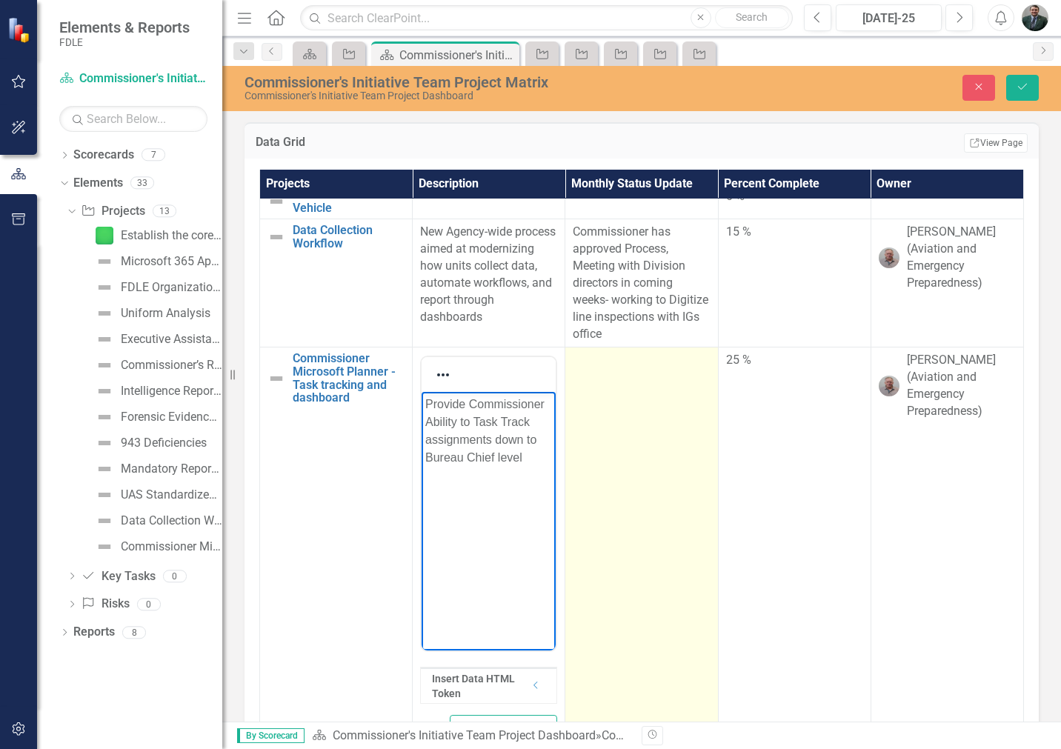
click at [610, 426] on td at bounding box center [641, 552] width 153 height 410
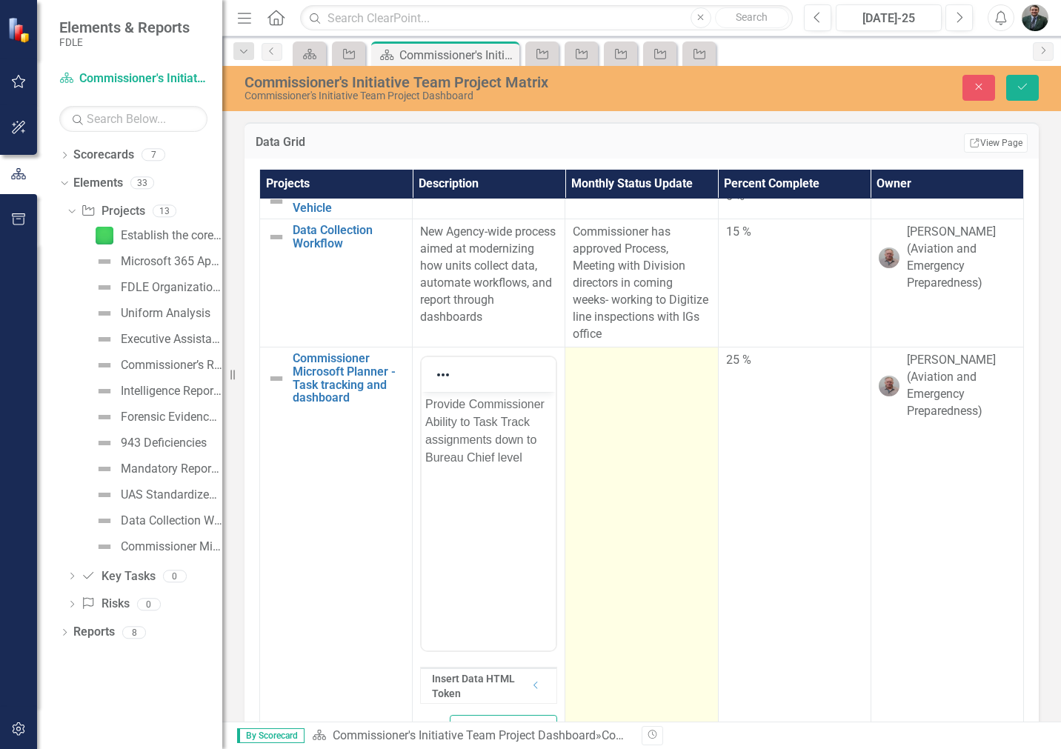
click at [610, 426] on td at bounding box center [641, 552] width 153 height 410
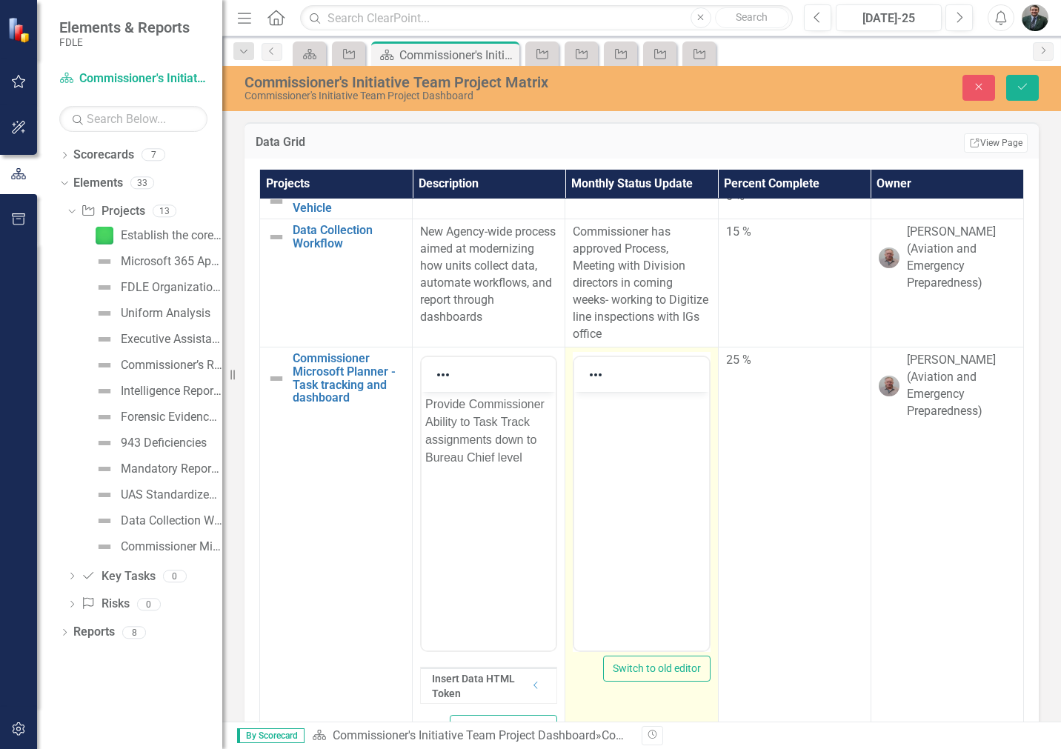
scroll to position [0, 0]
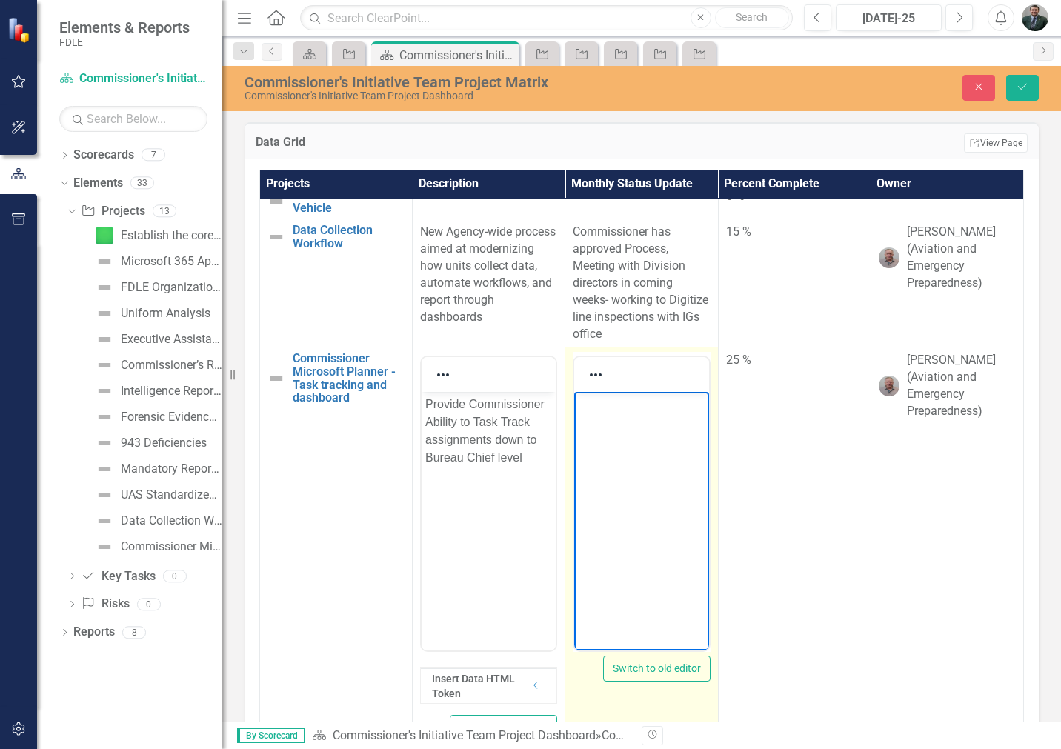
click at [625, 418] on body "Rich Text Area. Press ALT-0 for help." at bounding box center [641, 503] width 134 height 222
click at [670, 474] on p "Dashboard has been made with Sample Data. Awaiting IT to finalize new Microsoft…" at bounding box center [641, 440] width 127 height 89
drag, startPoint x: 601, startPoint y: 481, endPoint x: 599, endPoint y: 493, distance: 11.2
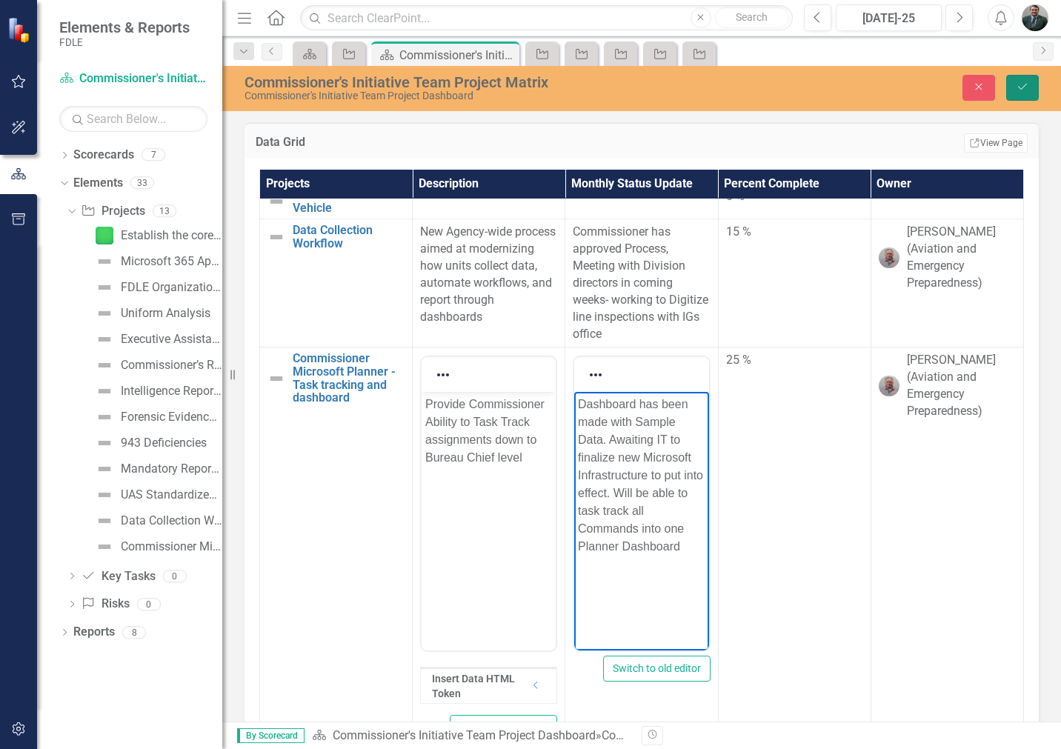
click at [1017, 84] on icon "Save" at bounding box center [1021, 86] width 13 height 10
